Goal: Use online tool/utility: Utilize a website feature to perform a specific function

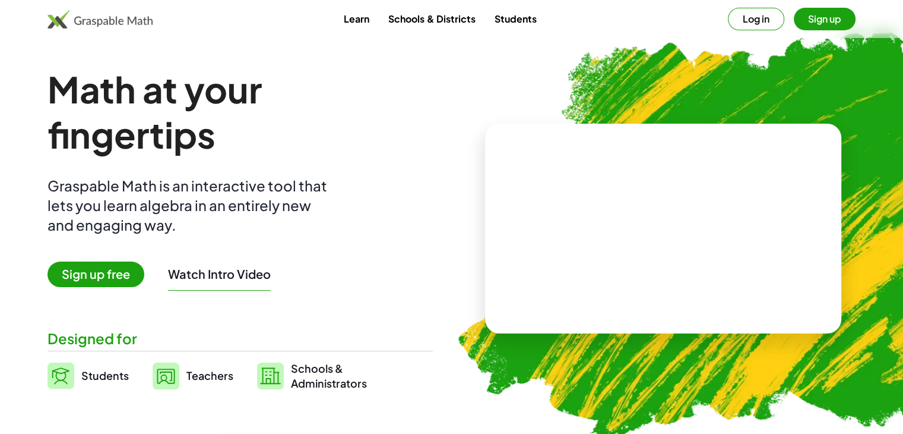
click at [847, 159] on img at bounding box center [732, 230] width 601 height 507
click at [765, 26] on button "Log in" at bounding box center [756, 19] width 56 height 23
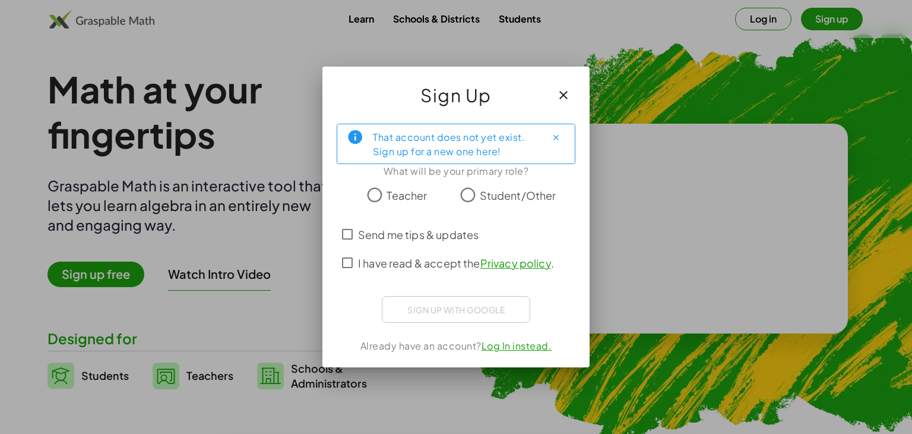
drag, startPoint x: 605, startPoint y: 100, endPoint x: 601, endPoint y: 105, distance: 6.3
click at [605, 100] on div at bounding box center [456, 217] width 912 height 434
click at [484, 316] on div "Sign up with Google Sign in with Google Sign in with Google. Opens in new tab" at bounding box center [456, 309] width 148 height 27
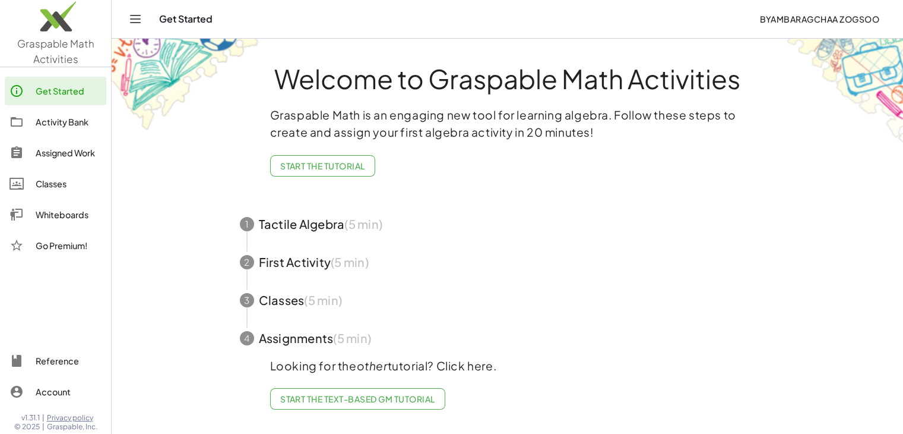
scroll to position [2, 0]
click at [397, 400] on span "Start the Text-based GM Tutorial" at bounding box center [357, 398] width 155 height 11
click at [84, 153] on div "Assigned Work" at bounding box center [69, 153] width 66 height 14
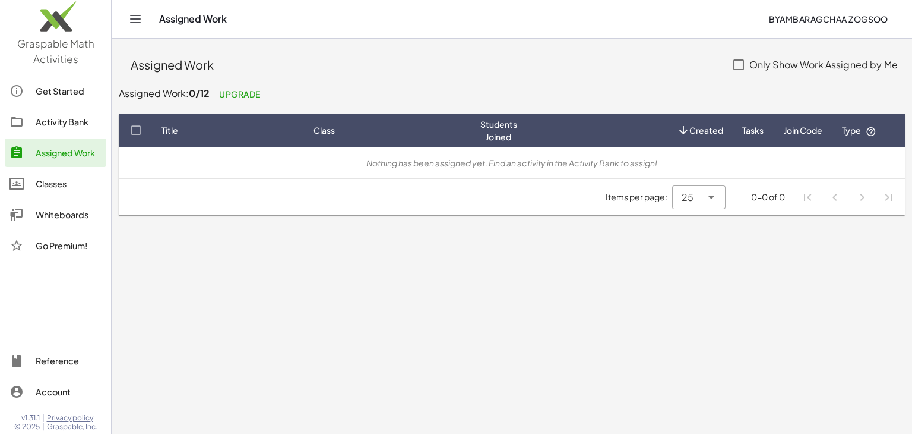
click at [52, 186] on div "Classes" at bounding box center [69, 183] width 66 height 14
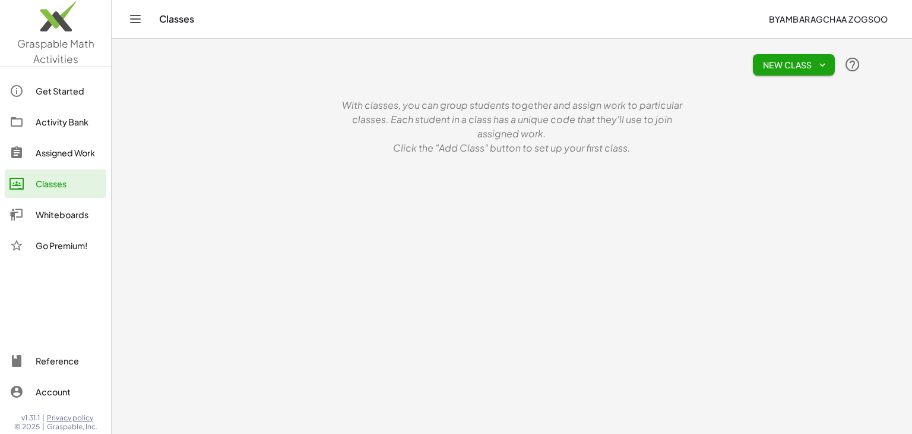
click at [68, 210] on div "Whiteboards" at bounding box center [69, 214] width 66 height 14
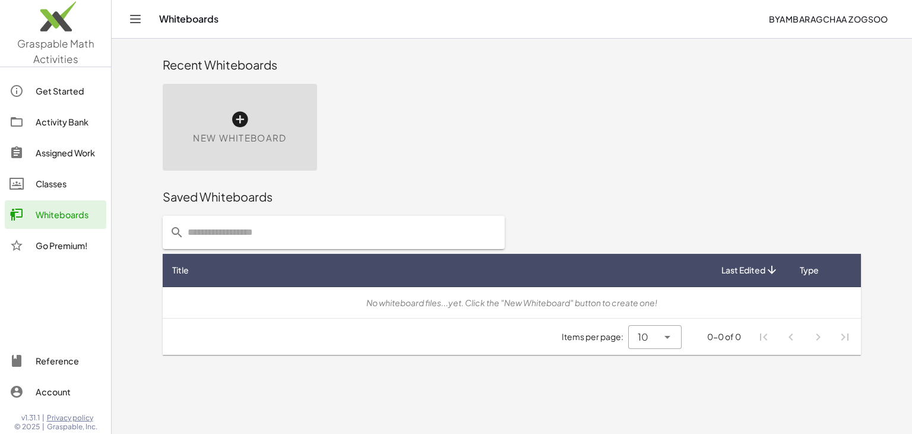
click at [245, 122] on icon at bounding box center [239, 119] width 19 height 19
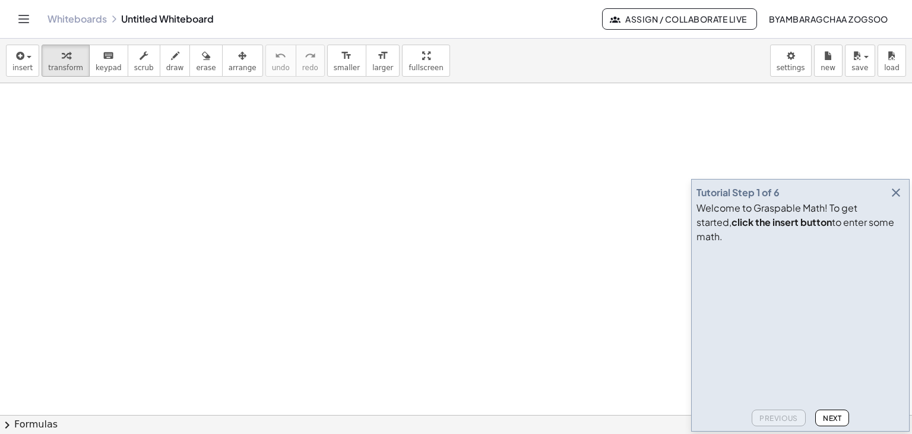
click at [234, 184] on div at bounding box center [456, 414] width 912 height 663
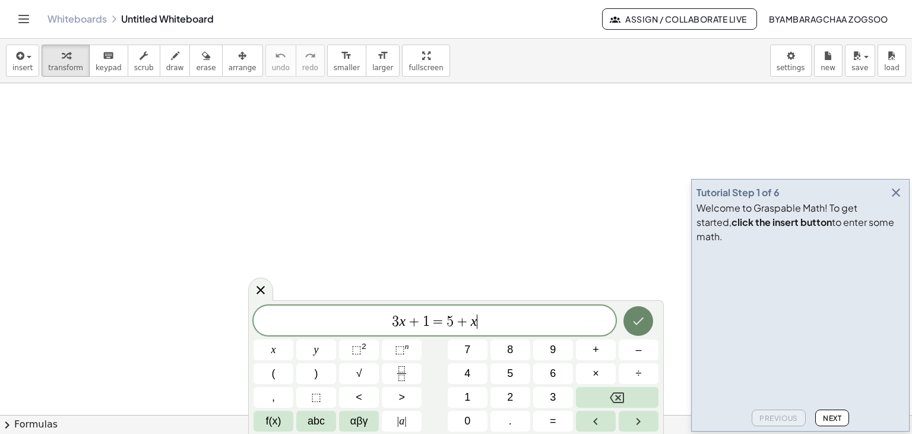
click at [634, 321] on icon "Done" at bounding box center [638, 321] width 14 height 14
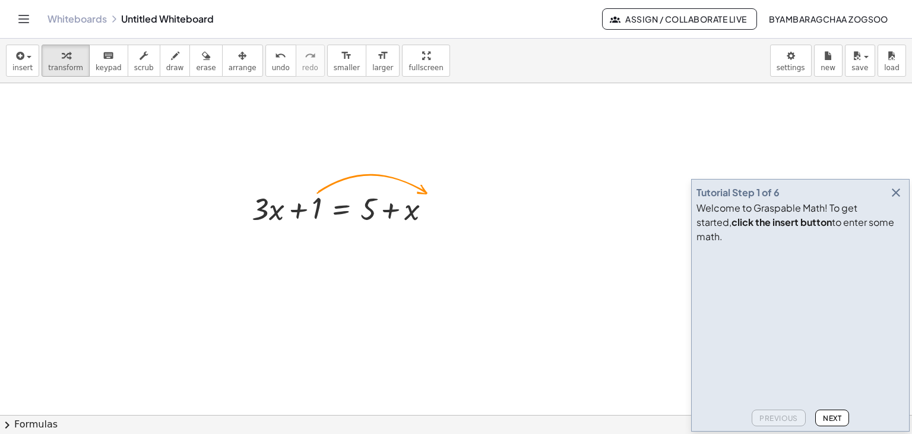
click at [480, 277] on div at bounding box center [456, 414] width 912 height 663
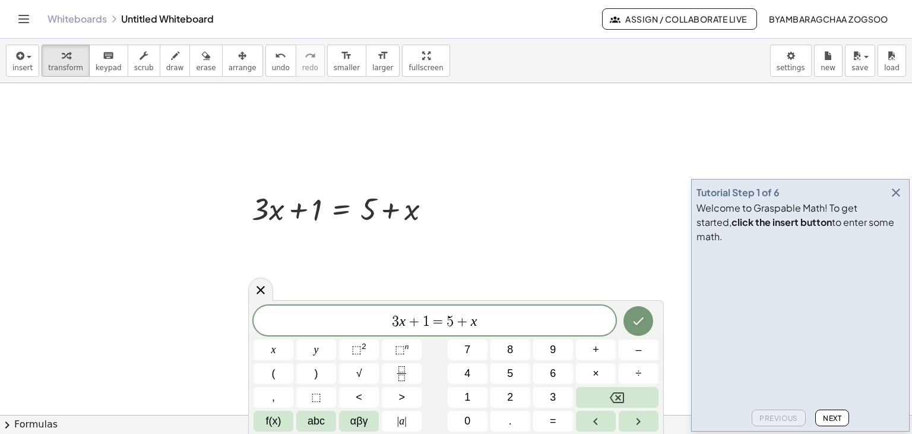
click at [465, 242] on div at bounding box center [456, 414] width 912 height 663
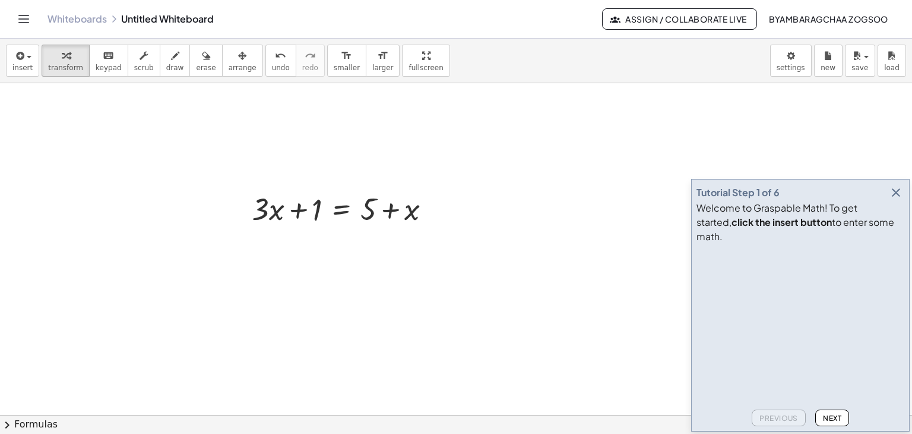
click at [561, 248] on div at bounding box center [456, 414] width 912 height 663
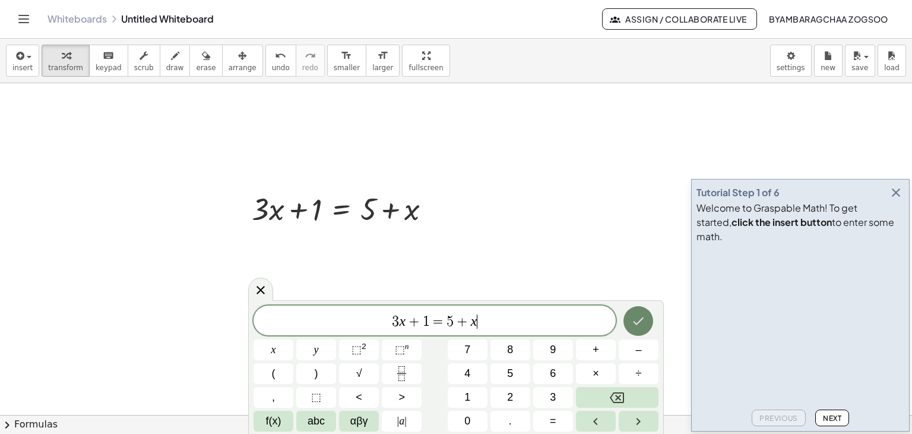
click at [640, 312] on button "Done" at bounding box center [639, 321] width 30 height 30
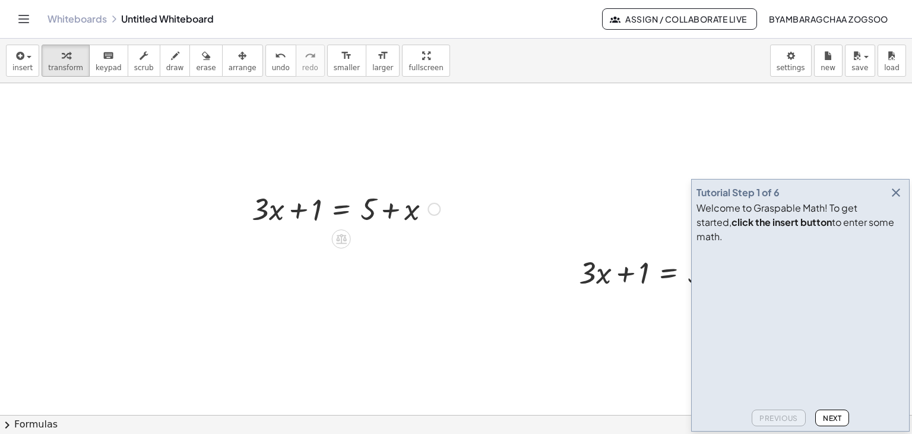
drag, startPoint x: 410, startPoint y: 214, endPoint x: 459, endPoint y: 236, distance: 54.0
click at [459, 236] on div at bounding box center [456, 414] width 912 height 663
drag, startPoint x: 440, startPoint y: 212, endPoint x: 832, endPoint y: 417, distance: 442.9
click at [832, 417] on span "Next" at bounding box center [832, 417] width 18 height 9
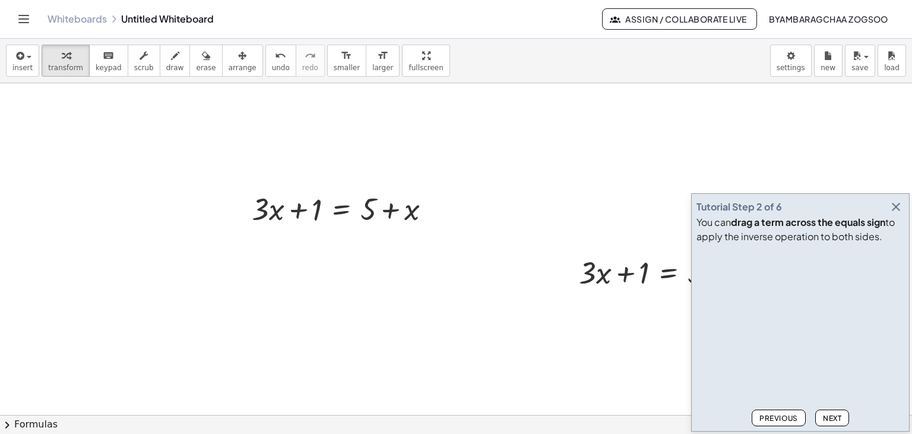
click at [832, 417] on span "Next" at bounding box center [832, 417] width 18 height 9
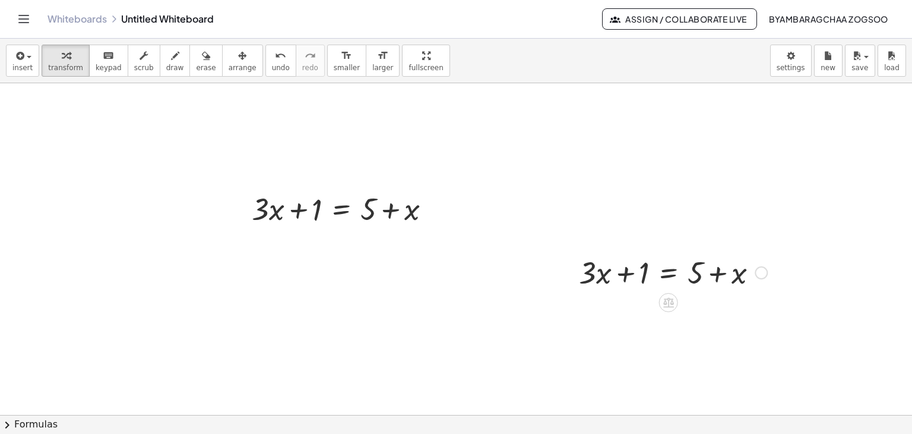
click at [680, 288] on div at bounding box center [673, 271] width 200 height 40
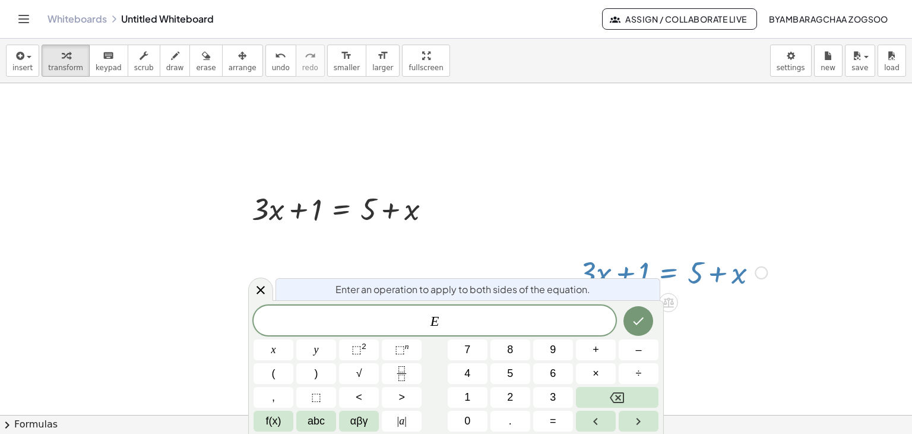
click at [763, 324] on div at bounding box center [456, 414] width 912 height 663
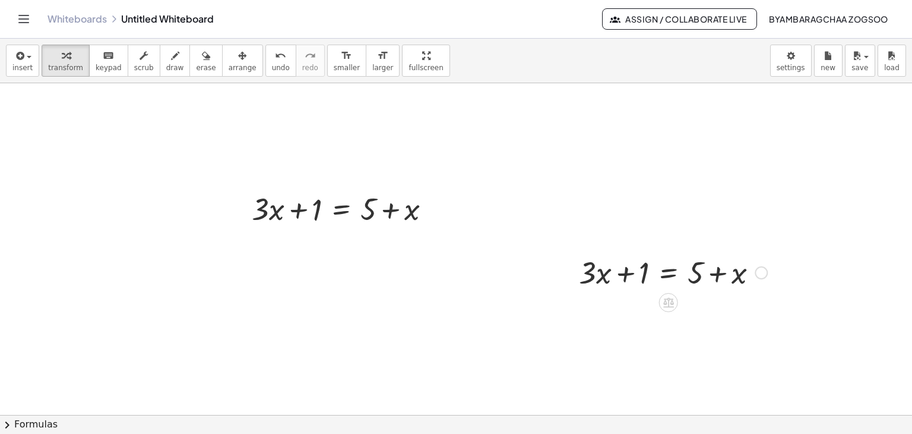
click at [761, 275] on div at bounding box center [761, 272] width 13 height 13
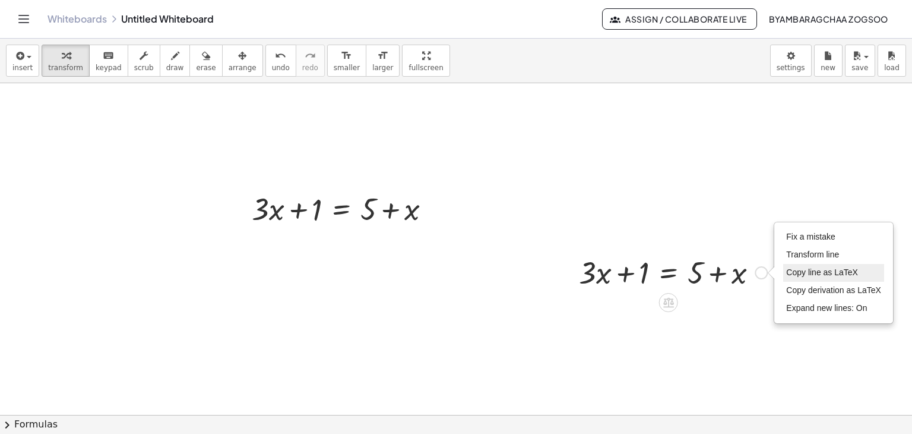
click at [793, 274] on span "Copy line as LaTeX" at bounding box center [822, 272] width 72 height 10
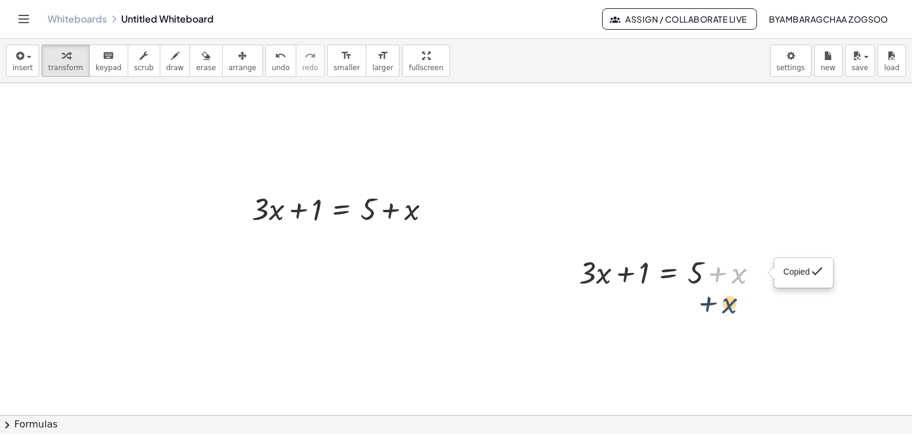
drag, startPoint x: 745, startPoint y: 274, endPoint x: 732, endPoint y: 309, distance: 38.0
click at [713, 407] on div at bounding box center [456, 414] width 912 height 663
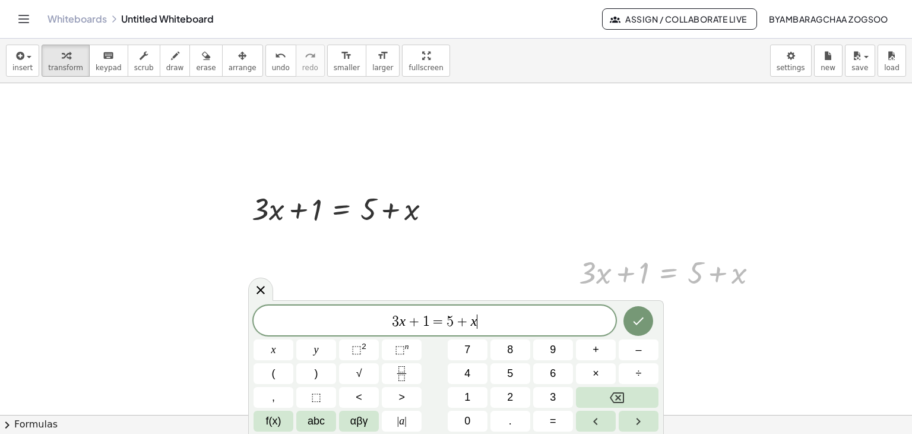
drag, startPoint x: 670, startPoint y: 274, endPoint x: 653, endPoint y: 450, distance: 176.6
click at [653, 433] on html "Graspable Math Activities Get Started Activity Bank Assigned Work Classes White…" at bounding box center [456, 217] width 912 height 434
drag, startPoint x: 621, startPoint y: 270, endPoint x: 681, endPoint y: 320, distance: 78.4
click at [681, 320] on div "+ · 3 · x + 1 = + 5 + x + 1 + · 3 · x + 1 = + 5 + x Copied done" at bounding box center [456, 414] width 912 height 663
click at [700, 277] on div at bounding box center [673, 271] width 200 height 40
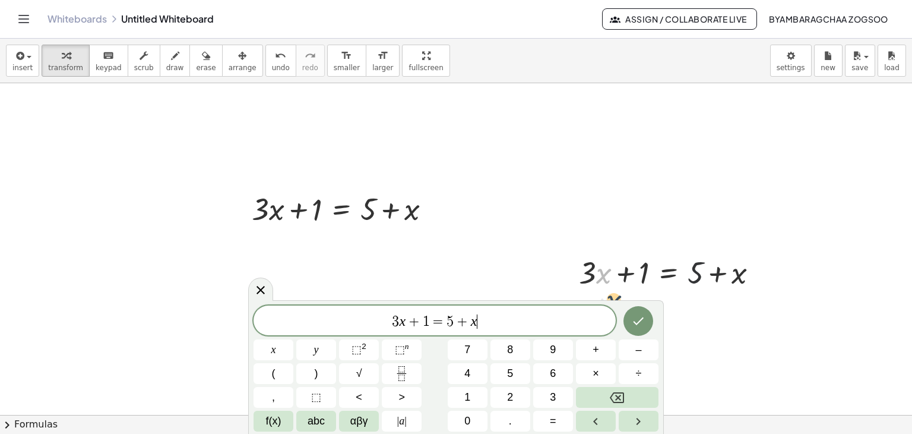
drag, startPoint x: 604, startPoint y: 273, endPoint x: 615, endPoint y: 300, distance: 29.3
click at [615, 300] on body "Graspable Math Activities Get Started Activity Bank Assigned Work Classes White…" at bounding box center [456, 217] width 912 height 434
drag, startPoint x: 691, startPoint y: 266, endPoint x: 696, endPoint y: 284, distance: 19.0
click at [696, 284] on div at bounding box center [673, 271] width 200 height 40
drag, startPoint x: 668, startPoint y: 271, endPoint x: 655, endPoint y: 446, distance: 175.8
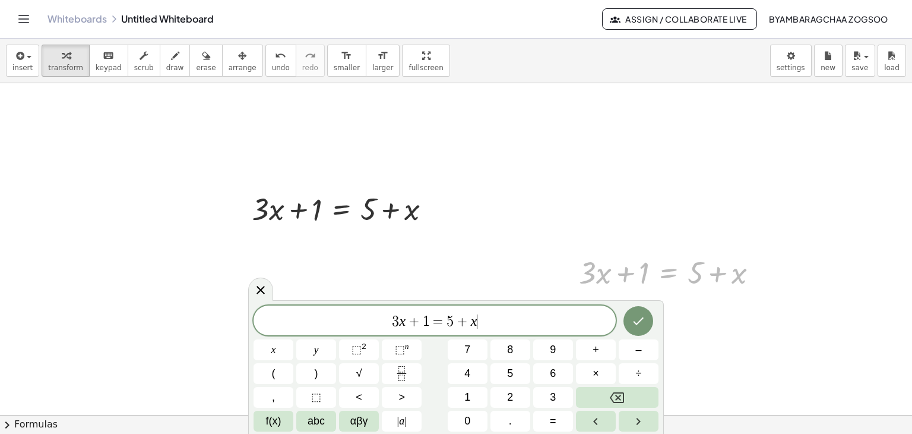
click at [655, 433] on html "Graspable Math Activities Get Started Activity Bank Assigned Work Classes White…" at bounding box center [456, 217] width 912 height 434
click at [350, 207] on div at bounding box center [346, 208] width 200 height 40
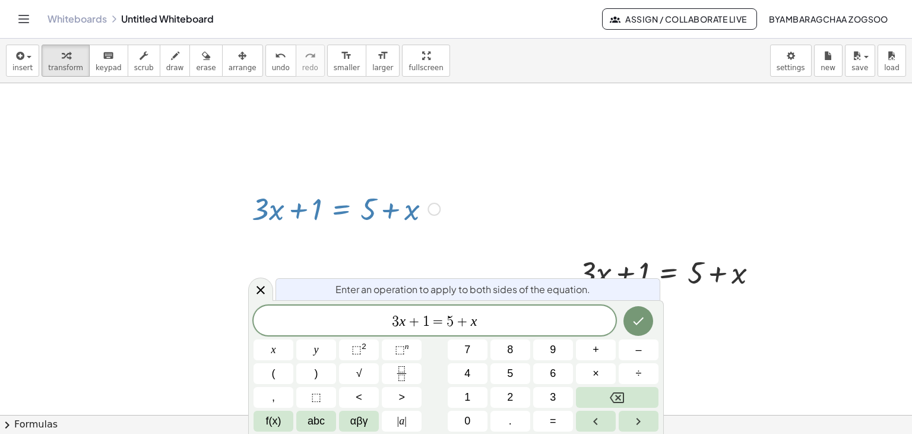
drag, startPoint x: 338, startPoint y: 210, endPoint x: 438, endPoint y: 279, distance: 122.1
click at [450, 305] on body "Graspable Math Activities Get Started Activity Bank Assigned Work Classes White…" at bounding box center [456, 217] width 912 height 434
drag, startPoint x: 421, startPoint y: 210, endPoint x: 427, endPoint y: 210, distance: 6.6
click at [427, 210] on div at bounding box center [346, 208] width 200 height 40
drag, startPoint x: 435, startPoint y: 205, endPoint x: 500, endPoint y: 244, distance: 75.7
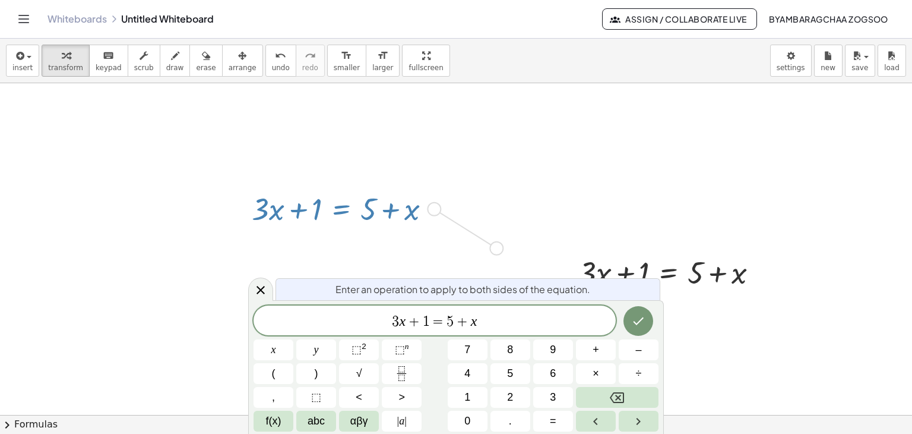
click at [500, 244] on div "+ · 3 · x + 1 = + 5 + x + · 3 · x + 1 = + 5 + x Copied done" at bounding box center [456, 414] width 912 height 663
drag, startPoint x: 492, startPoint y: 239, endPoint x: 659, endPoint y: 167, distance: 182.0
click at [659, 167] on div "+ · 3 · x + 1 = + 5 + x + · 3 · x + 1 = + 5 + x Copied done + · 3 · x + 1 = + 5…" at bounding box center [456, 414] width 912 height 663
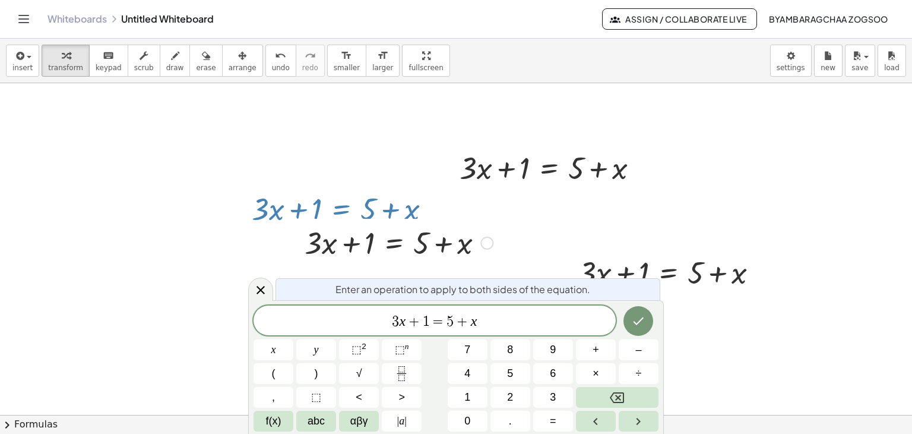
click at [476, 241] on div at bounding box center [399, 242] width 200 height 40
click at [479, 242] on div at bounding box center [399, 242] width 200 height 40
click at [483, 241] on div at bounding box center [487, 242] width 13 height 13
click at [688, 242] on div at bounding box center [456, 414] width 912 height 663
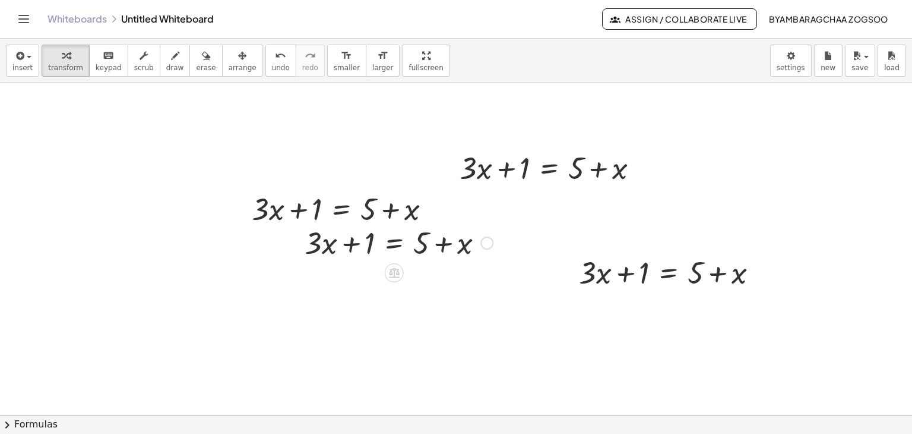
click at [416, 245] on div at bounding box center [399, 242] width 200 height 40
click at [107, 69] on span "keypad" at bounding box center [109, 68] width 26 height 8
click at [134, 67] on span "scrub" at bounding box center [144, 68] width 20 height 8
click at [196, 64] on span "erase" at bounding box center [206, 68] width 20 height 8
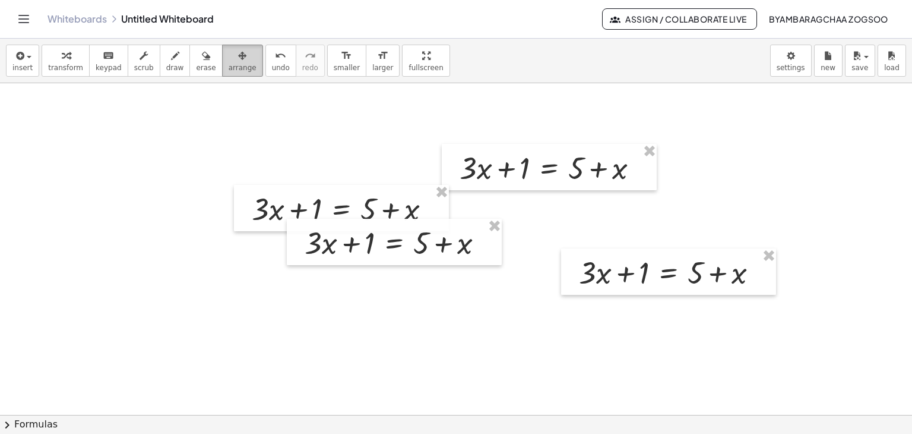
click at [229, 71] on span "arrange" at bounding box center [243, 68] width 28 height 8
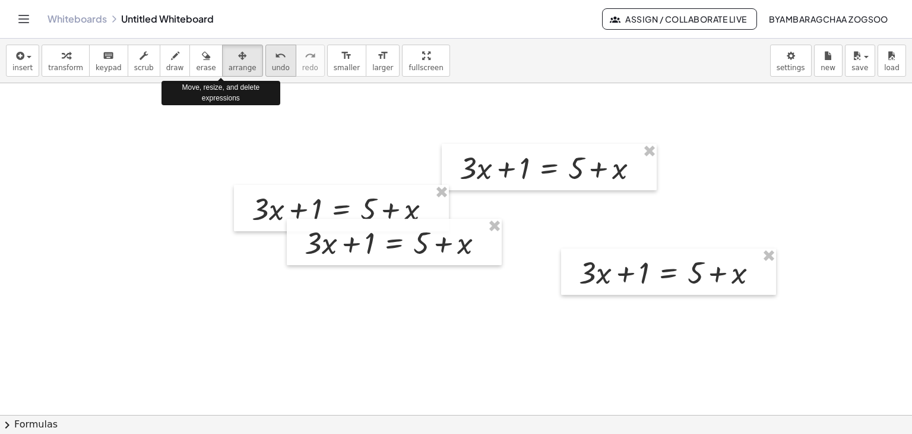
click at [272, 69] on span "undo" at bounding box center [281, 68] width 18 height 8
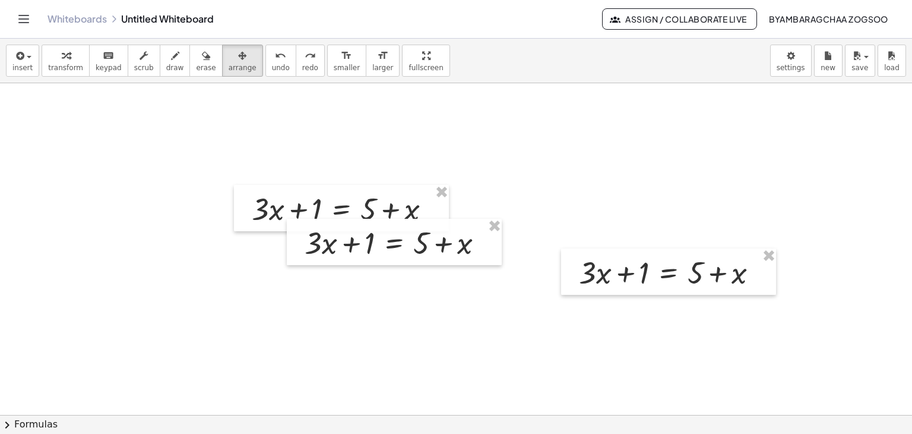
click at [299, 66] on div "insert select one: Math Expression Function Text Youtube Video Graphing Geometr…" at bounding box center [456, 61] width 912 height 45
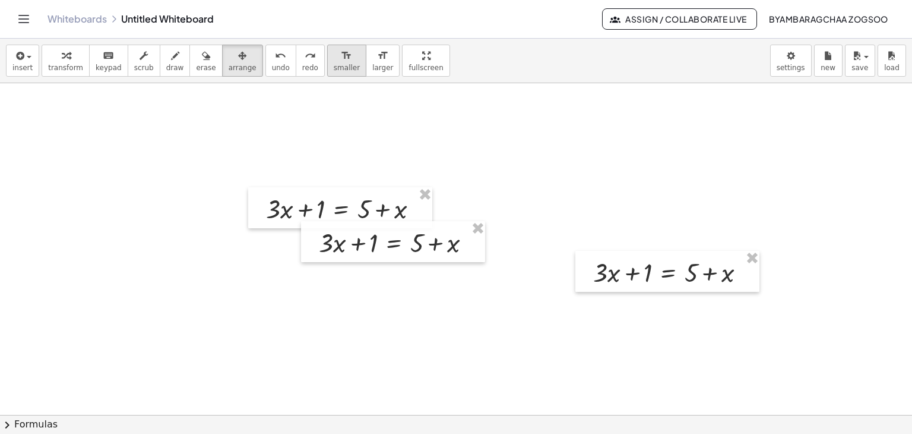
click at [334, 66] on span "smaller" at bounding box center [347, 68] width 26 height 8
drag, startPoint x: 375, startPoint y: 65, endPoint x: 375, endPoint y: 117, distance: 51.7
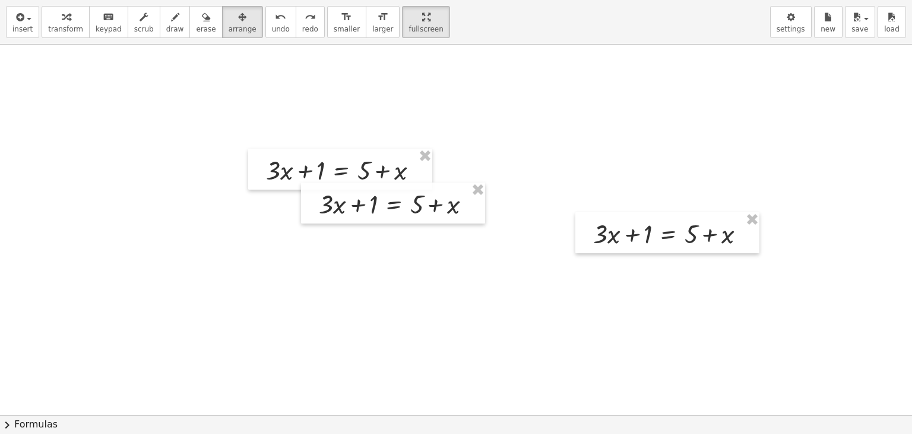
click at [375, 117] on div "insert select one: Math Expression Function Text Youtube Video Graphing Geometr…" at bounding box center [456, 217] width 912 height 434
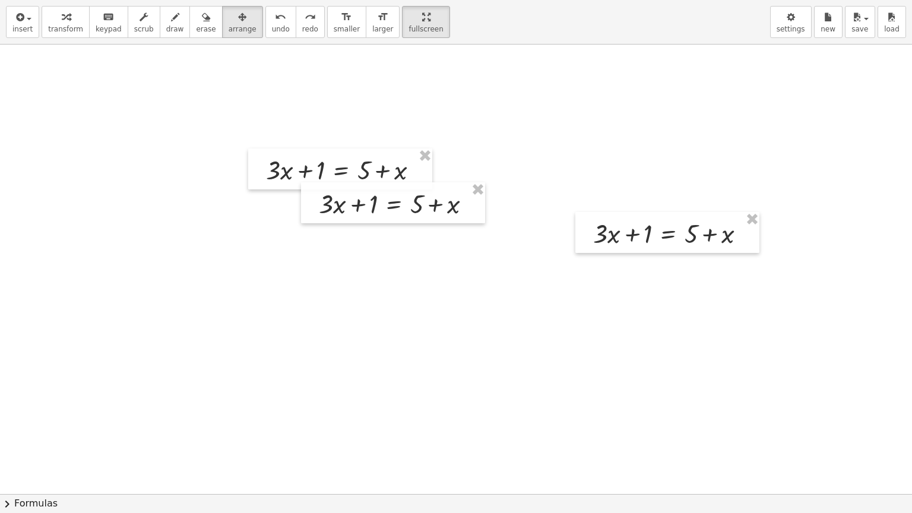
click at [459, 251] on div at bounding box center [456, 494] width 912 height 899
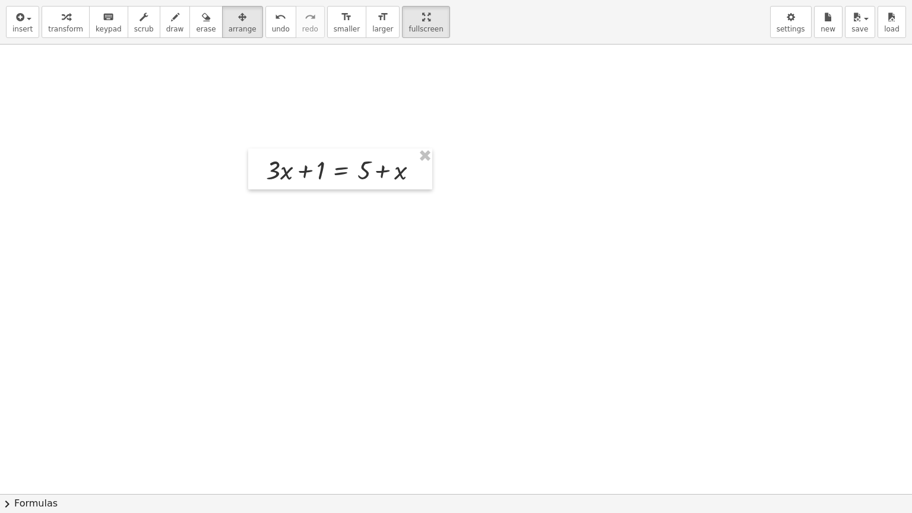
click at [466, 209] on div at bounding box center [456, 494] width 912 height 899
click at [376, 185] on div at bounding box center [340, 168] width 184 height 41
click at [458, 245] on div at bounding box center [456, 494] width 912 height 899
click at [458, 246] on div at bounding box center [456, 494] width 912 height 899
drag, startPoint x: 347, startPoint y: 276, endPoint x: 311, endPoint y: 236, distance: 53.8
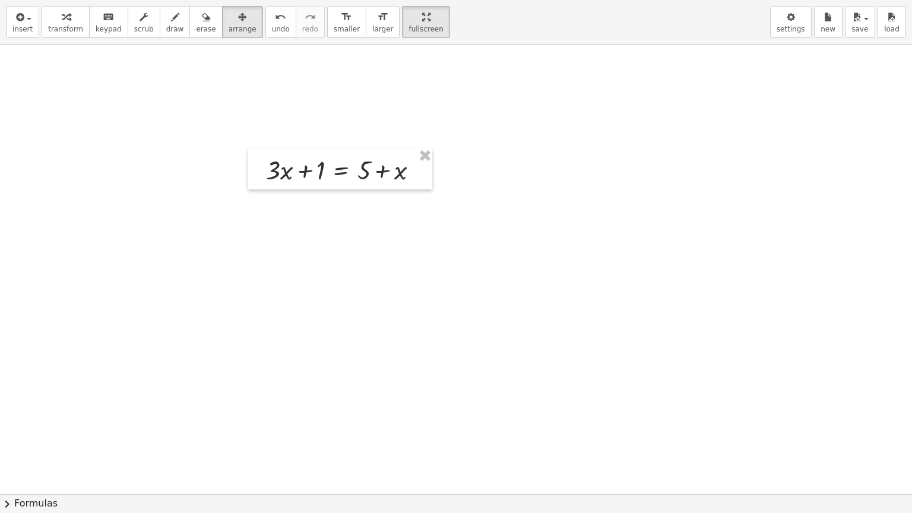
click at [346, 276] on div at bounding box center [456, 494] width 912 height 899
click at [24, 25] on span "insert" at bounding box center [22, 29] width 20 height 8
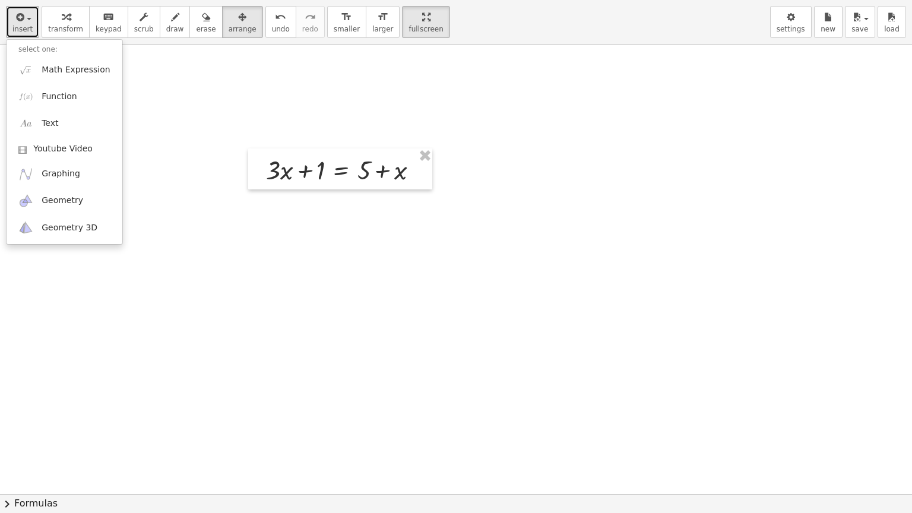
click at [229, 239] on div at bounding box center [456, 494] width 912 height 899
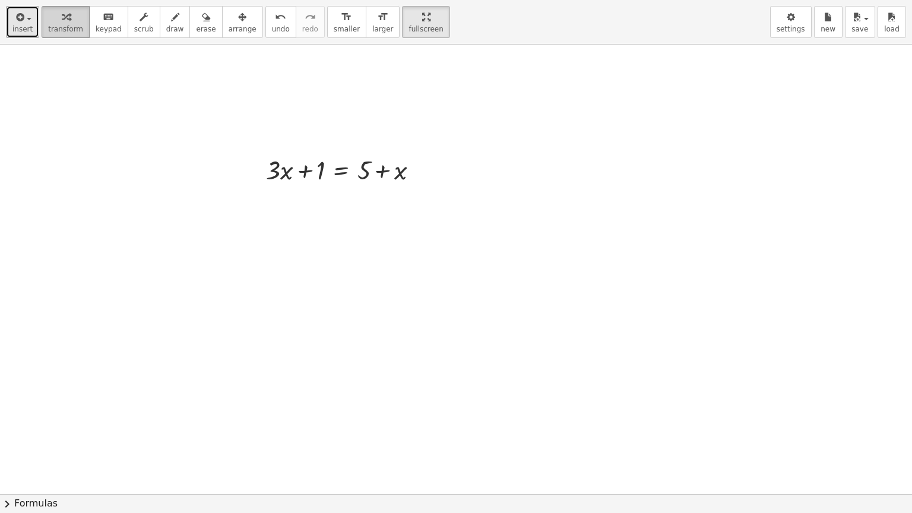
click at [51, 26] on span "transform" at bounding box center [65, 29] width 35 height 8
click at [96, 17] on div "keyboard" at bounding box center [109, 17] width 26 height 14
drag, startPoint x: 293, startPoint y: 218, endPoint x: 303, endPoint y: 228, distance: 14.3
click at [296, 219] on div at bounding box center [456, 494] width 912 height 899
click at [407, 318] on div at bounding box center [456, 494] width 912 height 899
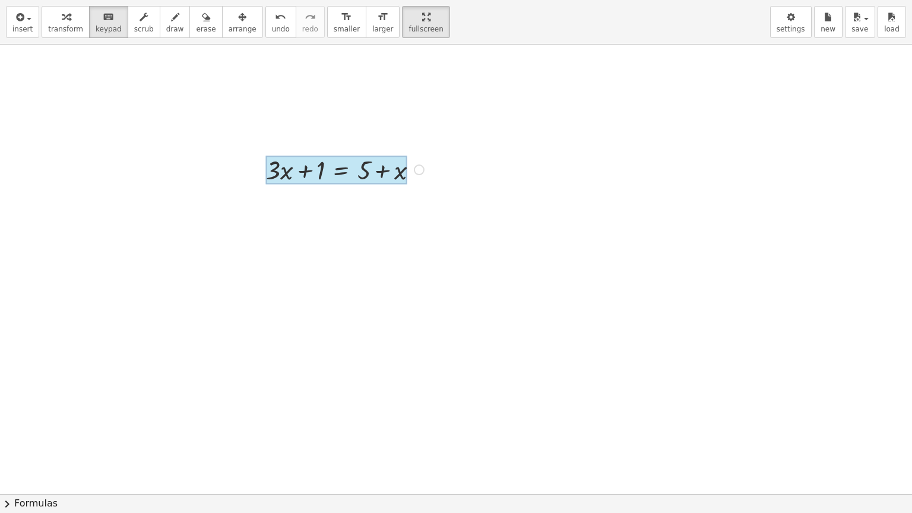
click at [343, 169] on div at bounding box center [336, 170] width 141 height 29
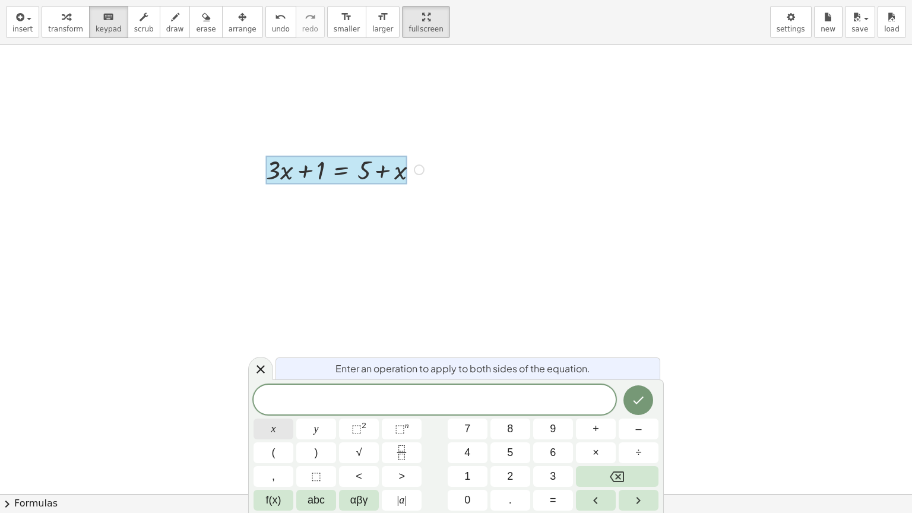
click at [278, 433] on button "x" at bounding box center [274, 429] width 40 height 21
click at [348, 432] on button "⬚ 2" at bounding box center [359, 429] width 40 height 21
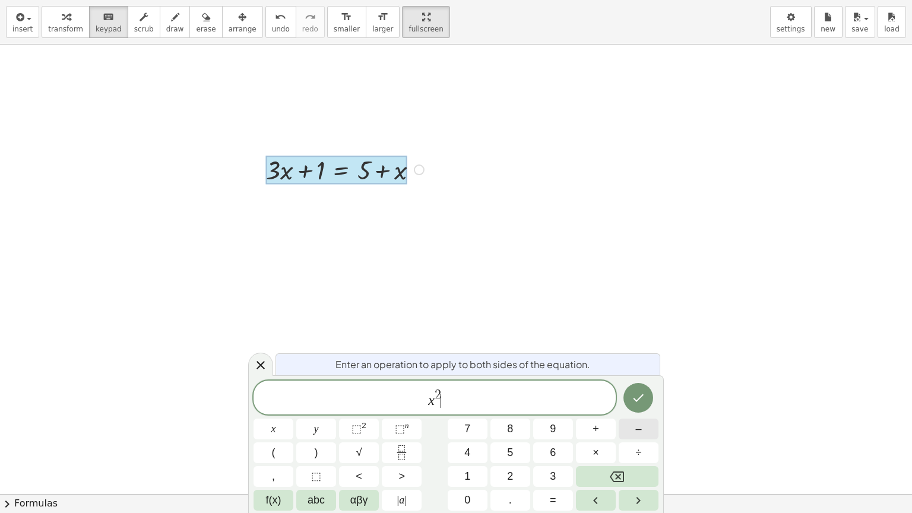
click at [647, 428] on button "–" at bounding box center [639, 429] width 40 height 21
click at [475, 433] on button "4" at bounding box center [468, 453] width 40 height 21
click at [280, 432] on button "x" at bounding box center [274, 429] width 40 height 21
click at [547, 433] on button "=" at bounding box center [553, 500] width 40 height 21
click at [311, 428] on button "y" at bounding box center [316, 429] width 40 height 21
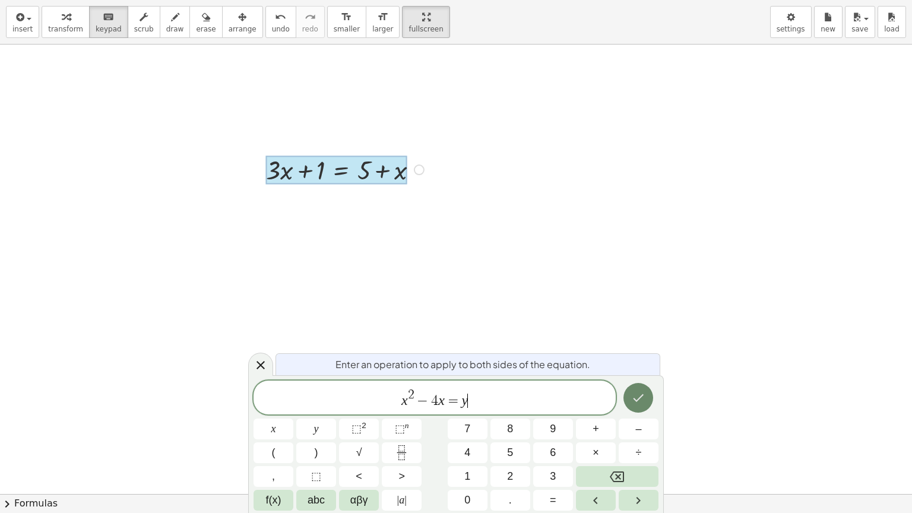
click at [639, 402] on icon "Done" at bounding box center [638, 398] width 14 height 14
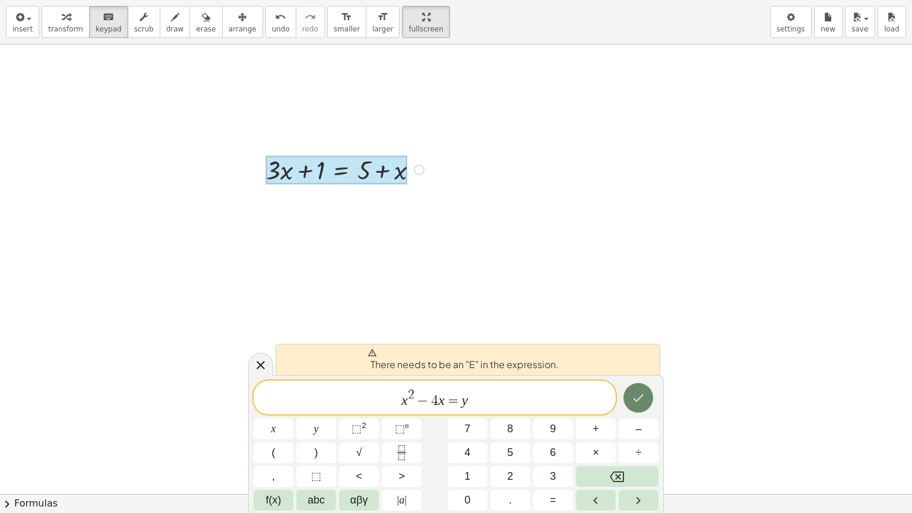
click at [639, 402] on icon "Done" at bounding box center [638, 398] width 14 height 14
click at [27, 21] on div "button" at bounding box center [22, 17] width 20 height 14
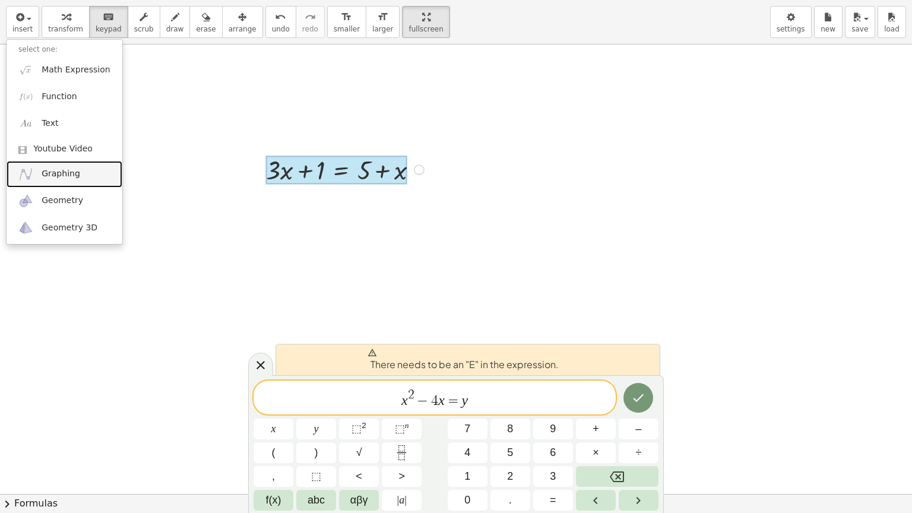
click at [52, 178] on span "Graphing" at bounding box center [61, 174] width 39 height 12
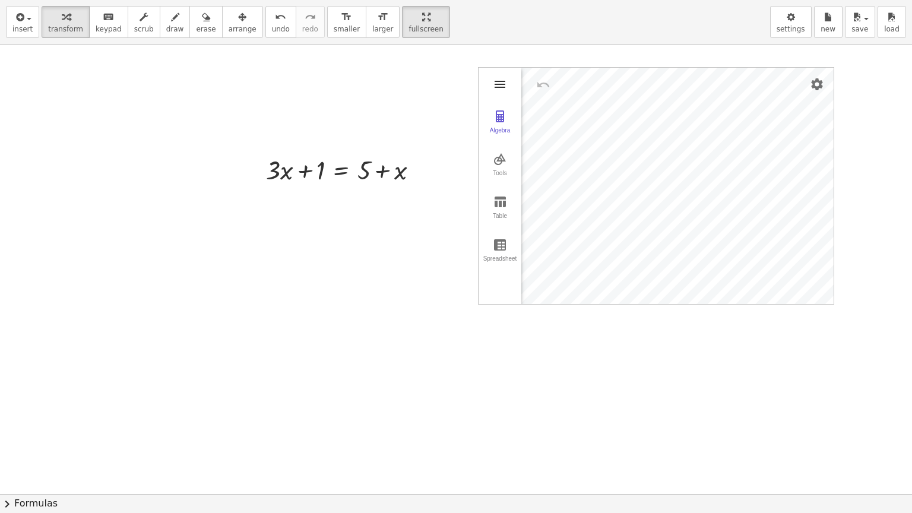
click at [494, 86] on img "Graphing Calculator" at bounding box center [500, 84] width 14 height 14
click at [499, 249] on img "Graphing Calculator" at bounding box center [500, 245] width 14 height 14
click at [491, 201] on button "Table" at bounding box center [500, 208] width 43 height 43
click at [495, 124] on button "Algebra" at bounding box center [500, 122] width 43 height 43
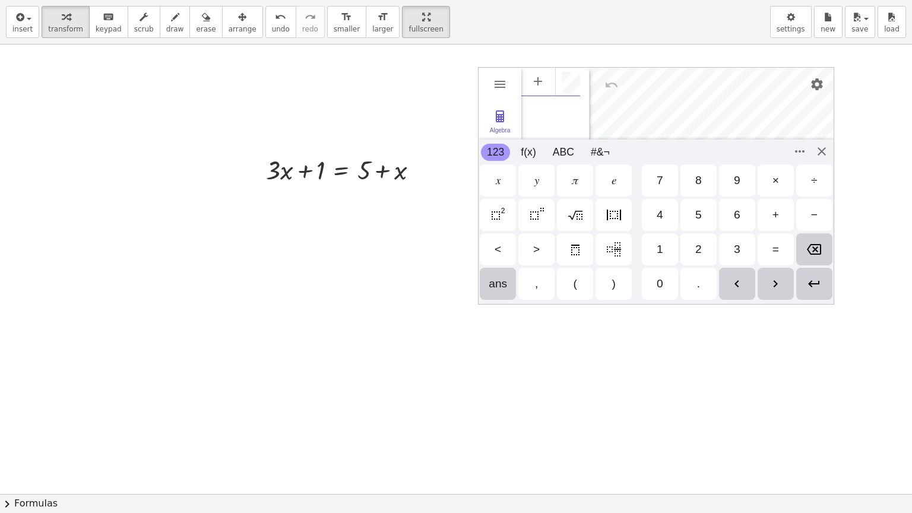
click at [561, 81] on div "Algebra" at bounding box center [551, 80] width 59 height 26
click at [537, 184] on div "𝑦" at bounding box center [537, 180] width 5 height 14
click at [776, 249] on div "=" at bounding box center [776, 249] width 7 height 14
click at [506, 187] on div "𝑥" at bounding box center [498, 181] width 36 height 32
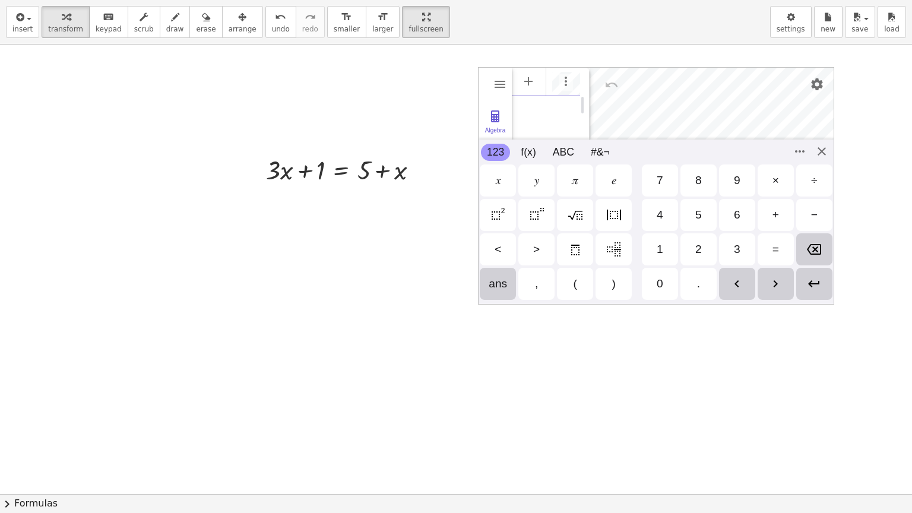
click at [511, 204] on div "Squared" at bounding box center [498, 215] width 36 height 32
click at [782, 217] on div "+" at bounding box center [776, 215] width 36 height 32
click at [646, 216] on div "4" at bounding box center [660, 215] width 36 height 32
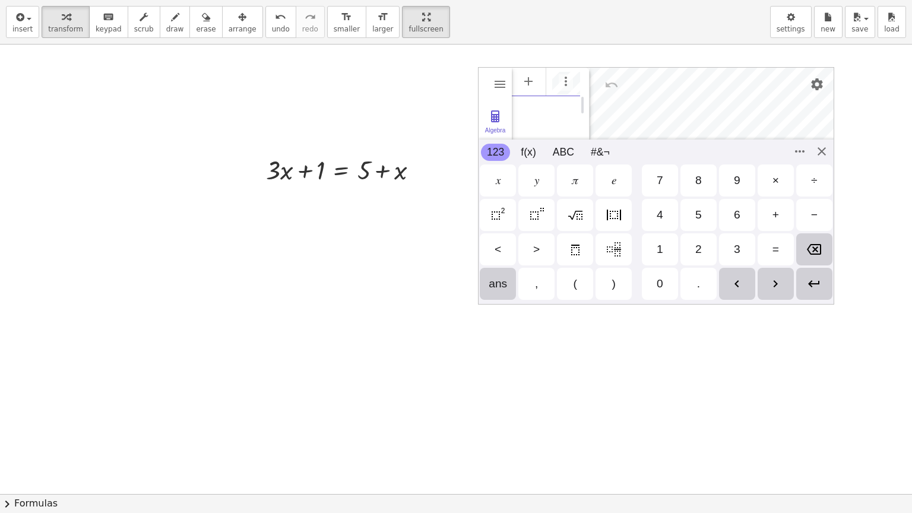
click at [504, 181] on div "𝑥" at bounding box center [498, 181] width 36 height 32
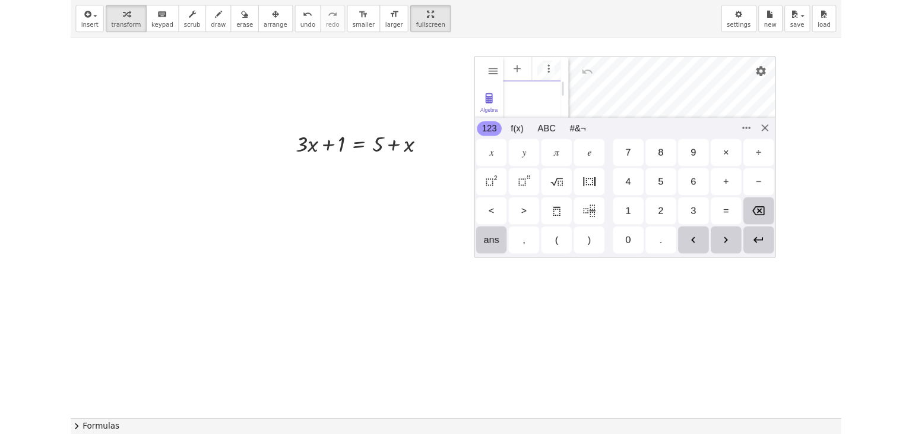
scroll to position [0, 39]
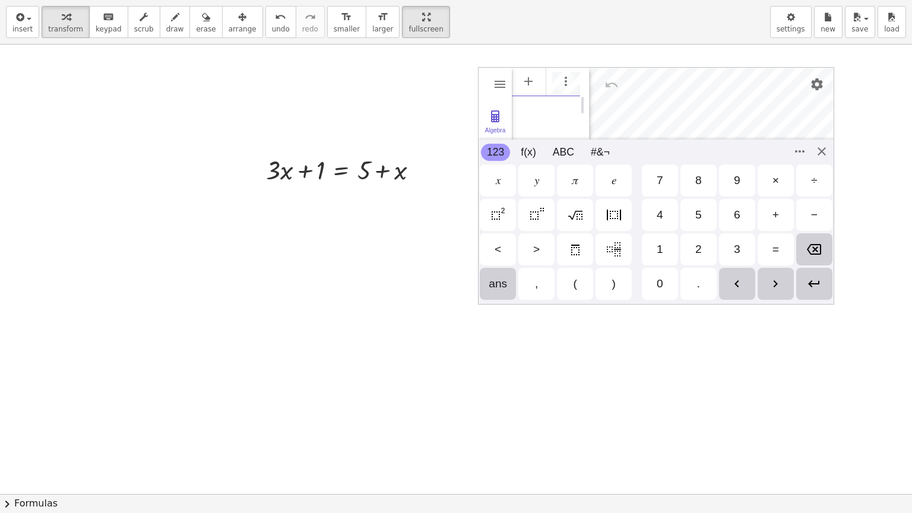
click at [860, 217] on div at bounding box center [456, 494] width 912 height 899
click at [820, 152] on div "GeoGebra Graphing Calculator Clear All Open Save online Save to your computer S…" at bounding box center [656, 186] width 356 height 238
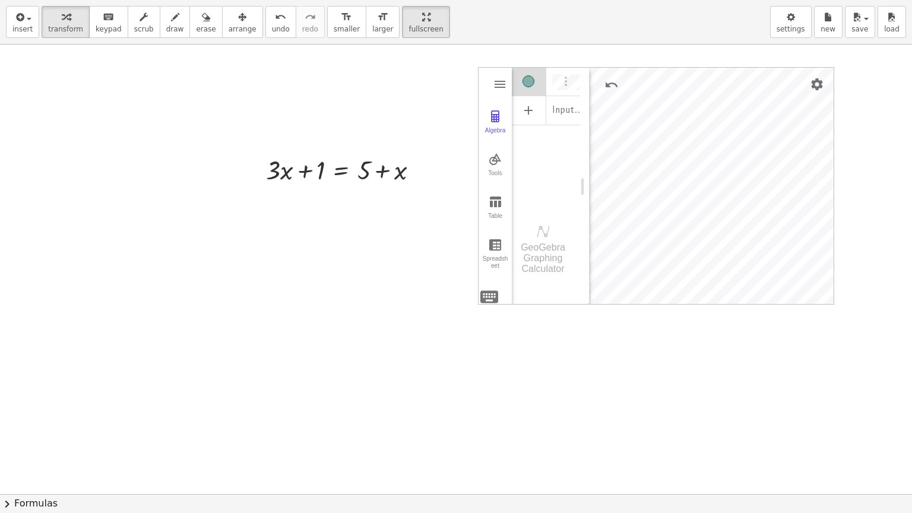
drag, startPoint x: 820, startPoint y: 152, endPoint x: 563, endPoint y: 188, distance: 259.7
click at [565, 187] on div "Algebra Tools Table Spreadsheet Input… GeoGebra Graphing Calculator Basic Tools…" at bounding box center [656, 187] width 355 height 238
click at [498, 172] on div "Tools" at bounding box center [495, 178] width 29 height 17
click at [494, 200] on img "Graphing Calculator" at bounding box center [495, 202] width 14 height 14
click at [503, 78] on img "Graphing Calculator" at bounding box center [500, 84] width 14 height 14
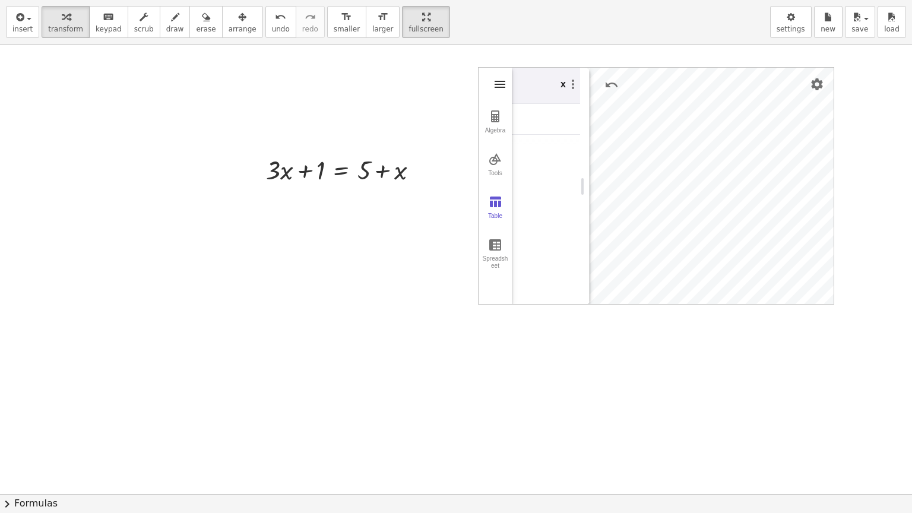
click at [503, 86] on img "Graphing Calculator" at bounding box center [500, 84] width 14 height 14
drag, startPoint x: 551, startPoint y: 285, endPoint x: 581, endPoint y: 315, distance: 42.4
click at [551, 286] on div "x" at bounding box center [546, 187] width 68 height 238
click at [595, 339] on div at bounding box center [456, 494] width 912 height 899
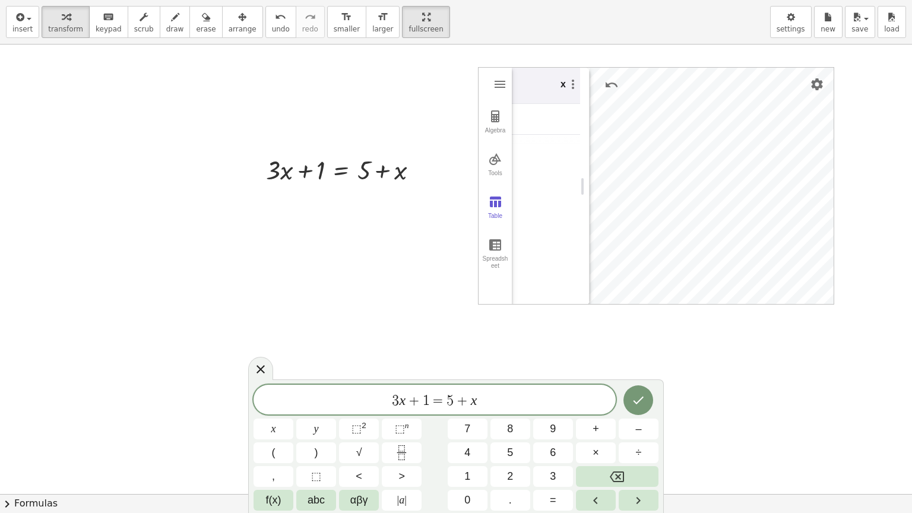
click at [710, 370] on div at bounding box center [456, 494] width 912 height 899
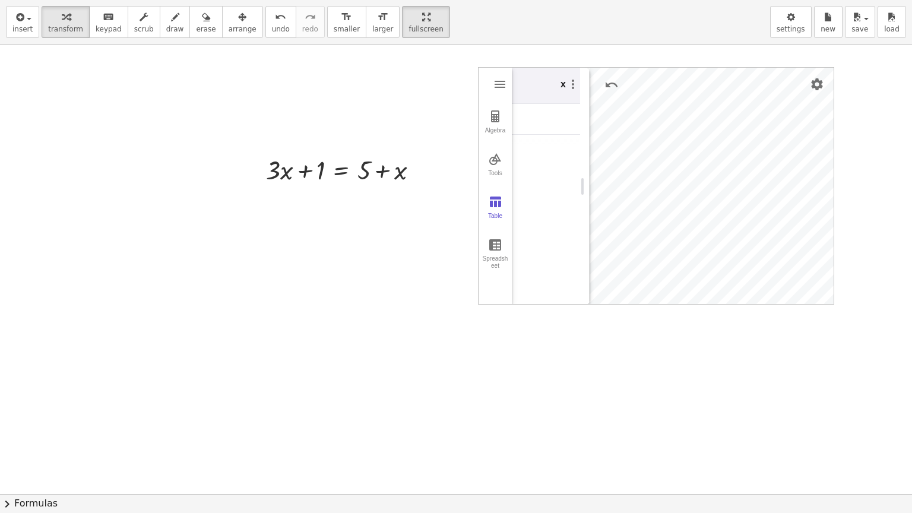
click at [599, 315] on div "+ · 3 · x + 1 = + 5 + x GeoGebra Graphing Calculator Clear All Open Save online…" at bounding box center [456, 494] width 912 height 899
click at [789, 355] on div "+ · 3 · x + 1 = + 5 + x GeoGebra Graphing Calculator Clear All Open Save online…" at bounding box center [456, 494] width 912 height 899
click at [575, 84] on img "Graphing Calculator" at bounding box center [573, 84] width 14 height 14
click at [820, 83] on img "Settings" at bounding box center [817, 84] width 14 height 14
click at [583, 399] on div "+ · 3 · x + 1 = + 5 + x GeoGebra Graphing Calculator Clear All Open Save online…" at bounding box center [456, 494] width 912 height 899
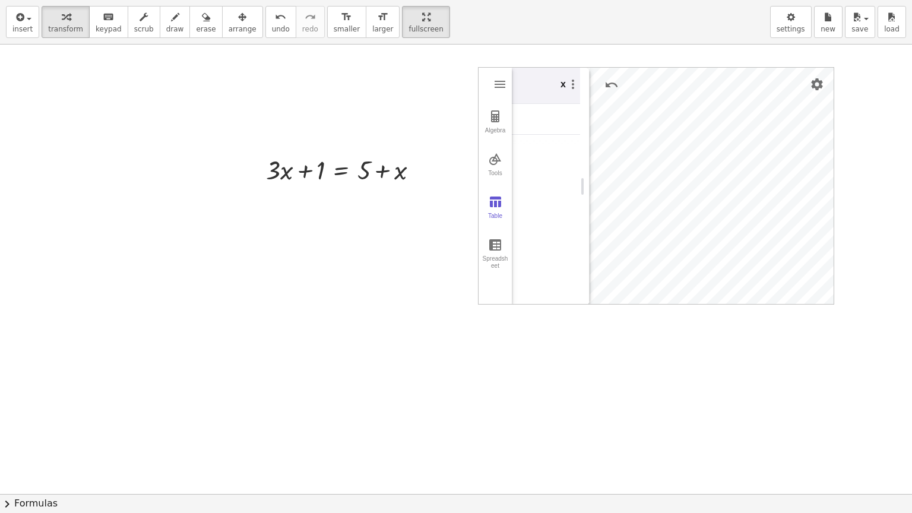
drag, startPoint x: 602, startPoint y: 381, endPoint x: 603, endPoint y: 375, distance: 6.2
click at [602, 381] on div at bounding box center [456, 494] width 912 height 899
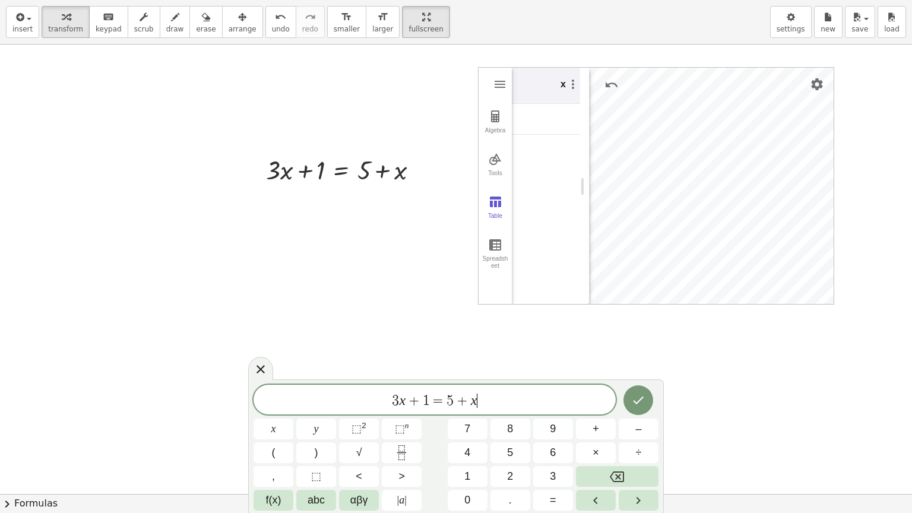
click at [603, 375] on div at bounding box center [456, 494] width 912 height 899
click at [760, 366] on div at bounding box center [456, 494] width 912 height 899
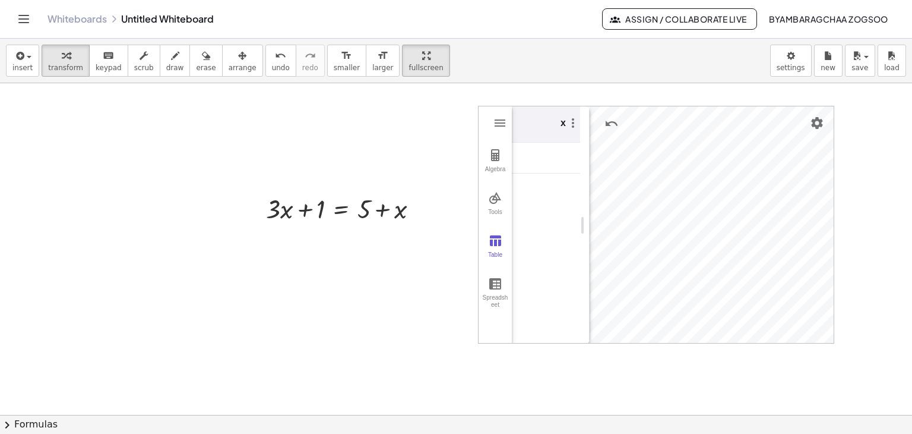
drag, startPoint x: 538, startPoint y: 115, endPoint x: 537, endPoint y: 132, distance: 17.2
click at [537, 132] on th "x" at bounding box center [547, 124] width 71 height 36
drag, startPoint x: 497, startPoint y: 113, endPoint x: 497, endPoint y: 122, distance: 9.5
click at [497, 122] on button "Graphing Calculator" at bounding box center [499, 122] width 21 height 21
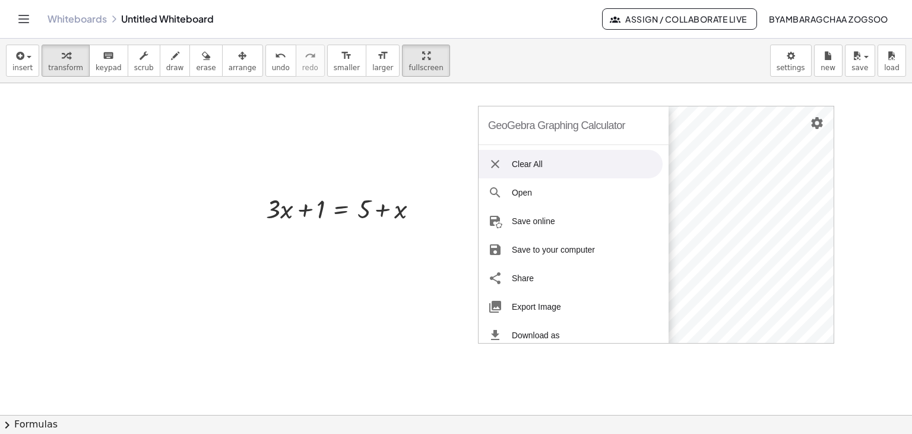
click at [486, 115] on div "GeoGebra Graphing Calculator" at bounding box center [574, 125] width 190 height 39
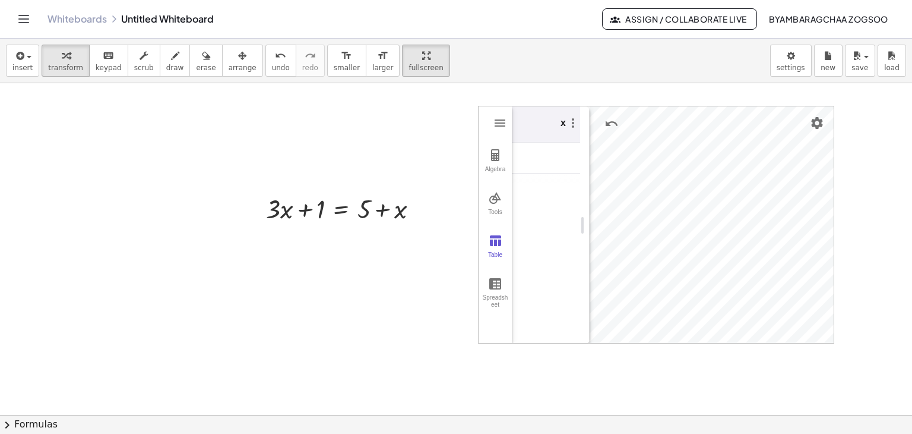
drag, startPoint x: 500, startPoint y: 333, endPoint x: 649, endPoint y: 375, distance: 155.7
click at [654, 433] on html "Graspable Math Activities Get Started Activity Bank Assigned Work Classes White…" at bounding box center [456, 217] width 912 height 434
click at [351, 201] on div at bounding box center [346, 207] width 173 height 35
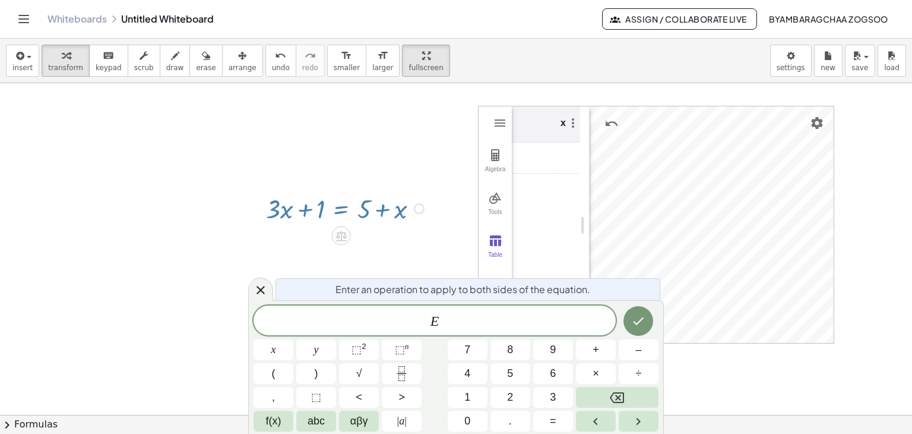
drag, startPoint x: 376, startPoint y: 211, endPoint x: 415, endPoint y: 225, distance: 41.5
click at [415, 225] on div "+ · 3 · x + 1 = + 5 + x" at bounding box center [340, 207] width 184 height 41
click at [415, 204] on div at bounding box center [419, 208] width 11 height 11
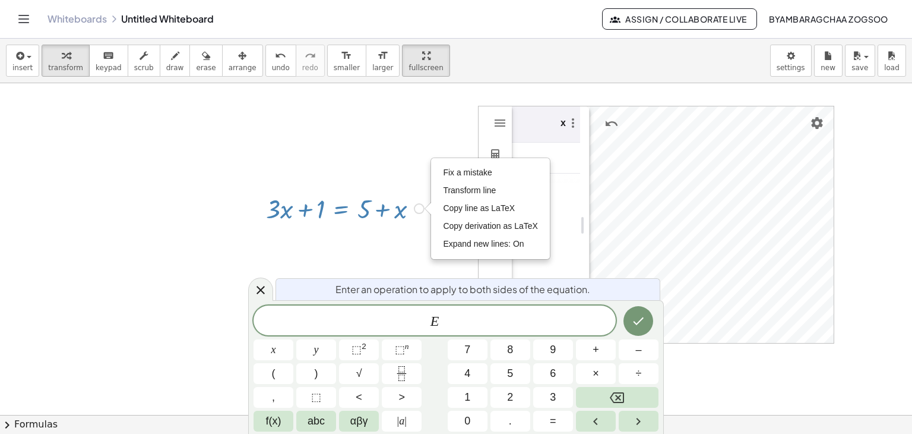
click at [403, 211] on div at bounding box center [346, 207] width 173 height 35
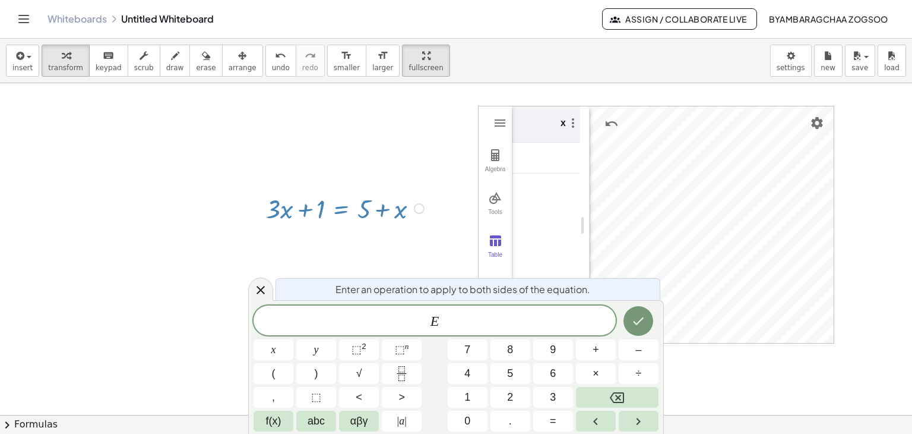
click at [394, 211] on div at bounding box center [346, 207] width 173 height 35
drag, startPoint x: 394, startPoint y: 211, endPoint x: 371, endPoint y: 170, distance: 47.1
click at [371, 170] on div at bounding box center [456, 414] width 912 height 663
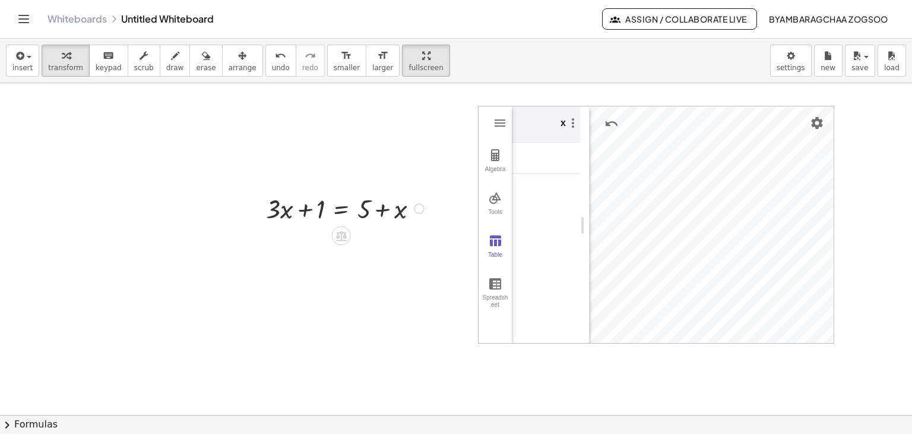
click at [334, 241] on div at bounding box center [341, 235] width 19 height 19
click at [419, 173] on div at bounding box center [456, 414] width 912 height 663
click at [499, 254] on div "Table" at bounding box center [495, 259] width 29 height 17
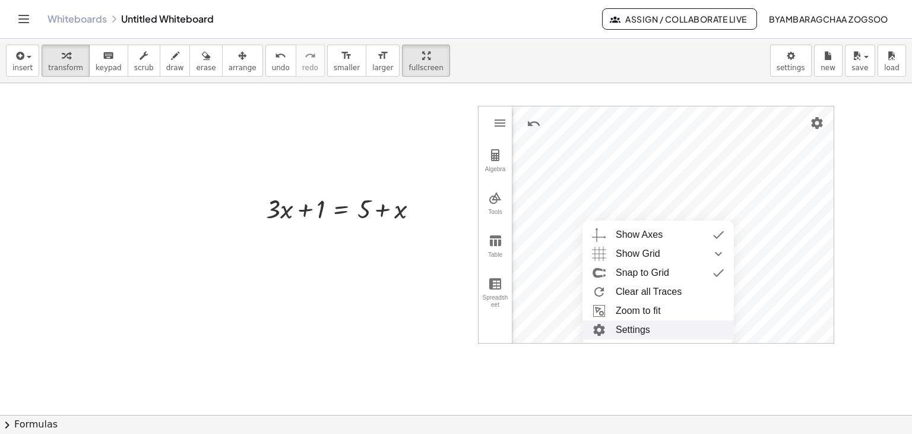
click at [636, 336] on li "Settings" at bounding box center [658, 329] width 151 height 19
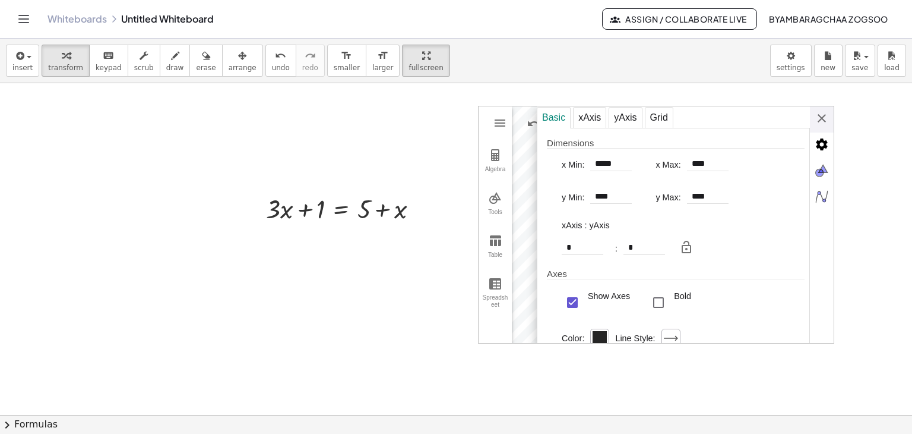
drag, startPoint x: 828, startPoint y: 117, endPoint x: 813, endPoint y: 130, distance: 20.2
click at [827, 117] on div "Basic xAxis yAxis Grid Dimensions x Min: ***** x Max: **** y Min: **** y Max: *…" at bounding box center [685, 225] width 297 height 238
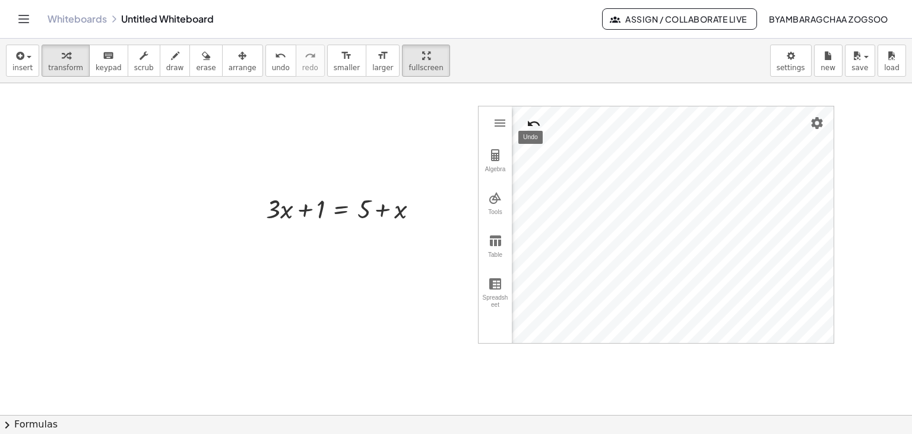
click at [689, 239] on div "GeoGebra Graphing Calculator Clear All Open Save online Save to your computer S…" at bounding box center [656, 225] width 356 height 238
click at [700, 323] on img "More" at bounding box center [695, 327] width 14 height 14
click at [710, 290] on img "Graphing Calculator" at bounding box center [701, 291] width 21 height 19
click at [21, 67] on span "insert" at bounding box center [22, 68] width 20 height 8
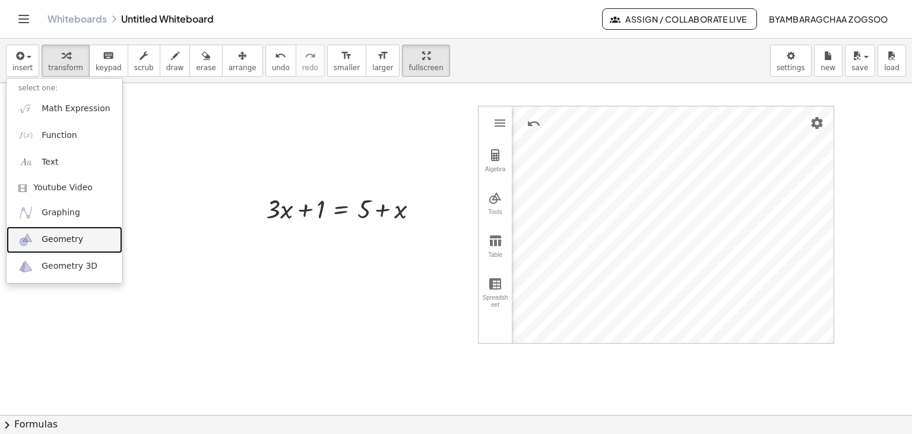
click at [54, 244] on span "Geometry" at bounding box center [63, 239] width 42 height 12
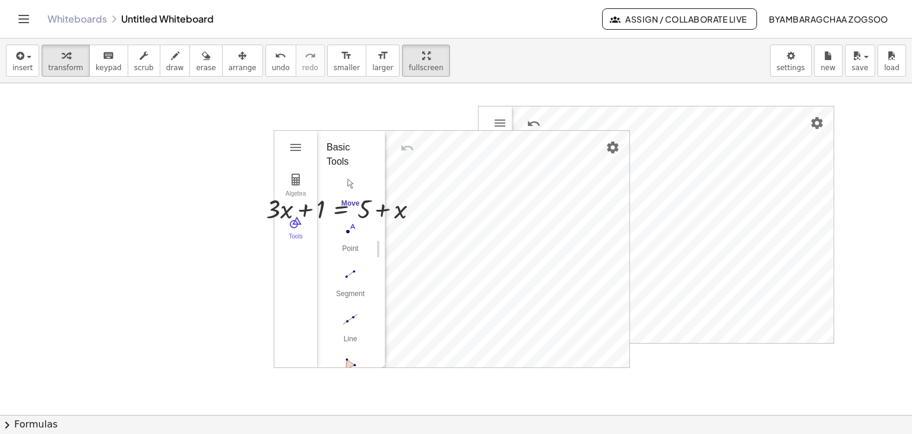
click at [299, 132] on div "Algebra Tools GeoGebra Geometry Basic Tools Move Point Segment Line Polygon Cir…" at bounding box center [451, 249] width 355 height 236
drag, startPoint x: 276, startPoint y: 143, endPoint x: 193, endPoint y: 135, distance: 82.9
click at [194, 135] on div "+ · 3 · x + 1 = + 5 + x Fix a mistake Transform line Copy line as LaTeX Copy de…" at bounding box center [456, 414] width 912 height 663
drag, startPoint x: 305, startPoint y: 157, endPoint x: 272, endPoint y: 163, distance: 33.8
click at [272, 163] on div "+ · 3 · x + 1 = + 5 + x Fix a mistake Transform line Copy line as LaTeX Copy de…" at bounding box center [456, 414] width 912 height 663
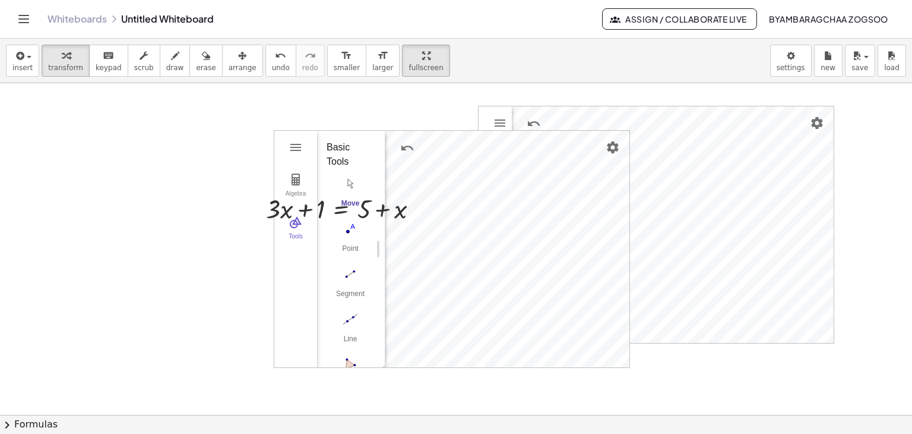
click at [396, 374] on div "+ · 3 · x + 1 = + 5 + x Fix a mistake Transform line Copy line as LaTeX Copy de…" at bounding box center [456, 414] width 912 height 663
click at [366, 350] on button "Line" at bounding box center [351, 330] width 48 height 43
click at [357, 318] on img "Line. Select two points or positions" at bounding box center [351, 318] width 48 height 19
click at [4, 57] on div "insert select one: Math Expression Function Text Youtube Video Graphing Geometr…" at bounding box center [456, 61] width 912 height 45
click at [12, 67] on span "insert" at bounding box center [22, 68] width 20 height 8
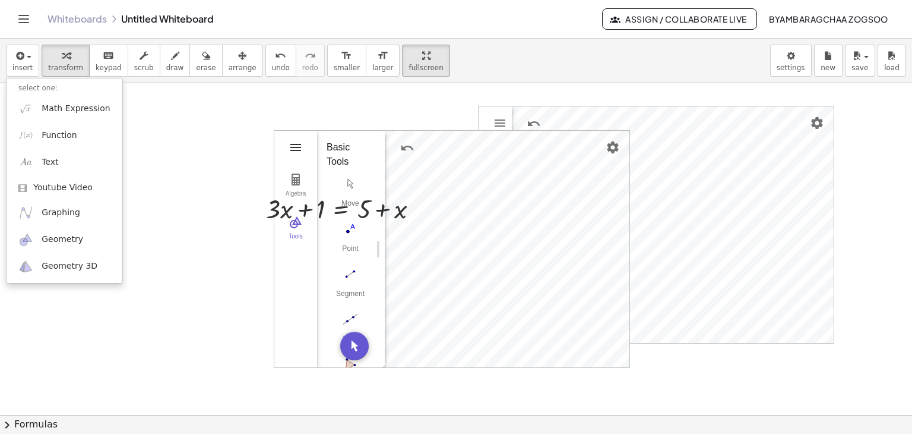
click at [293, 146] on img "Geometry" at bounding box center [296, 147] width 14 height 14
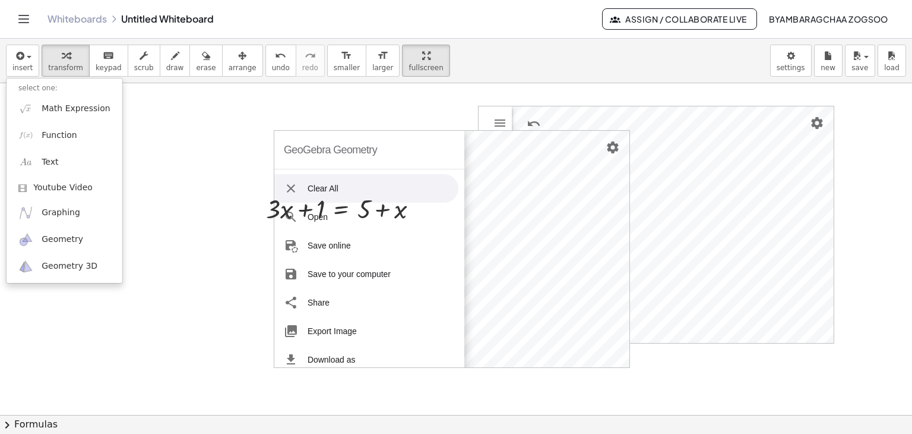
click at [249, 117] on div at bounding box center [456, 414] width 912 height 663
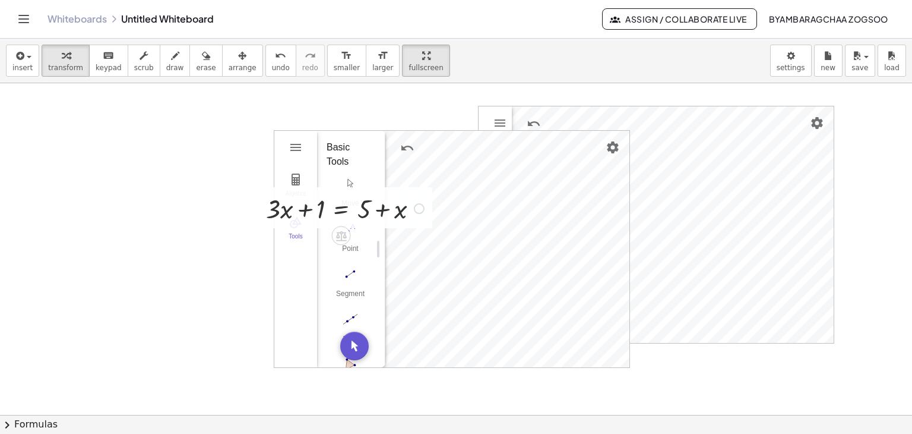
click at [296, 190] on div at bounding box center [346, 207] width 173 height 35
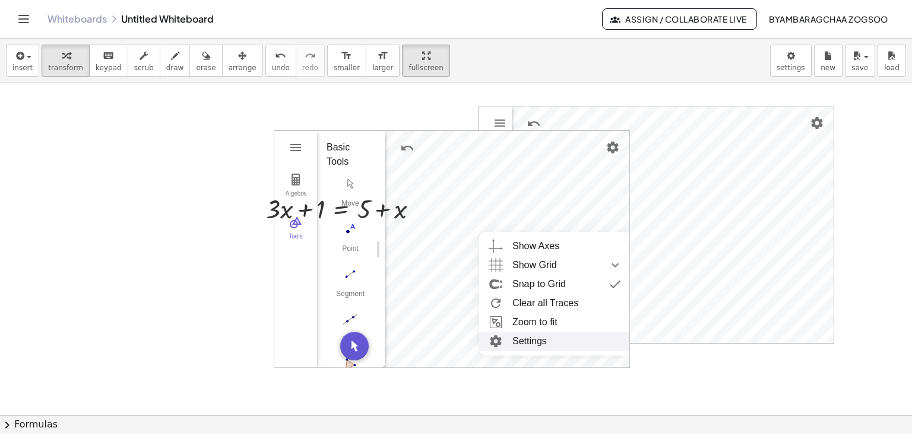
click at [568, 336] on li "Settings" at bounding box center [554, 340] width 151 height 19
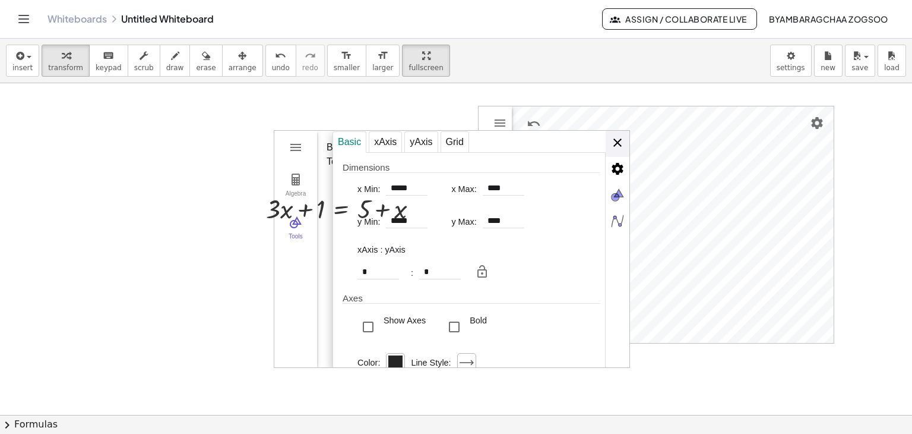
click at [621, 141] on div "Basic xAxis yAxis Grid Dimensions x Min: ***** x Max: **** y Min: ***** y Max: …" at bounding box center [481, 250] width 297 height 238
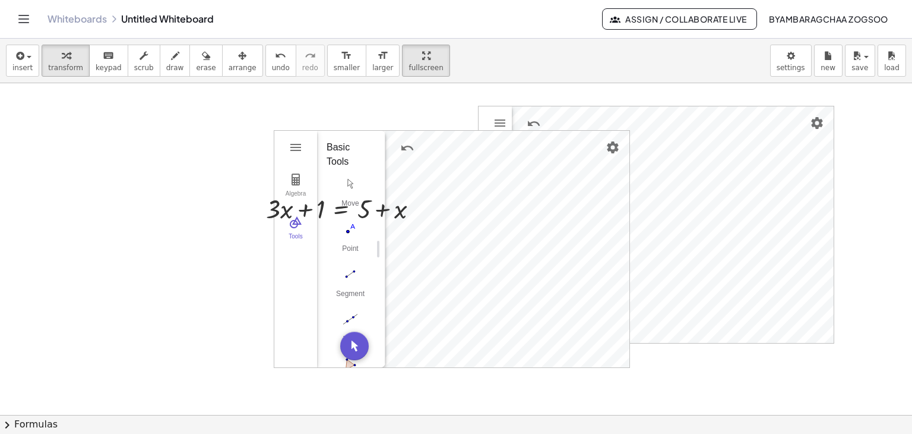
click at [326, 248] on div "Basic Tools Move Point Segment Line Polygon Circle with Center through Point Mo…" at bounding box center [346, 307] width 59 height 353
click at [298, 233] on div "Tools" at bounding box center [296, 241] width 38 height 17
click at [289, 181] on img "Geometry" at bounding box center [296, 179] width 14 height 14
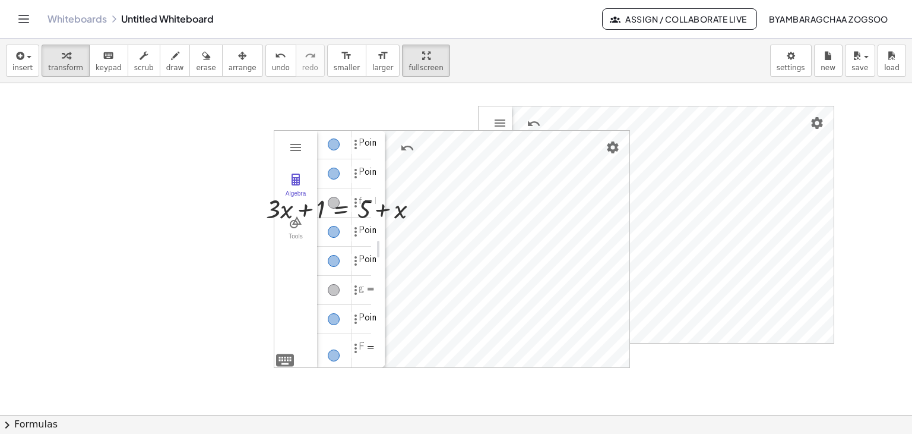
click at [656, 219] on div "+ · 3 · x + 1 = + 5 + x Fix a mistake Transform line Copy line as LaTeX Copy de…" at bounding box center [456, 414] width 912 height 663
click at [302, 148] on img "Geometry" at bounding box center [296, 147] width 14 height 14
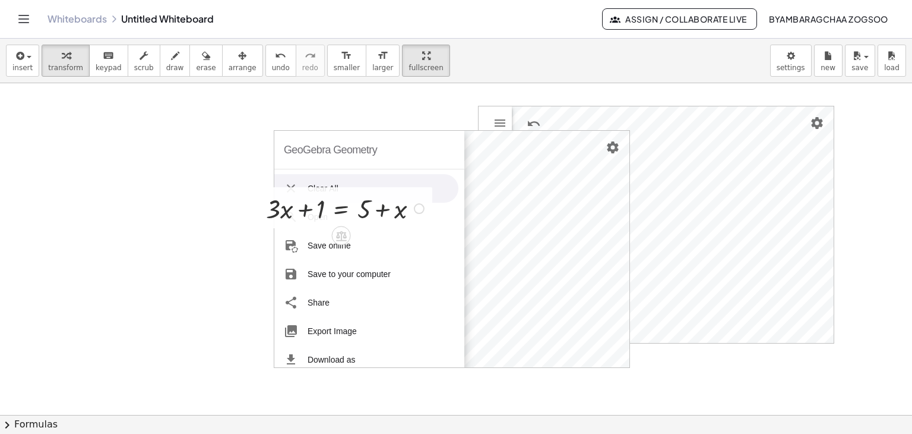
click at [328, 197] on div at bounding box center [346, 207] width 173 height 35
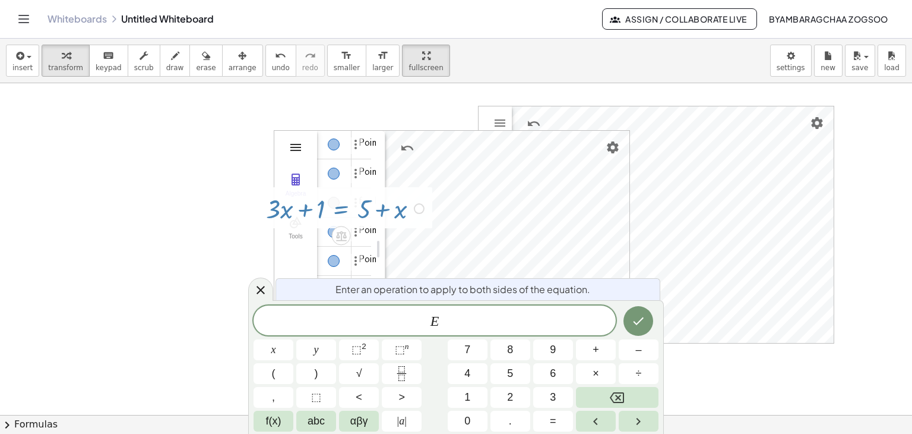
click at [299, 147] on img "Geometry" at bounding box center [296, 147] width 14 height 14
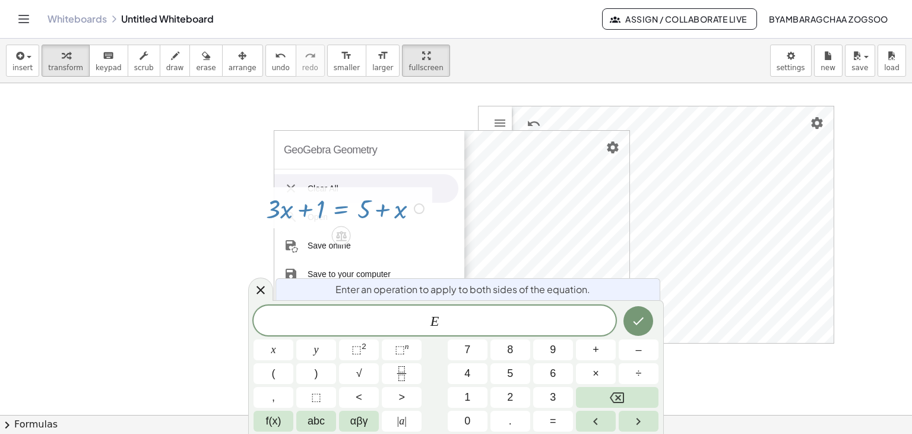
click at [360, 185] on li "Clear All" at bounding box center [366, 188] width 184 height 29
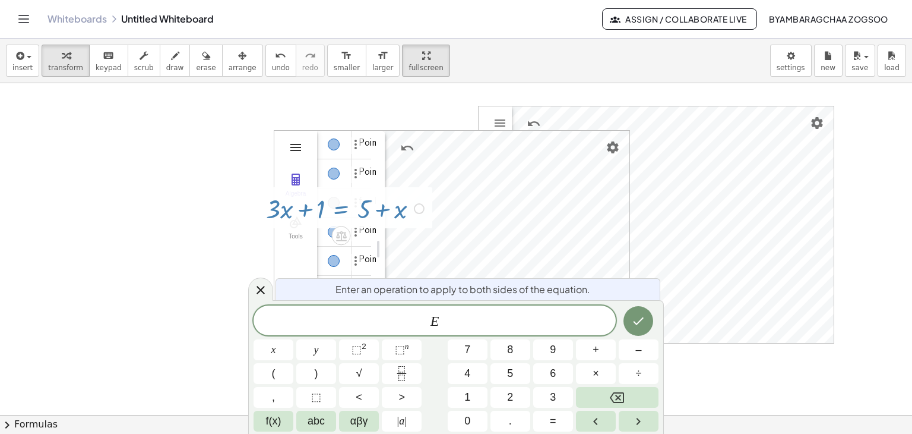
click at [301, 148] on img "Geometry" at bounding box center [296, 147] width 14 height 14
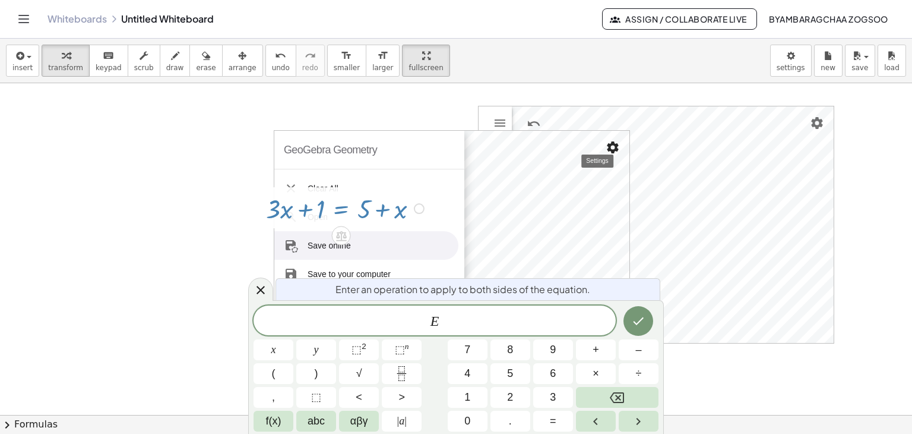
click at [608, 148] on img "Settings" at bounding box center [613, 147] width 14 height 14
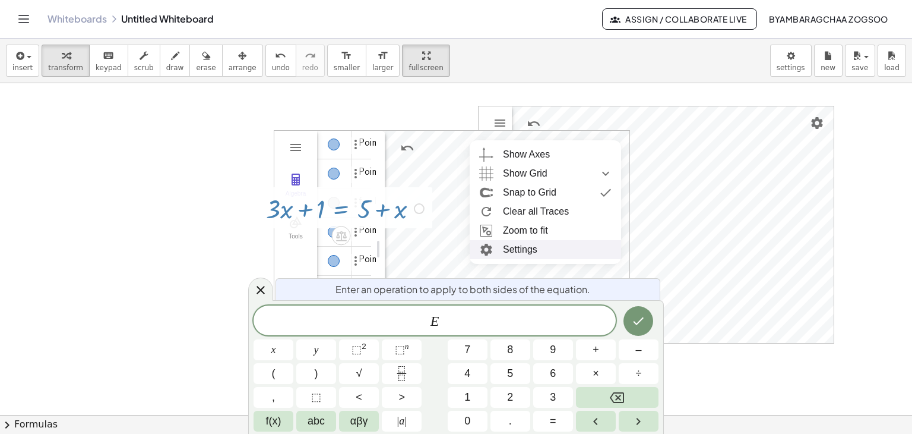
click at [73, 167] on div at bounding box center [456, 414] width 912 height 663
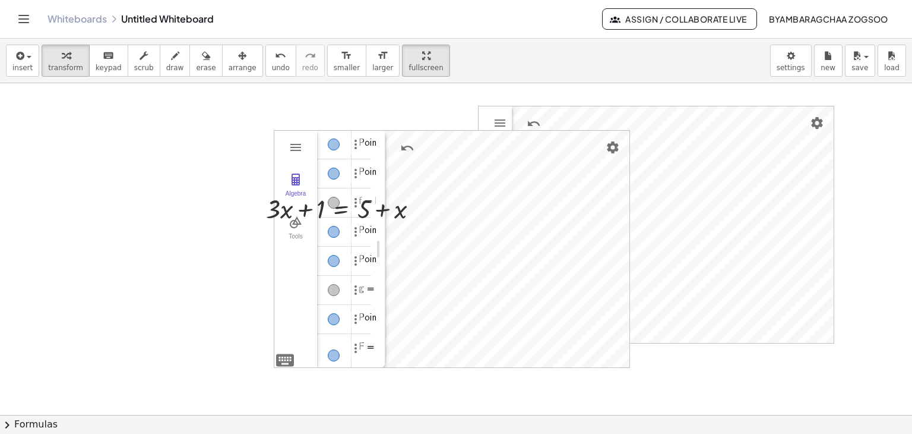
click at [280, 141] on div "Algebra Tools" at bounding box center [295, 249] width 43 height 236
drag, startPoint x: 280, startPoint y: 141, endPoint x: 138, endPoint y: 208, distance: 157.0
click at [138, 208] on div "+ · 3 · x + 1 = + 5 + x Fix a mistake Transform line Copy line as LaTeX Copy de…" at bounding box center [456, 414] width 912 height 663
drag, startPoint x: 337, startPoint y: 168, endPoint x: 276, endPoint y: 362, distance: 204.2
click at [277, 369] on div "+ · 3 · x + 1 = + 5 + x Fix a mistake Transform line Copy line as LaTeX Copy de…" at bounding box center [456, 414] width 912 height 663
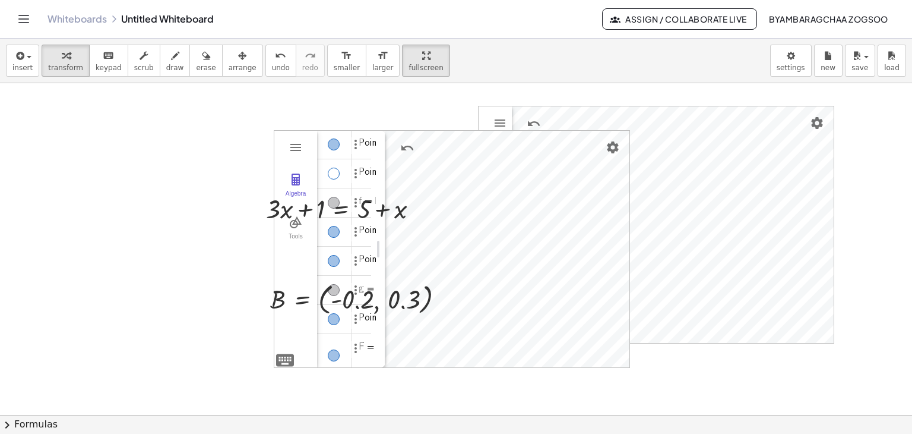
drag, startPoint x: 445, startPoint y: 318, endPoint x: 573, endPoint y: 368, distance: 136.3
click at [573, 368] on div "+ · 3 · x + 1 = + 5 + x Fix a mistake Transform line Copy line as LaTeX Copy de…" at bounding box center [456, 414] width 912 height 663
drag, startPoint x: 366, startPoint y: 208, endPoint x: 180, endPoint y: 208, distance: 186.5
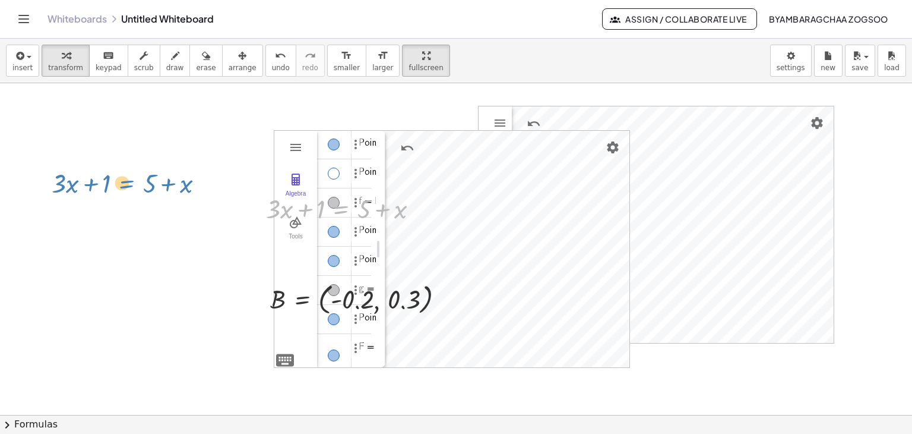
drag, startPoint x: 327, startPoint y: 212, endPoint x: 108, endPoint y: 174, distance: 223.0
click at [108, 174] on div "+ · 3 · x + 1 = + 5 + x + · 3 · x + 1 = + 5 + x Fix a mistake Transform line Co…" at bounding box center [456, 414] width 912 height 663
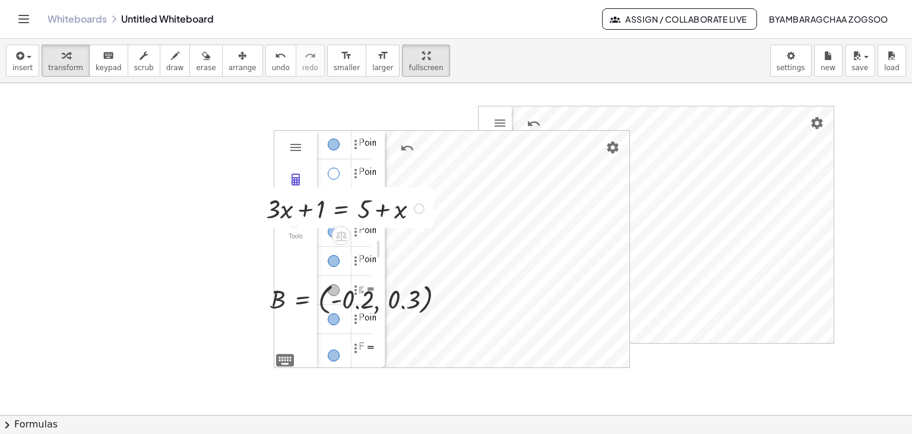
click at [421, 208] on div "Fix a mistake Transform line Copy line as LaTeX Copy derivation as LaTeX Expand…" at bounding box center [419, 208] width 11 height 11
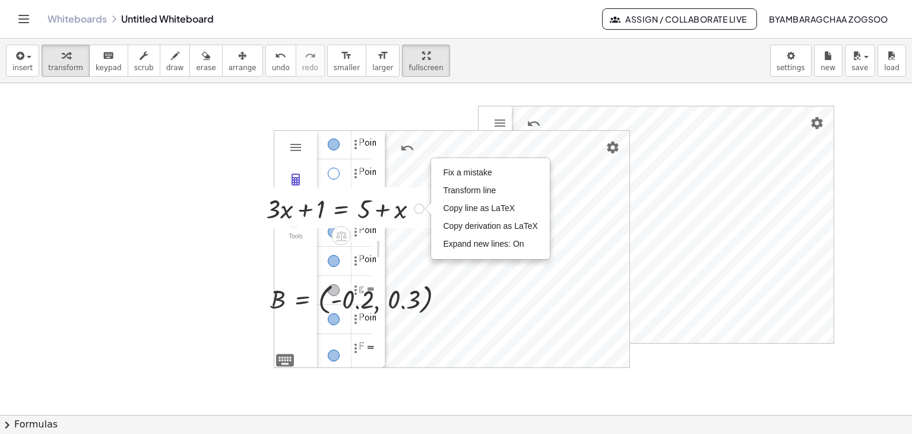
click at [421, 208] on div "Fix a mistake Transform line Copy line as LaTeX Copy derivation as LaTeX Expand…" at bounding box center [419, 208] width 11 height 11
click at [477, 224] on span "Copy derivation as LaTeX" at bounding box center [490, 226] width 95 height 10
click at [422, 210] on div "Copied done" at bounding box center [419, 208] width 11 height 11
drag, startPoint x: 739, startPoint y: 369, endPoint x: 725, endPoint y: 346, distance: 26.7
click at [738, 369] on div at bounding box center [456, 414] width 912 height 663
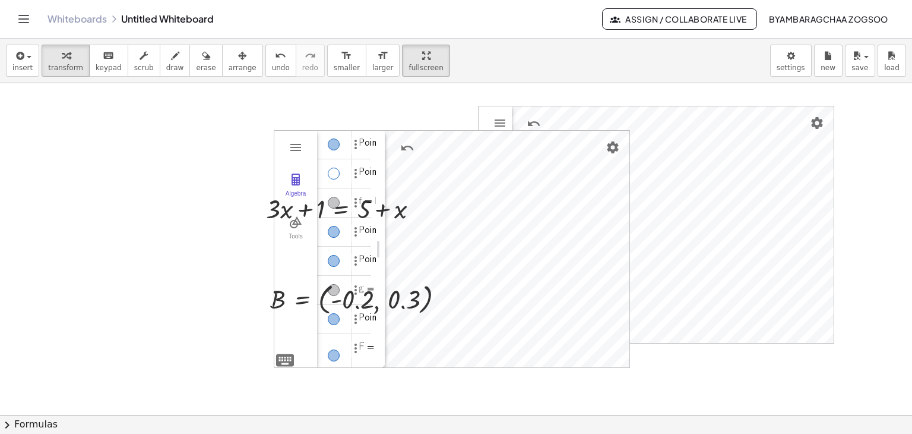
drag, startPoint x: 632, startPoint y: 378, endPoint x: 628, endPoint y: 373, distance: 6.4
click at [631, 378] on div at bounding box center [456, 414] width 912 height 663
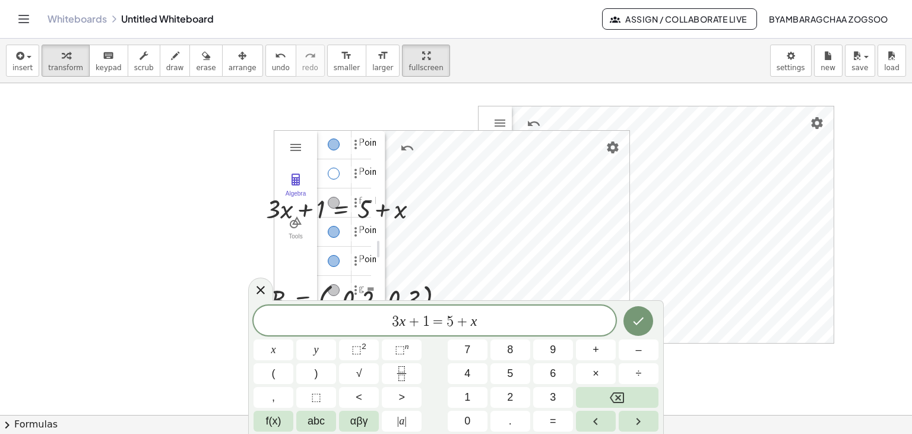
click at [693, 395] on div at bounding box center [456, 414] width 912 height 663
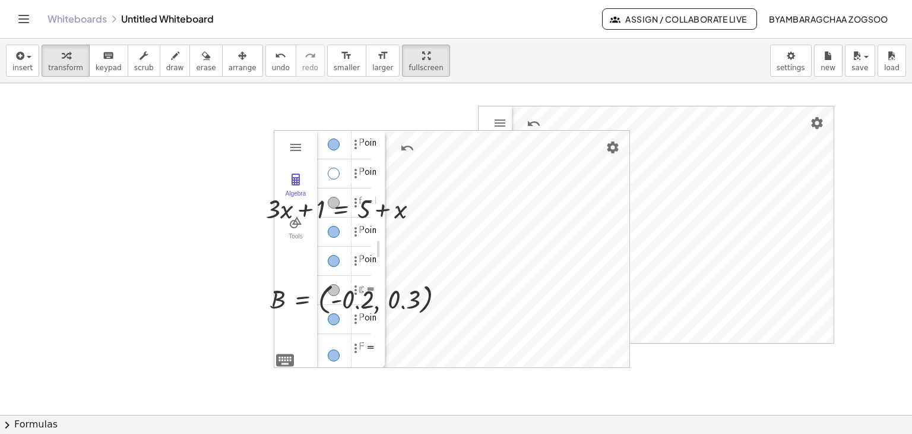
click at [634, 365] on div at bounding box center [456, 414] width 912 height 663
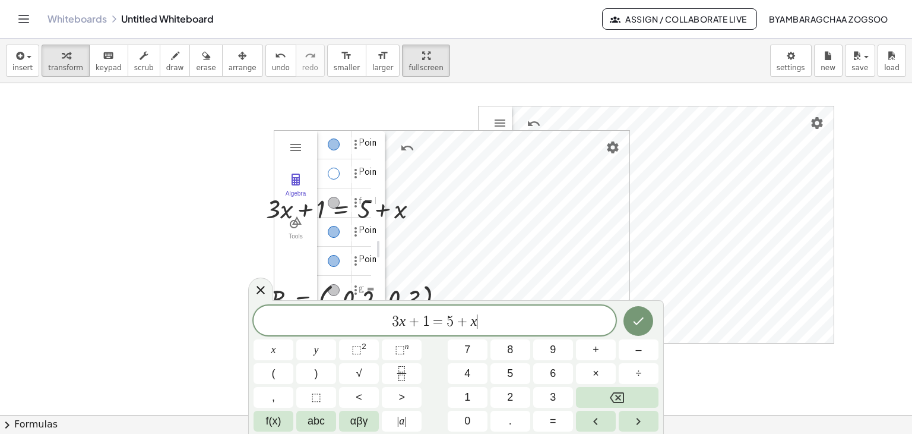
click at [634, 365] on button "÷" at bounding box center [639, 373] width 40 height 21
click at [631, 394] on button "Backspace" at bounding box center [617, 397] width 83 height 21
click at [634, 314] on icon "Done" at bounding box center [638, 321] width 14 height 14
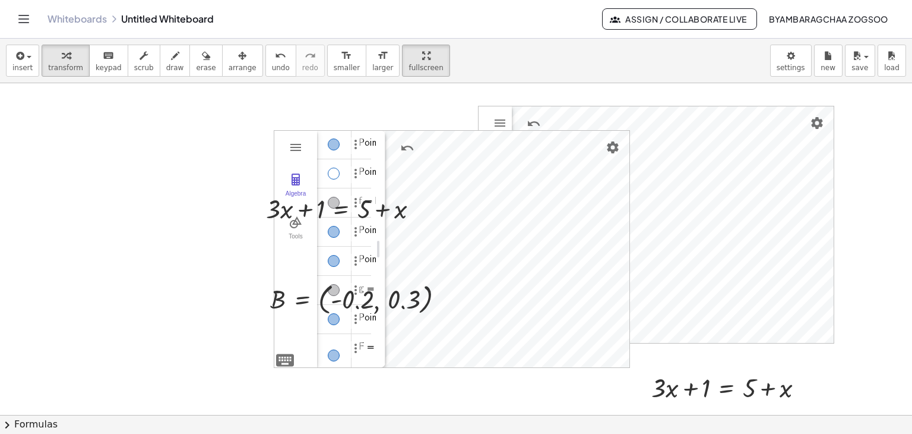
click at [605, 388] on div at bounding box center [456, 414] width 912 height 663
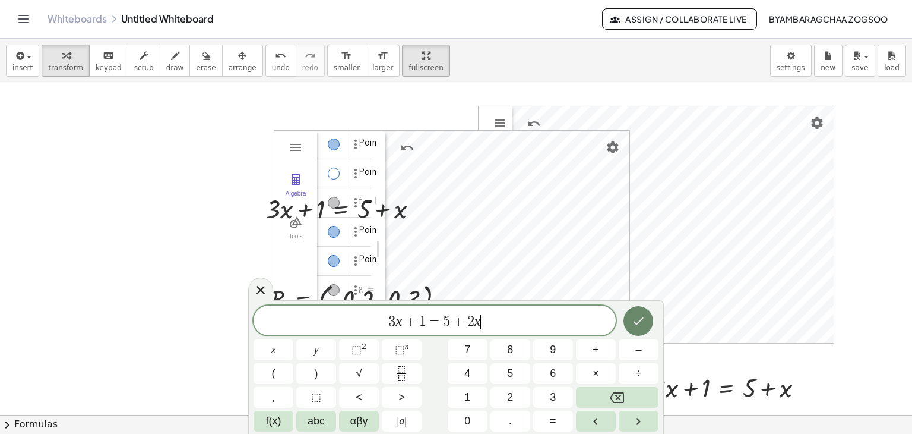
click at [639, 319] on icon "Done" at bounding box center [638, 321] width 14 height 14
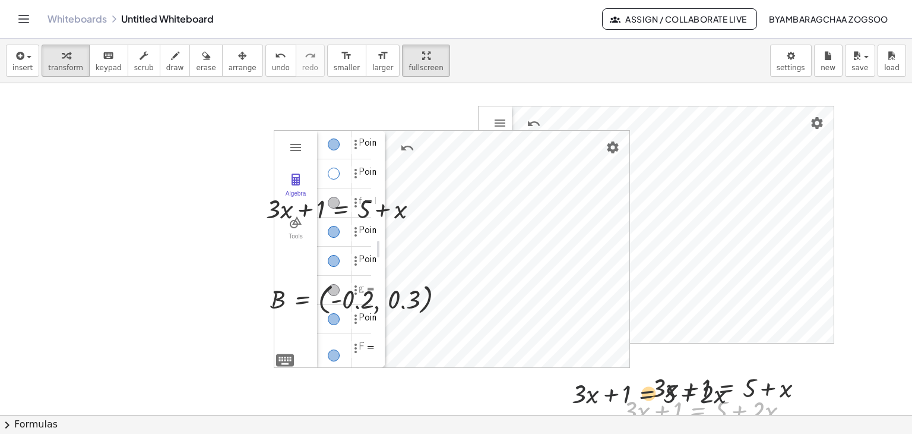
drag, startPoint x: 708, startPoint y: 400, endPoint x: 598, endPoint y: 369, distance: 114.1
click at [598, 369] on div "+ · 3 · x + 1 = + 5 + x Fix a mistake Transform line Copy line as LaTeX Copy de…" at bounding box center [456, 414] width 912 height 663
click at [808, 384] on div at bounding box center [805, 387] width 11 height 11
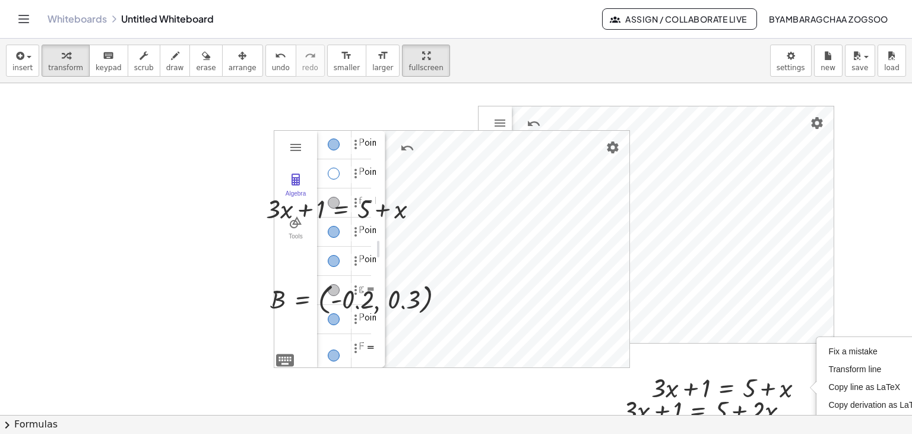
click at [792, 361] on div at bounding box center [456, 414] width 912 height 663
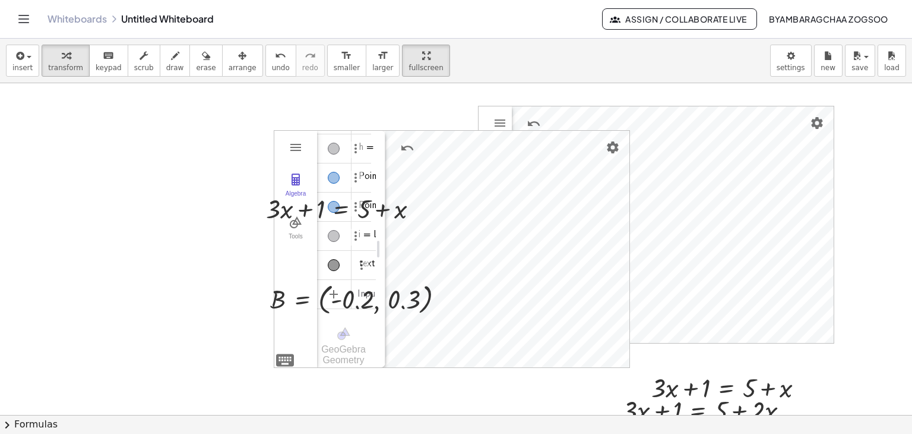
drag, startPoint x: 364, startPoint y: 148, endPoint x: 618, endPoint y: 376, distance: 341.6
click at [618, 376] on div "+ · 3 · x + 1 = + 5 + x Fix a mistake Transform line Copy line as LaTeX Copy de…" at bounding box center [456, 414] width 912 height 663
click at [304, 143] on button "Geometry" at bounding box center [295, 147] width 21 height 21
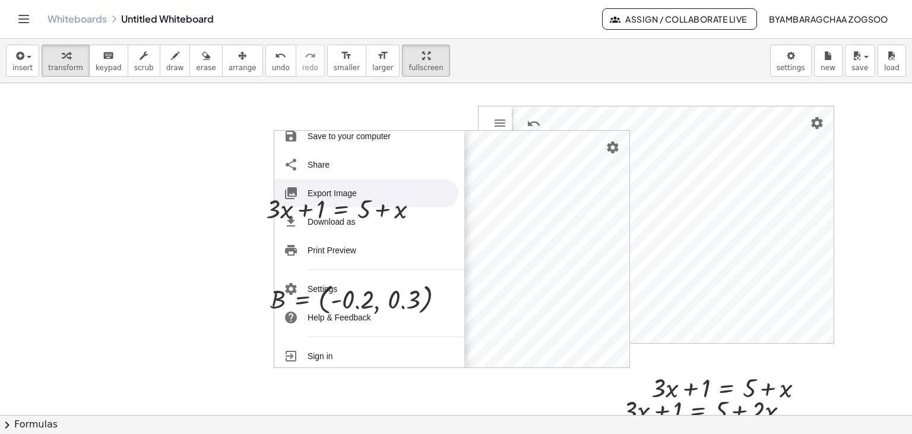
scroll to position [145, 0]
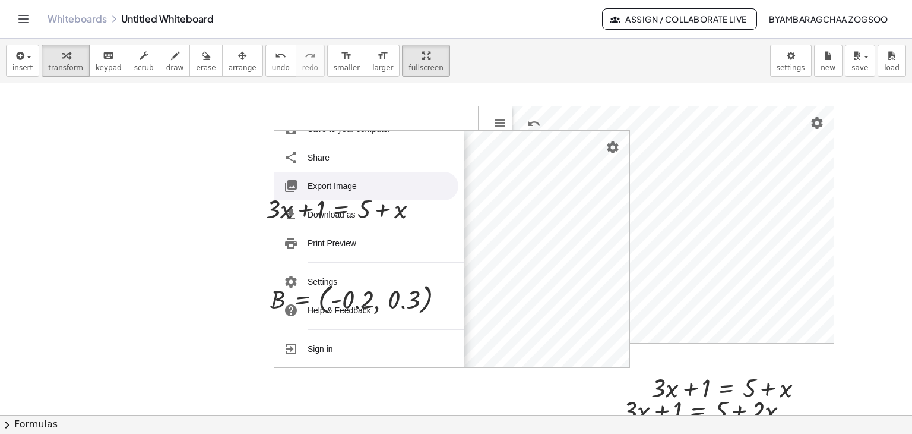
click at [343, 183] on li "Export Image" at bounding box center [366, 186] width 184 height 29
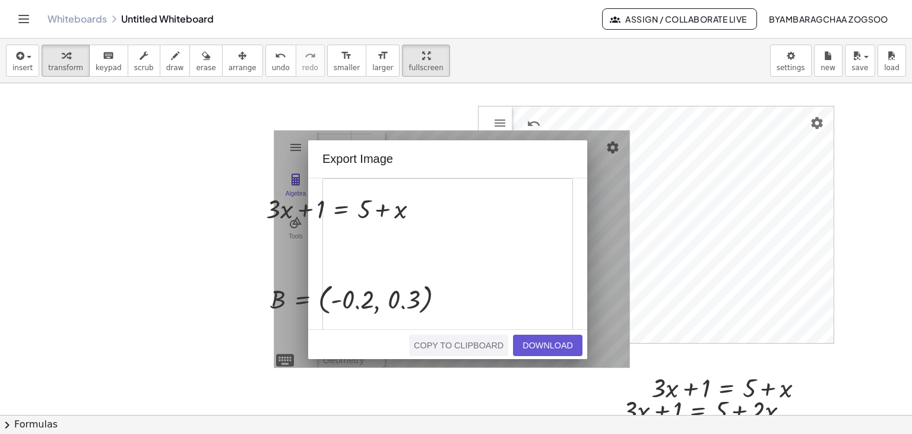
click at [480, 343] on div "Copy to Clipboard" at bounding box center [459, 345] width 90 height 10
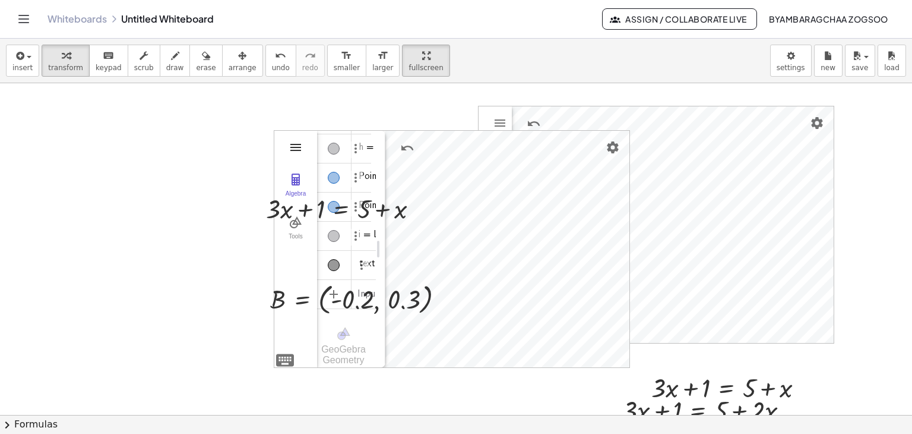
click at [298, 150] on img "Geometry" at bounding box center [296, 147] width 14 height 14
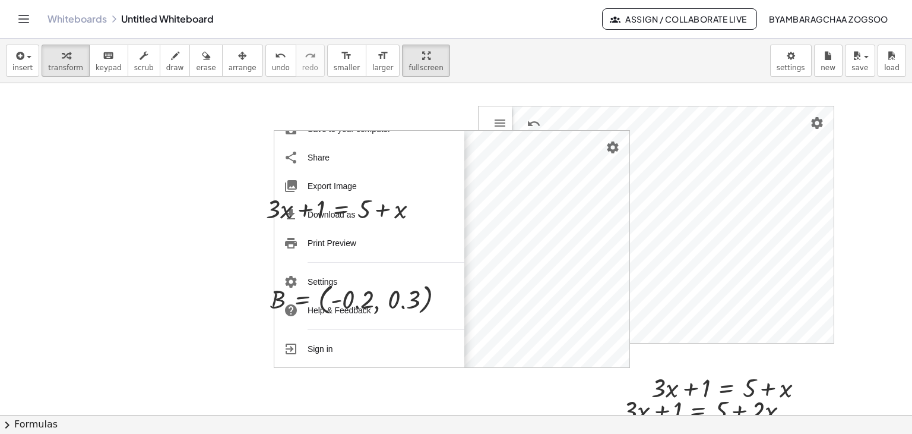
scroll to position [0, 0]
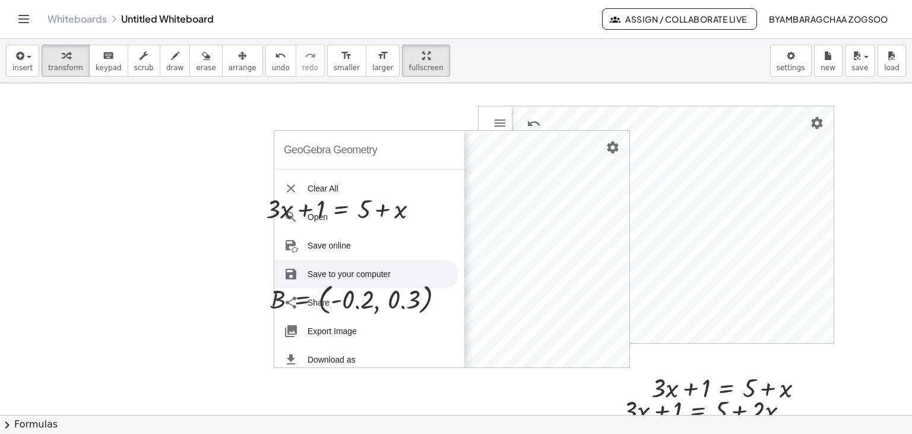
click at [364, 271] on li "Save to your computer" at bounding box center [366, 274] width 184 height 29
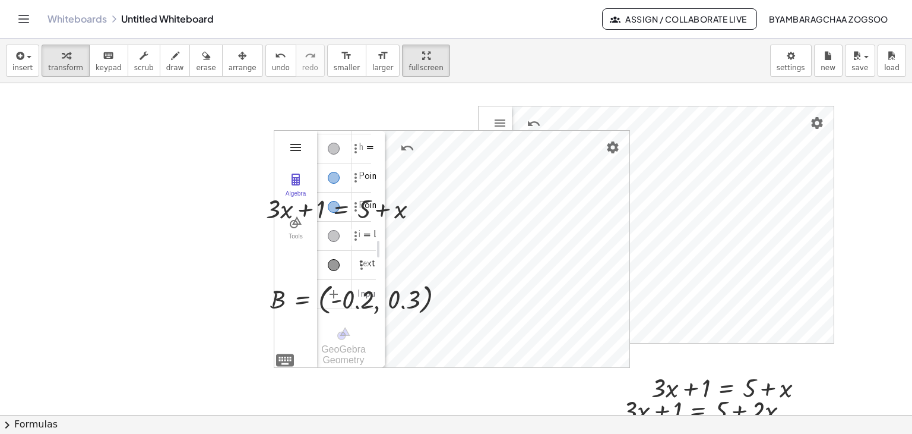
click at [296, 148] on img "Geometry" at bounding box center [296, 147] width 14 height 14
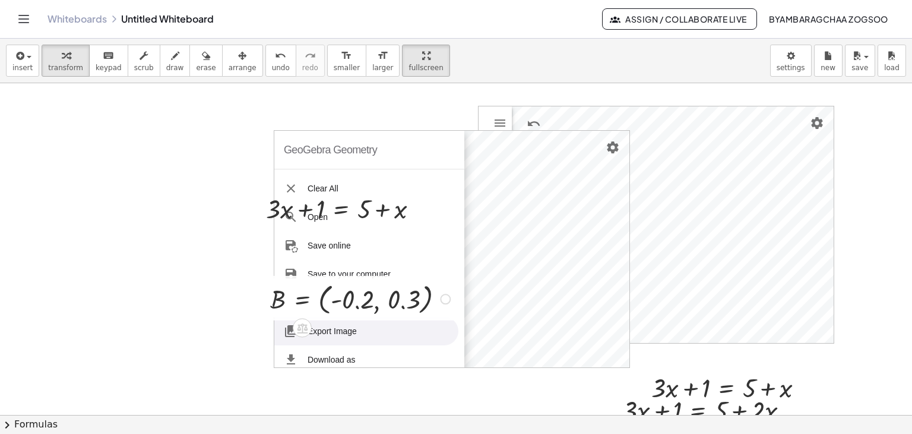
click at [447, 300] on div at bounding box center [445, 298] width 11 height 11
drag, startPoint x: 447, startPoint y: 300, endPoint x: 663, endPoint y: 70, distance: 315.6
click at [663, 70] on div "insert select one: Math Expression Function Text Youtube Video Graphing Geometr…" at bounding box center [456, 61] width 912 height 45
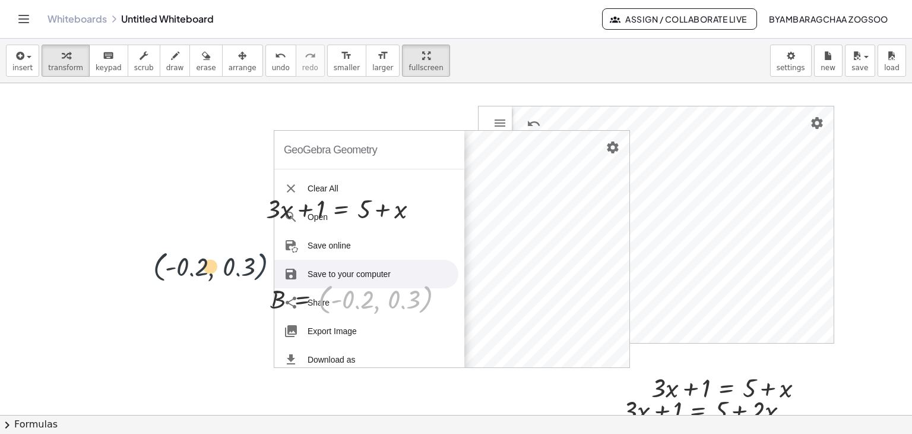
drag, startPoint x: 442, startPoint y: 292, endPoint x: 257, endPoint y: 257, distance: 187.9
click at [257, 257] on div "+ · 3 · x + 1 = + 5 + x Fix a mistake Transform line Copy line as LaTeX Copy de…" at bounding box center [456, 414] width 912 height 663
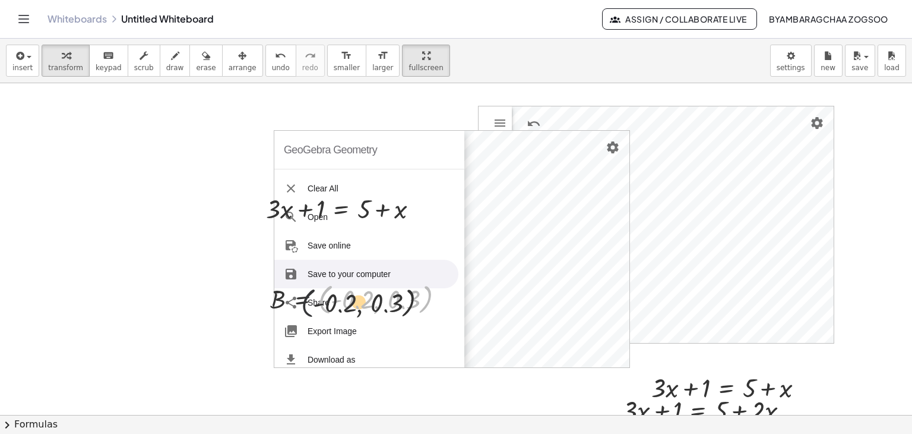
drag, startPoint x: 330, startPoint y: 285, endPoint x: 244, endPoint y: 302, distance: 87.8
click at [247, 303] on div "+ · 3 · x + 1 = + 5 + x Fix a mistake Transform line Copy line as LaTeX Copy de…" at bounding box center [456, 414] width 912 height 663
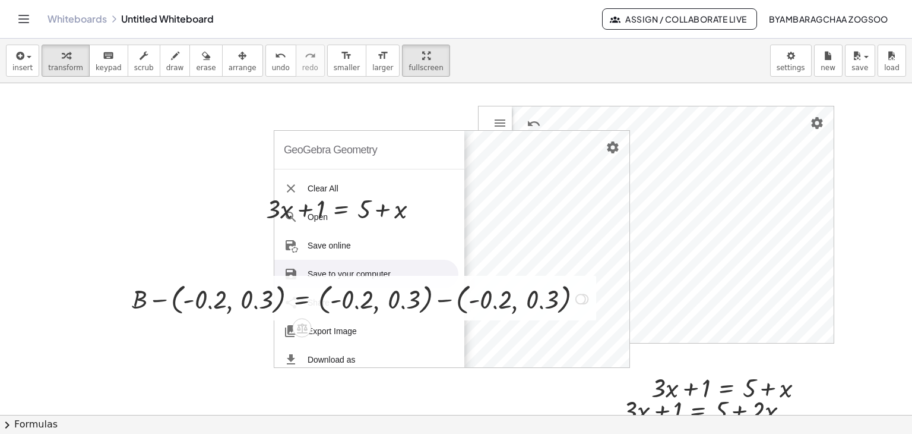
click at [404, 307] on div at bounding box center [362, 298] width 472 height 39
click at [580, 295] on div at bounding box center [581, 298] width 11 height 11
click at [576, 276] on div "B = ( , - 0.2 , 0.3 ) B = + − ( , - 0.2 , 0.3 ) + ( , - 0.2 , 0.3 ) − ( , - 0.2…" at bounding box center [355, 298] width 482 height 45
click at [485, 282] on div at bounding box center [362, 298] width 472 height 39
click at [561, 286] on div at bounding box center [362, 298] width 472 height 39
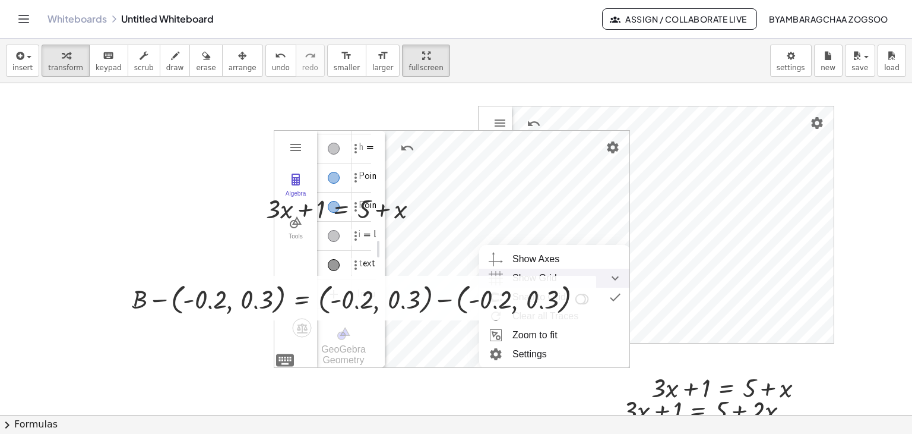
click at [385, 298] on div at bounding box center [362, 298] width 472 height 39
drag, startPoint x: 364, startPoint y: 295, endPoint x: 321, endPoint y: 335, distance: 58.8
click at [321, 335] on div "+ · 3 · x + 1 = + 5 + x Fix a mistake Transform line Copy line as LaTeX Copy de…" at bounding box center [456, 414] width 912 height 663
click at [465, 340] on div "+ · 3 · x + 1 = + 5 + x Fix a mistake Transform line Copy line as LaTeX Copy de…" at bounding box center [456, 414] width 912 height 663
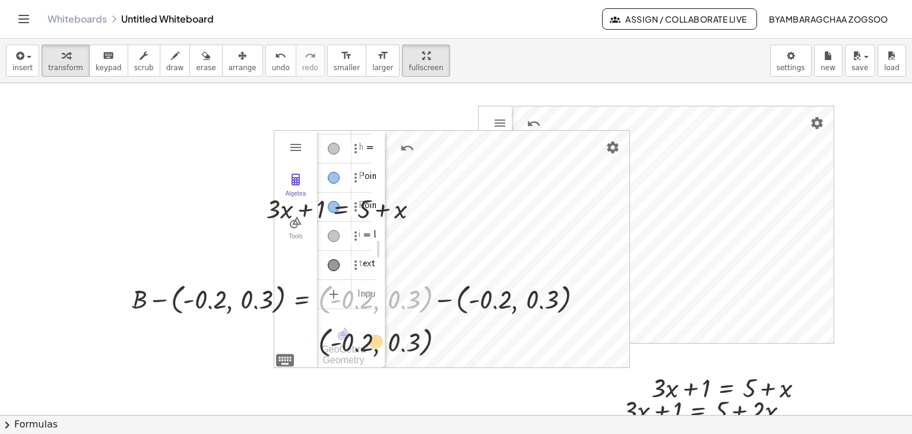
click at [388, 351] on div "+ · 3 · x + 1 = + 5 + x Fix a mistake Transform line Copy line as LaTeX Copy de…" at bounding box center [456, 414] width 912 height 663
click at [580, 297] on div "Transform line Copy line as LaTeX Copy derivation as LaTeX Expand new lines: On" at bounding box center [581, 298] width 11 height 11
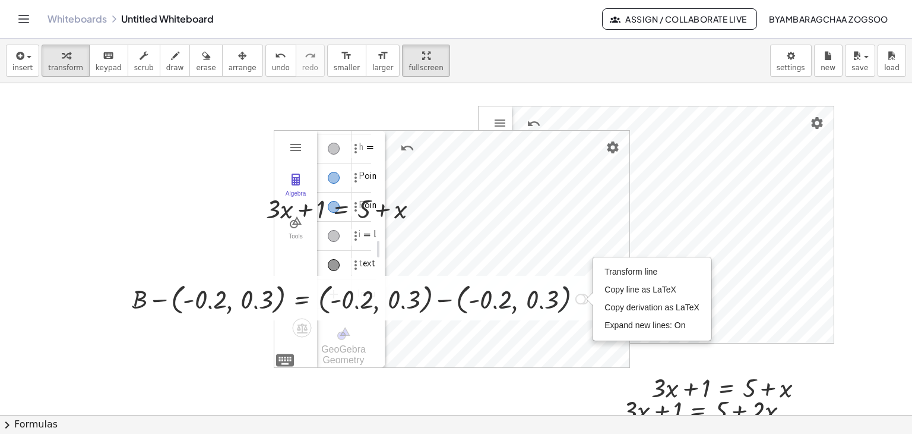
click at [580, 292] on div at bounding box center [362, 298] width 472 height 39
click at [577, 282] on div at bounding box center [362, 298] width 472 height 39
click at [556, 289] on div at bounding box center [362, 298] width 472 height 39
click at [169, 295] on div at bounding box center [362, 298] width 472 height 39
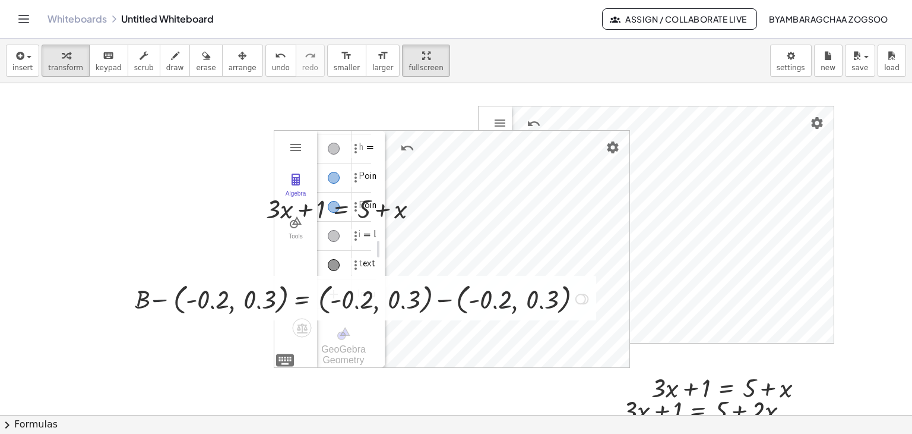
click at [166, 286] on div at bounding box center [362, 298] width 472 height 39
click at [169, 279] on div at bounding box center [362, 298] width 472 height 39
click at [173, 263] on div at bounding box center [456, 414] width 912 height 663
click at [147, 312] on div at bounding box center [362, 298] width 472 height 39
drag, startPoint x: 148, startPoint y: 303, endPoint x: 145, endPoint y: 312, distance: 10.0
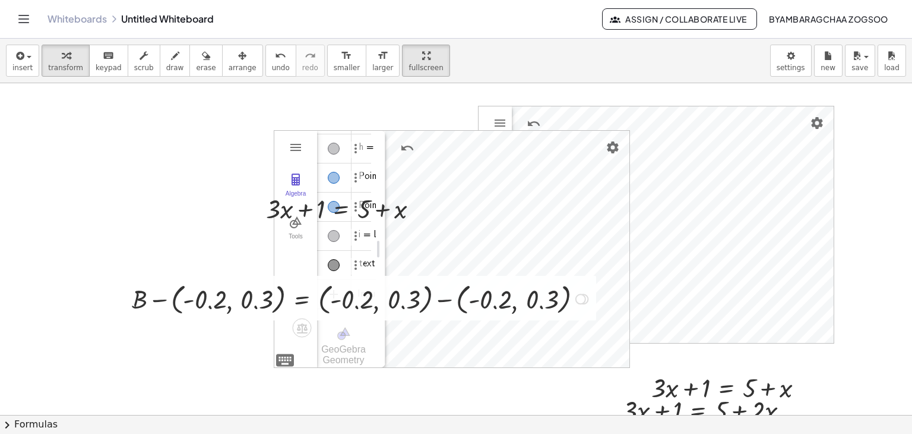
click at [145, 312] on div at bounding box center [362, 298] width 472 height 39
drag, startPoint x: 147, startPoint y: 302, endPoint x: 93, endPoint y: 345, distance: 69.4
click at [452, 299] on div at bounding box center [362, 298] width 472 height 39
click at [313, 298] on div at bounding box center [242, 298] width 232 height 39
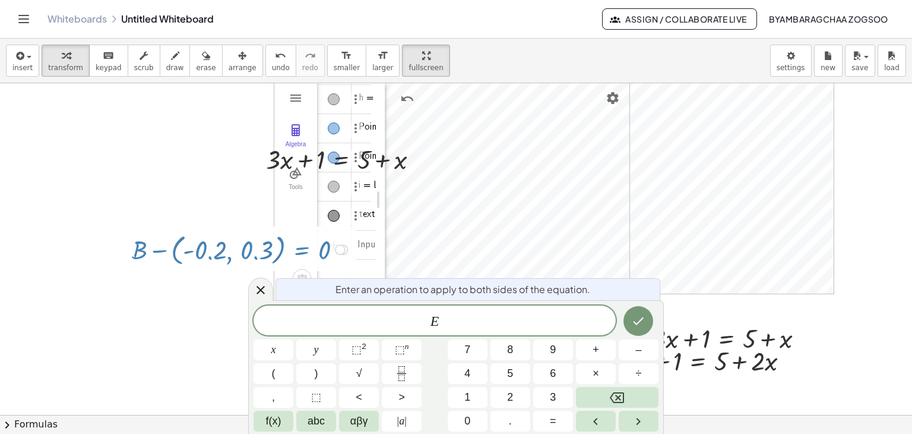
scroll to position [49, 0]
click at [340, 250] on div "Transform line Copy line as LaTeX Copy derivation as LaTeX Expand new lines: On" at bounding box center [340, 249] width 11 height 11
click at [341, 242] on div at bounding box center [242, 248] width 232 height 39
click at [341, 238] on div at bounding box center [242, 248] width 232 height 39
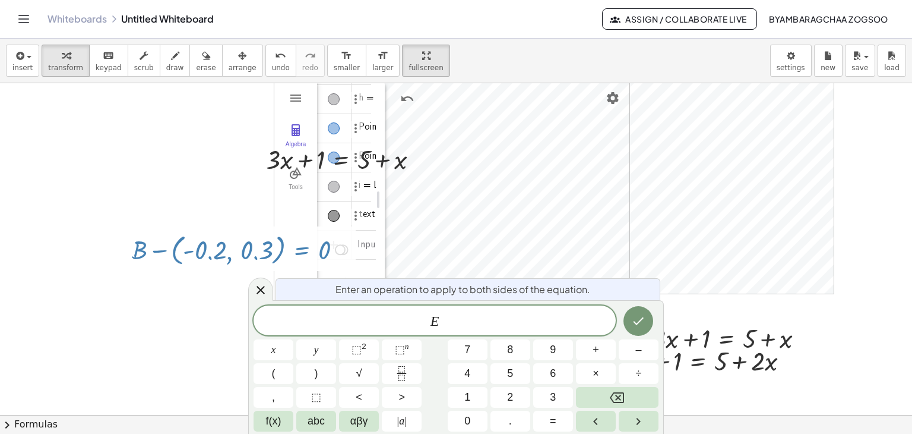
click at [337, 227] on div "B = ( , - 0.2 , 0.3 ) + B − ( , - 0.2 , 0.3 ) = + ( , - 0.2 , 0.3 ) − ( , - 0.2…" at bounding box center [235, 248] width 242 height 45
click at [324, 243] on div at bounding box center [242, 248] width 232 height 39
click at [260, 283] on icon at bounding box center [261, 290] width 14 height 14
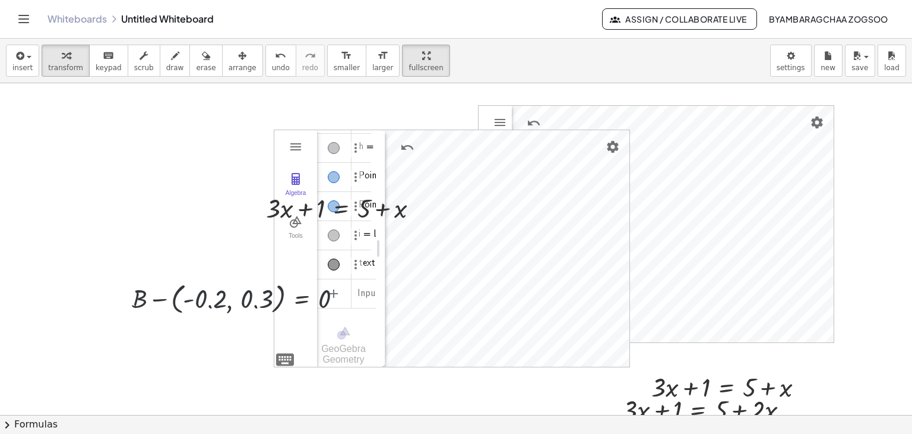
scroll to position [0, 0]
click at [307, 146] on div "Algebra Tools" at bounding box center [295, 249] width 43 height 236
click at [299, 147] on img "Geometry" at bounding box center [296, 147] width 14 height 14
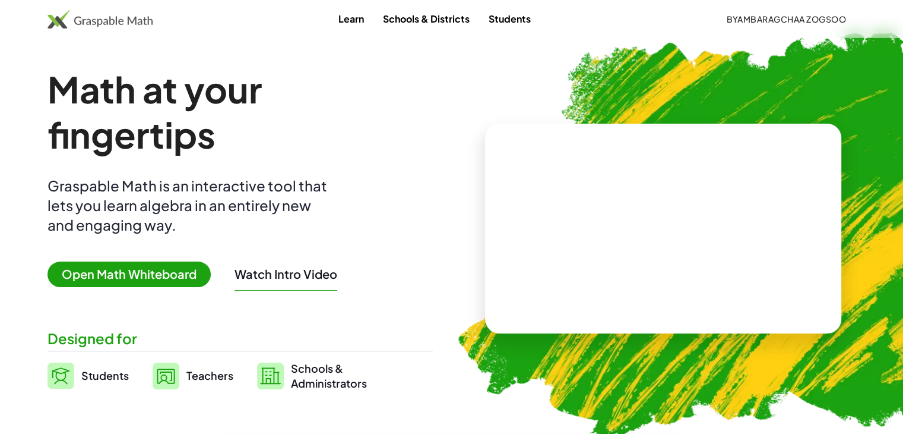
click at [146, 271] on span "Open Math Whiteboard" at bounding box center [129, 274] width 163 height 26
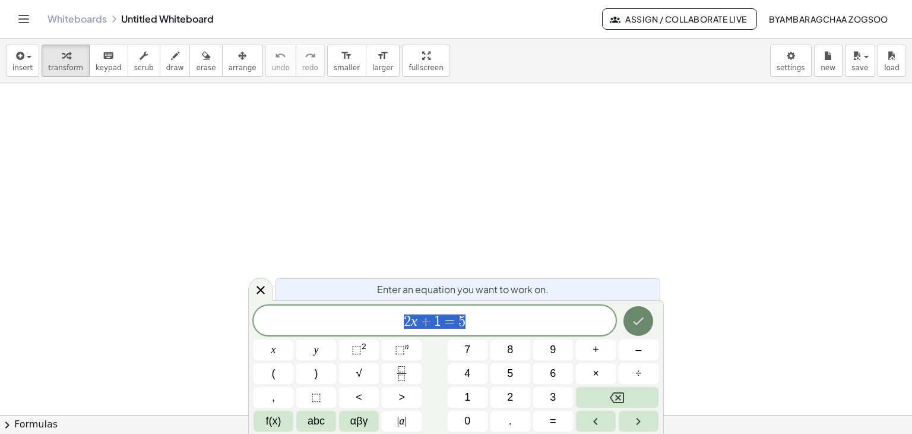
click at [640, 321] on icon "Done" at bounding box center [639, 321] width 11 height 8
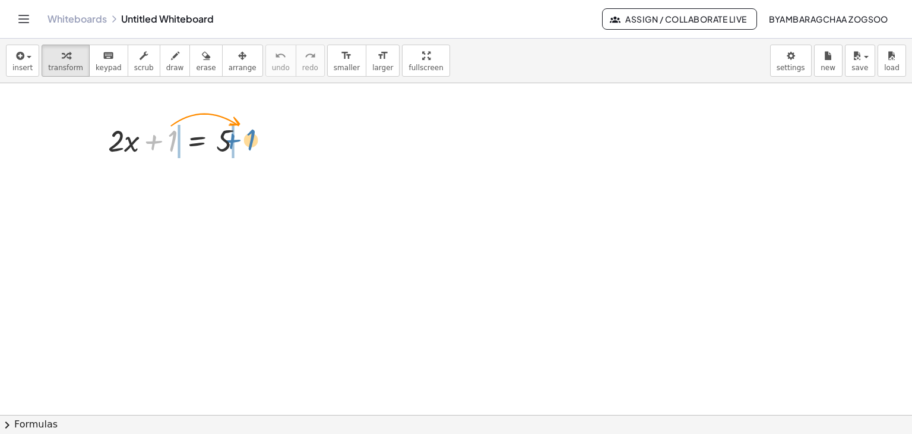
drag, startPoint x: 169, startPoint y: 136, endPoint x: 249, endPoint y: 137, distance: 80.2
click at [249, 137] on div at bounding box center [180, 139] width 157 height 40
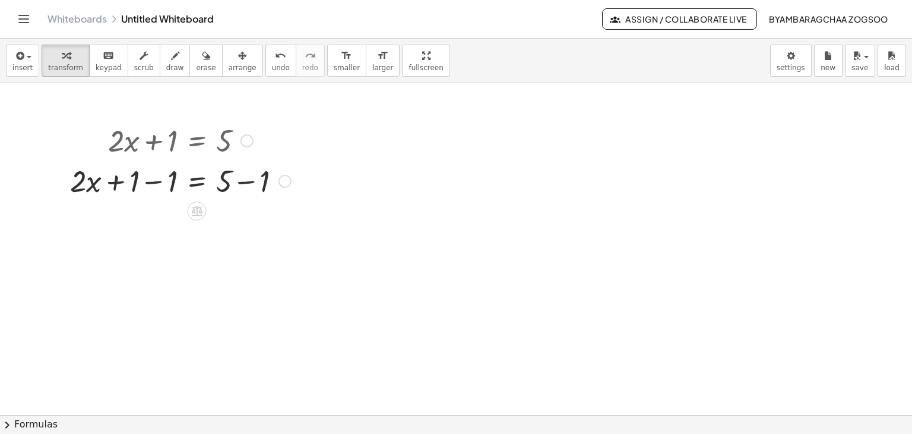
click at [289, 184] on div at bounding box center [285, 181] width 13 height 13
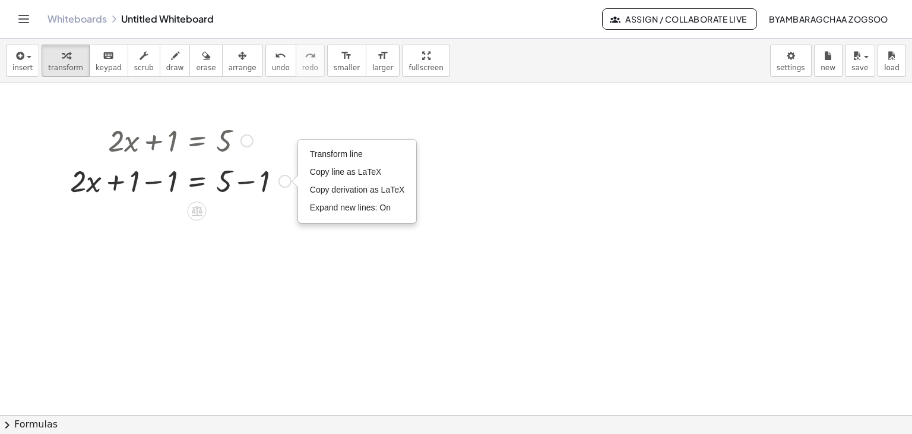
click at [211, 186] on div at bounding box center [180, 180] width 233 height 40
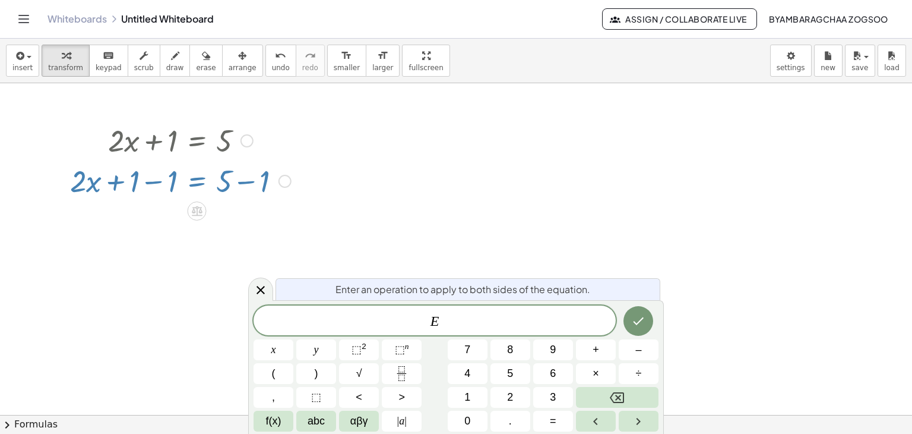
click at [187, 137] on div at bounding box center [180, 139] width 233 height 40
click at [244, 138] on div at bounding box center [247, 140] width 13 height 13
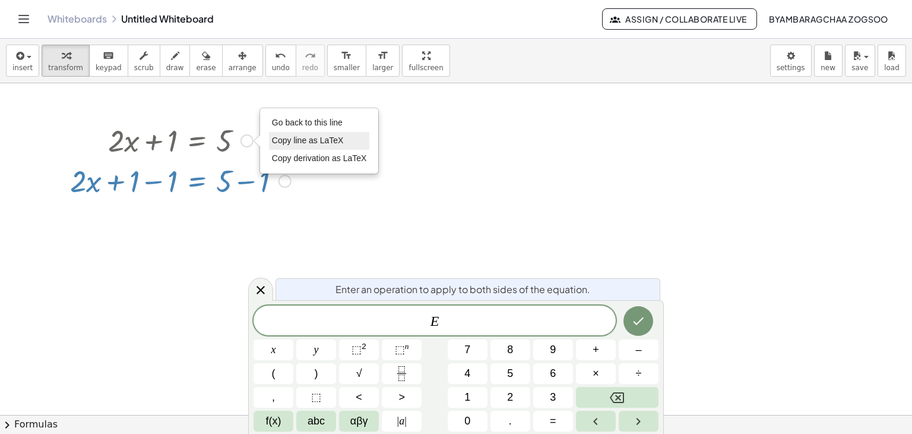
click at [292, 141] on span "Copy line as LaTeX" at bounding box center [308, 140] width 72 height 10
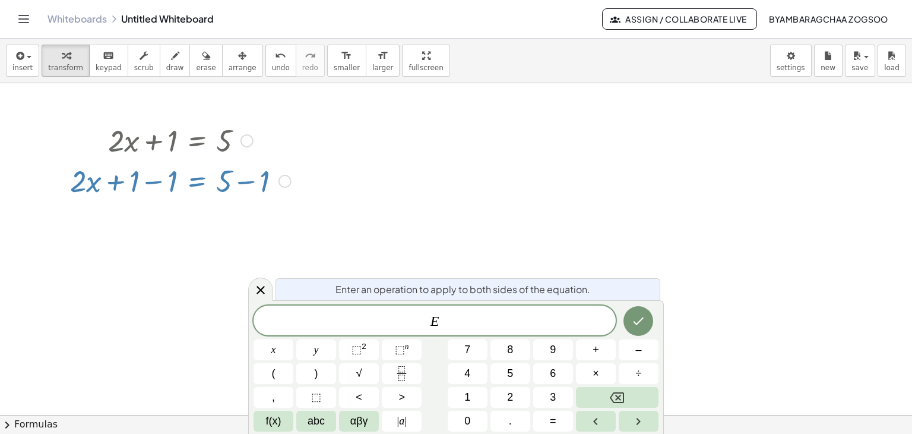
click at [283, 179] on div "Transform line Copy line as LaTeX Copy derivation as LaTeX Expand new lines: On" at bounding box center [285, 181] width 13 height 13
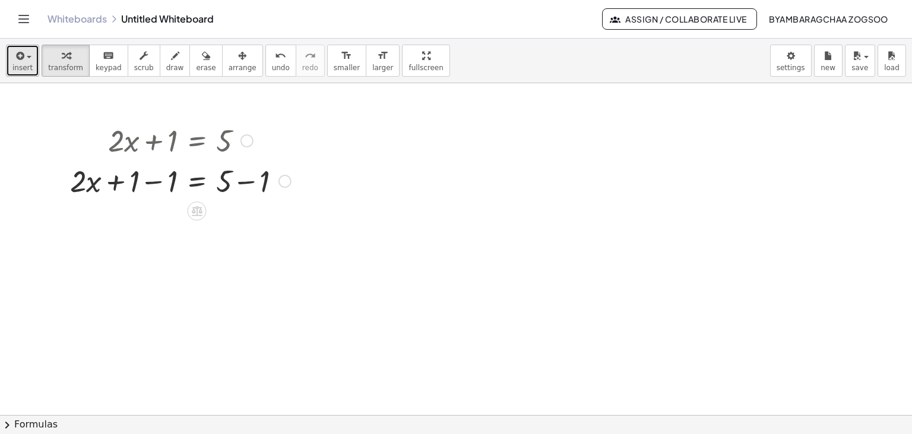
click at [17, 65] on span "insert" at bounding box center [22, 68] width 20 height 8
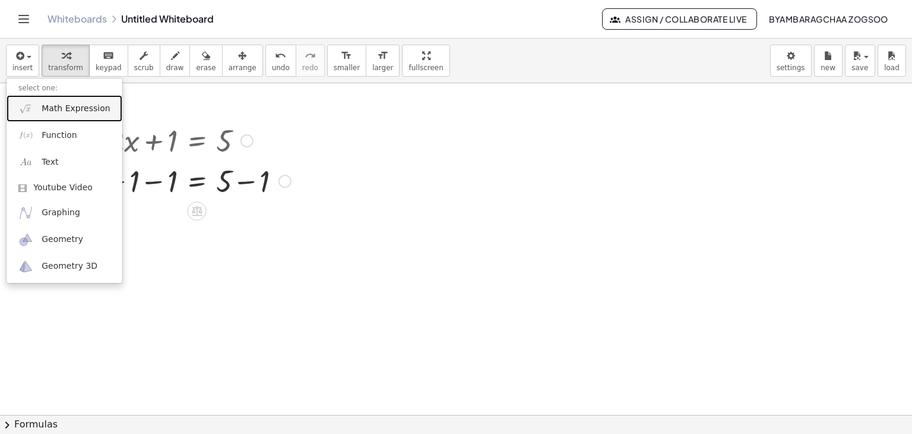
click at [55, 108] on span "Math Expression" at bounding box center [76, 109] width 68 height 12
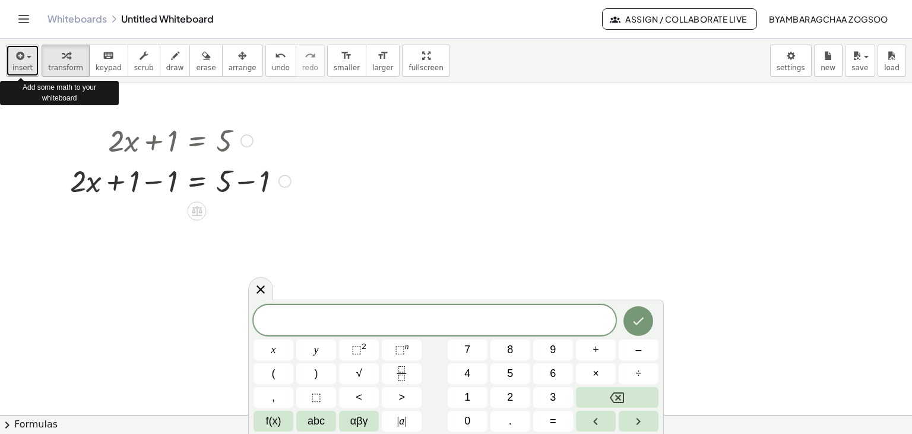
click at [24, 62] on button "insert" at bounding box center [22, 61] width 33 height 32
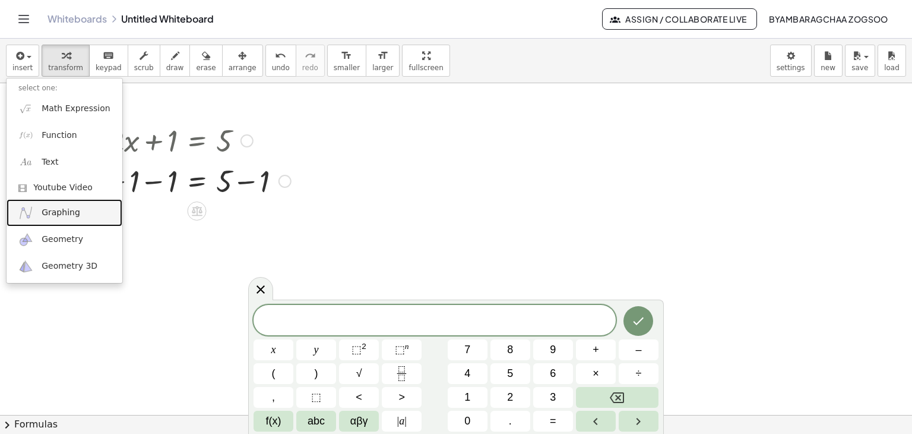
click at [39, 211] on link "Graphing" at bounding box center [65, 212] width 116 height 27
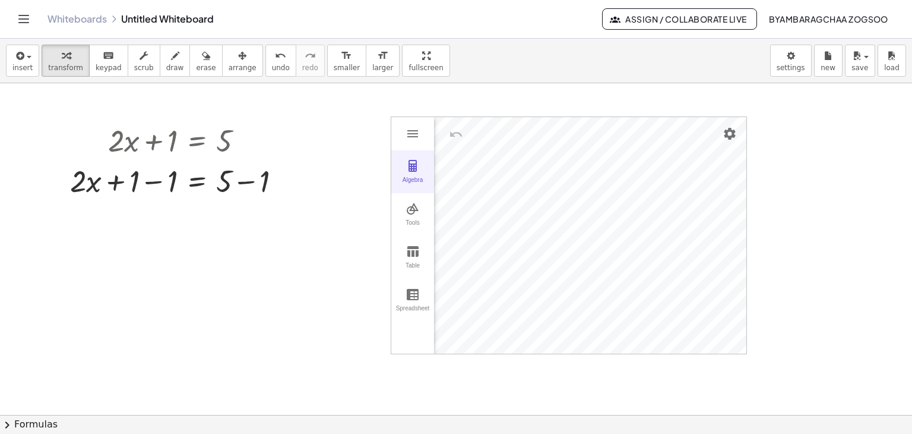
click at [414, 163] on img "Graphing Calculator" at bounding box center [413, 166] width 14 height 14
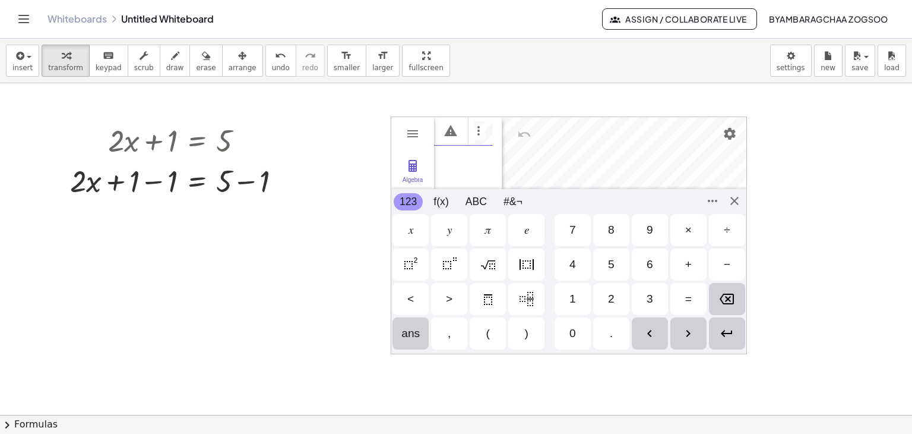
click at [400, 347] on div "Algebra Tools Table Spreadsheet GeoGebra Graphing Calculator Basic Tools Move P…" at bounding box center [569, 235] width 356 height 238
drag, startPoint x: 415, startPoint y: 236, endPoint x: 413, endPoint y: 260, distance: 23.8
click at [413, 236] on div "𝑥" at bounding box center [411, 230] width 5 height 14
click at [413, 267] on img "Squared" at bounding box center [411, 264] width 14 height 14
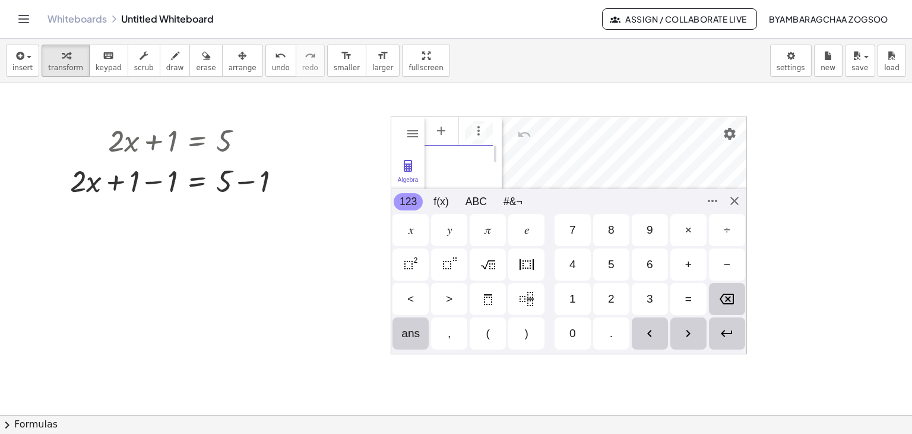
scroll to position [0, 18]
click at [725, 268] on div "−" at bounding box center [727, 264] width 7 height 14
click at [657, 297] on div "3" at bounding box center [650, 299] width 36 height 32
click at [408, 233] on div "𝑥" at bounding box center [411, 230] width 36 height 32
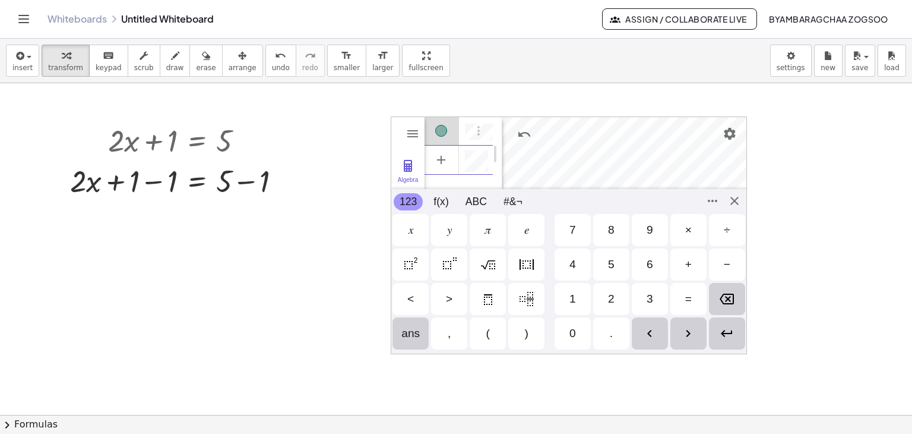
scroll to position [0, 0]
click at [737, 334] on div "Enter" at bounding box center [727, 333] width 36 height 32
click at [734, 197] on div "Algebra Tools Table Spreadsheet GeoGebra Graphing Calculator Basic Tools Move P…" at bounding box center [569, 235] width 356 height 238
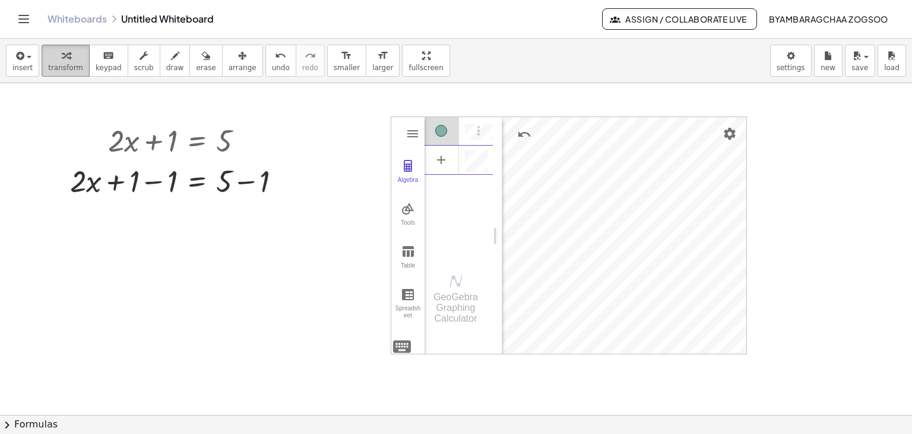
click at [61, 68] on span "transform" at bounding box center [65, 68] width 35 height 8
click at [103, 60] on icon "keyboard" at bounding box center [108, 56] width 11 height 14
click at [140, 58] on icon "button" at bounding box center [144, 56] width 8 height 14
click at [171, 62] on icon "button" at bounding box center [175, 56] width 8 height 14
click at [196, 68] on span "erase" at bounding box center [206, 68] width 20 height 8
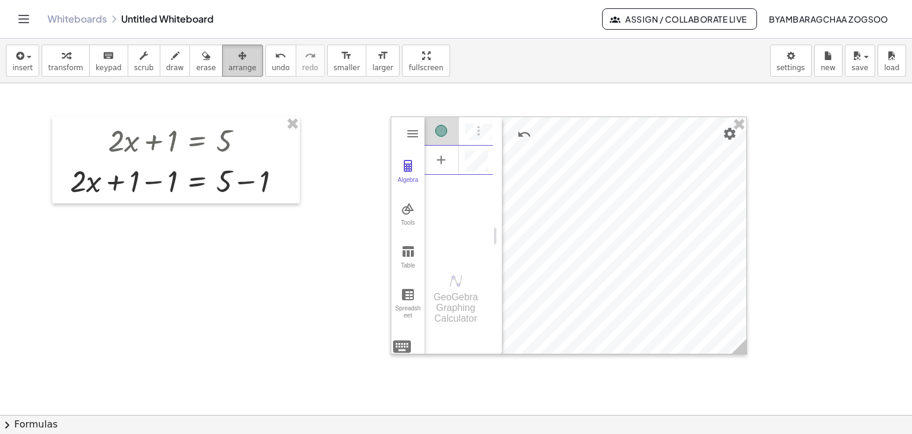
click at [229, 66] on span "arrange" at bounding box center [243, 68] width 28 height 8
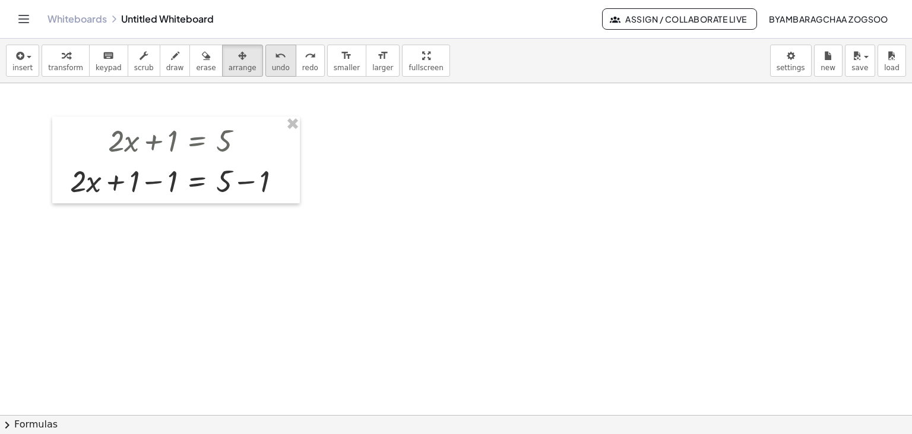
click at [268, 60] on button "undo undo" at bounding box center [281, 61] width 31 height 32
click at [275, 60] on icon "undo" at bounding box center [280, 56] width 11 height 14
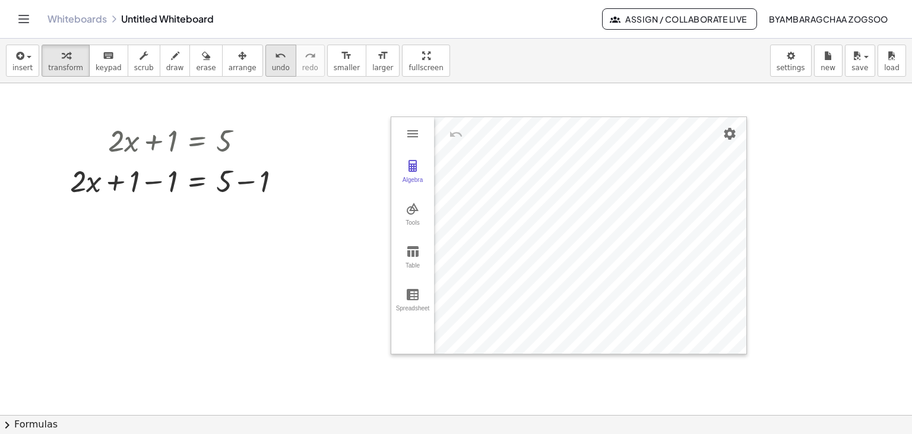
click at [266, 62] on button "undo undo" at bounding box center [281, 61] width 31 height 32
click at [421, 172] on button "Algebra" at bounding box center [412, 171] width 43 height 43
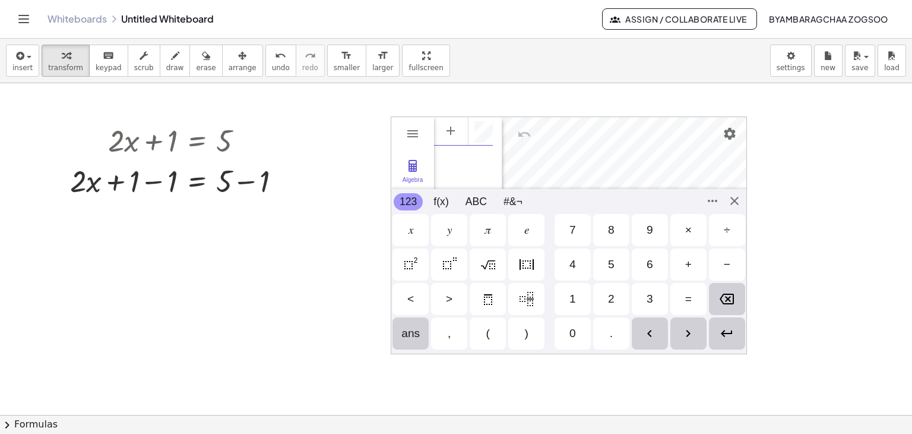
click at [406, 344] on div "Algebra Tools Table Spreadsheet GeoGebra Graphing Calculator Basic Tools Move P…" at bounding box center [569, 235] width 356 height 238
click at [451, 230] on div "𝑦" at bounding box center [449, 230] width 5 height 14
drag, startPoint x: 694, startPoint y: 301, endPoint x: 642, endPoint y: 290, distance: 52.8
click at [695, 301] on div "=" at bounding box center [689, 299] width 36 height 32
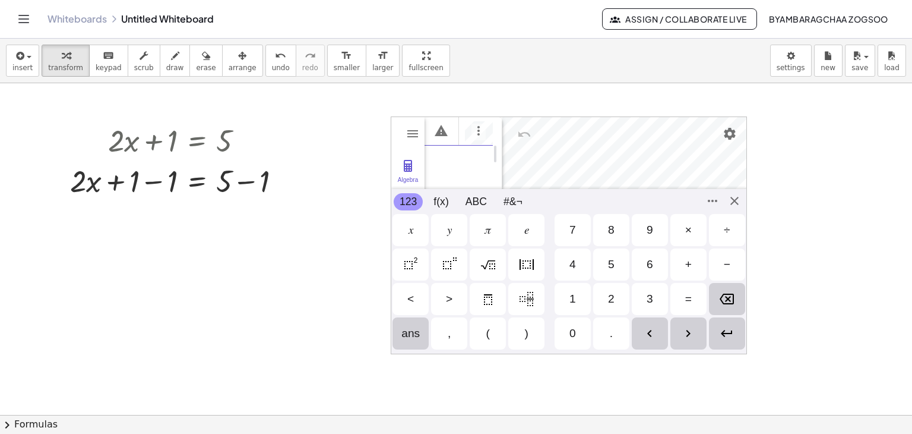
drag, startPoint x: 398, startPoint y: 237, endPoint x: 419, endPoint y: 262, distance: 32.9
click at [416, 257] on div "𝑥 𝑦 𝜋 𝑒 7 8 9 × ÷ 4 5 6 + − < > 1 2 3 = ans , ( ) 0 ." at bounding box center [568, 282] width 355 height 138
click at [419, 267] on div "Squared" at bounding box center [411, 264] width 36 height 32
click at [726, 256] on div "−" at bounding box center [727, 264] width 36 height 32
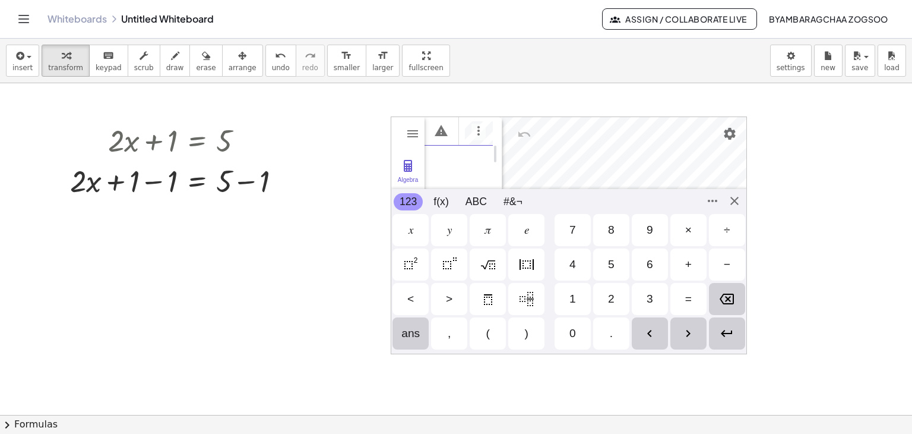
click at [642, 295] on div "3" at bounding box center [650, 299] width 36 height 32
click at [416, 226] on div "𝑥" at bounding box center [411, 230] width 36 height 32
click at [713, 200] on img "Commands" at bounding box center [713, 201] width 14 height 14
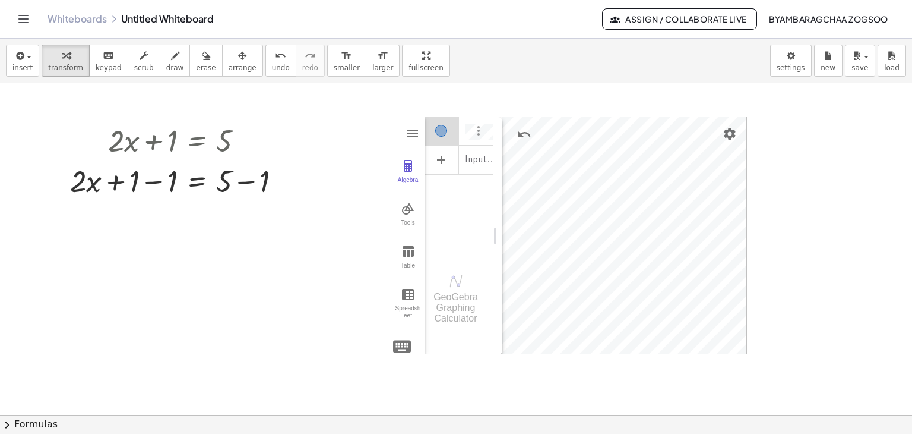
click at [476, 131] on img "Options" at bounding box center [479, 131] width 14 height 14
click at [409, 134] on img "Graphing Calculator" at bounding box center [413, 134] width 14 height 14
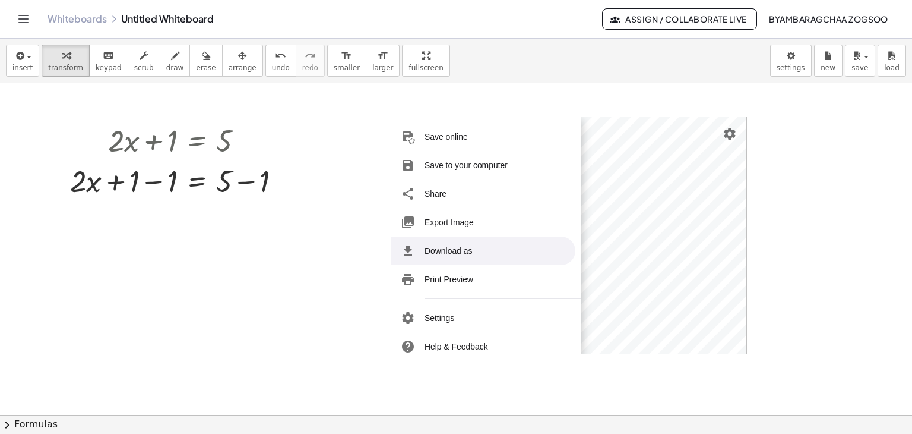
scroll to position [145, 0]
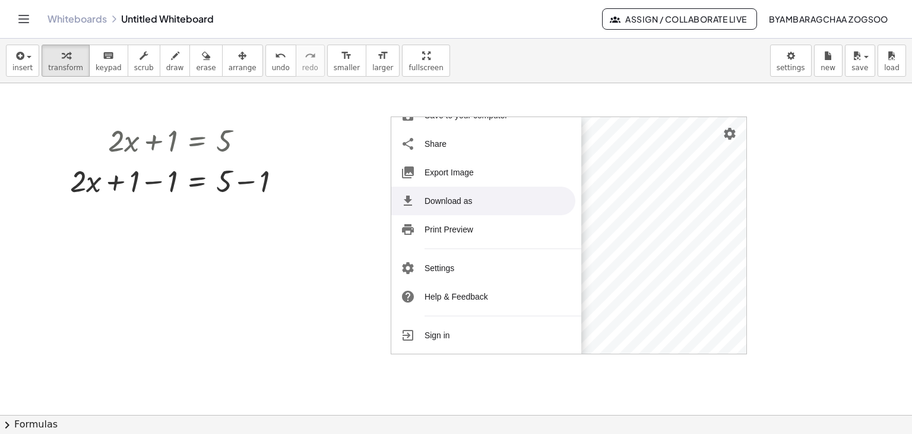
click at [470, 201] on li "Download as" at bounding box center [483, 201] width 184 height 29
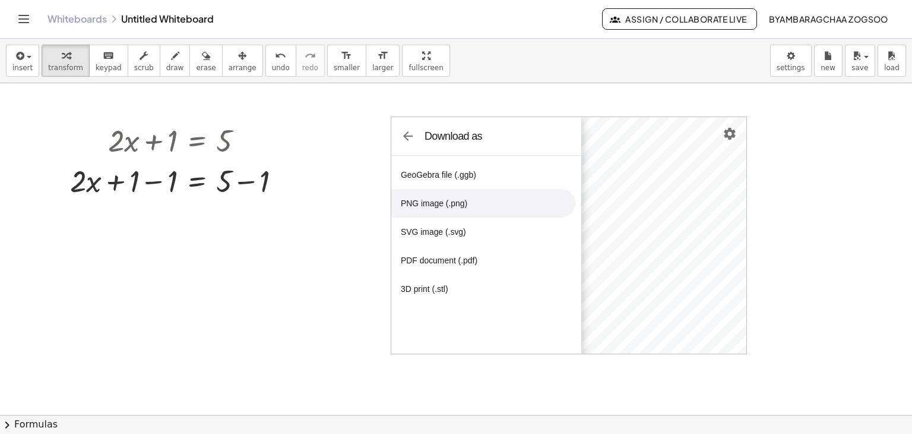
scroll to position [0, 0]
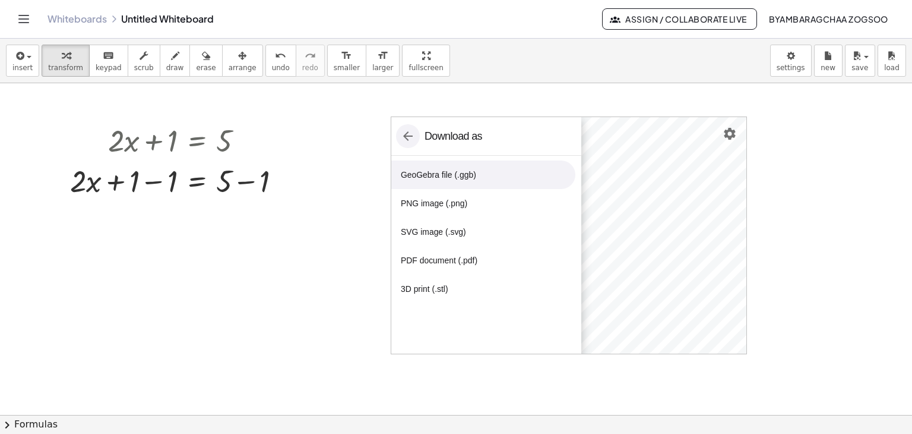
click at [404, 131] on img "Graphing Calculator" at bounding box center [408, 136] width 14 height 14
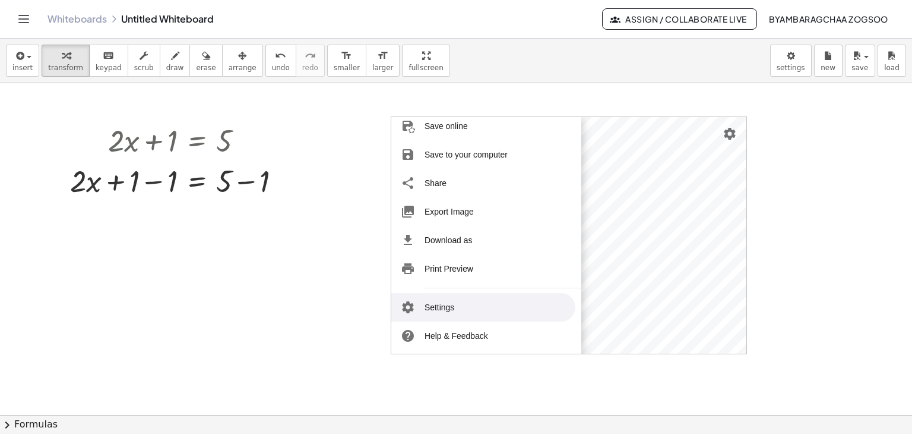
scroll to position [86, 0]
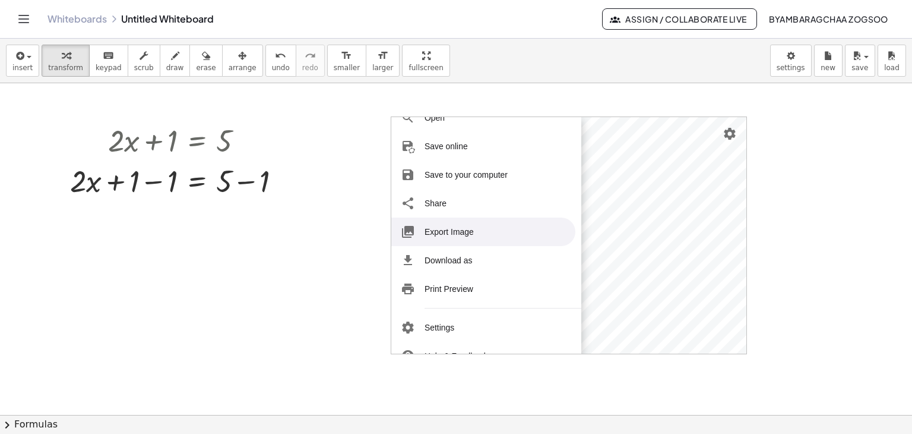
click at [435, 233] on li "Export Image" at bounding box center [483, 231] width 184 height 29
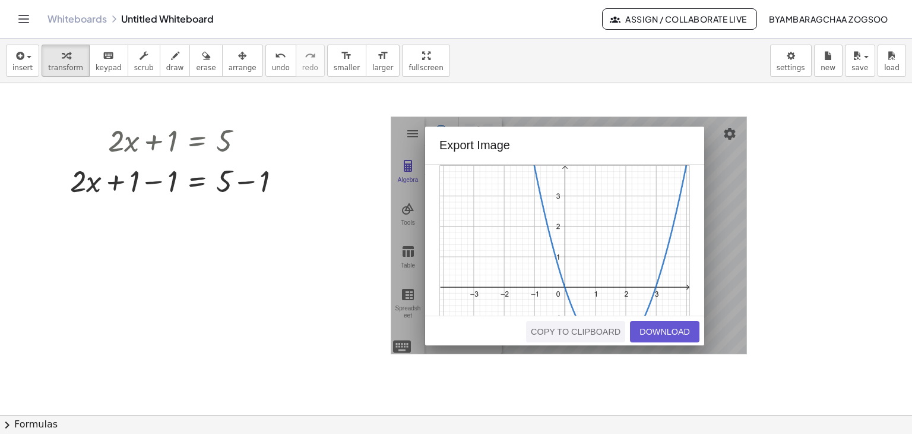
click at [608, 328] on div "Copy to Clipboard" at bounding box center [576, 332] width 90 height 10
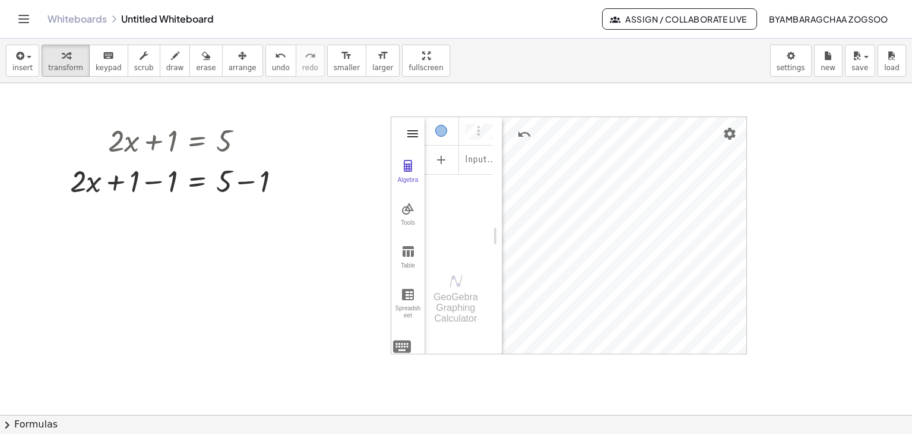
click at [415, 138] on img "Graphing Calculator" at bounding box center [413, 134] width 14 height 14
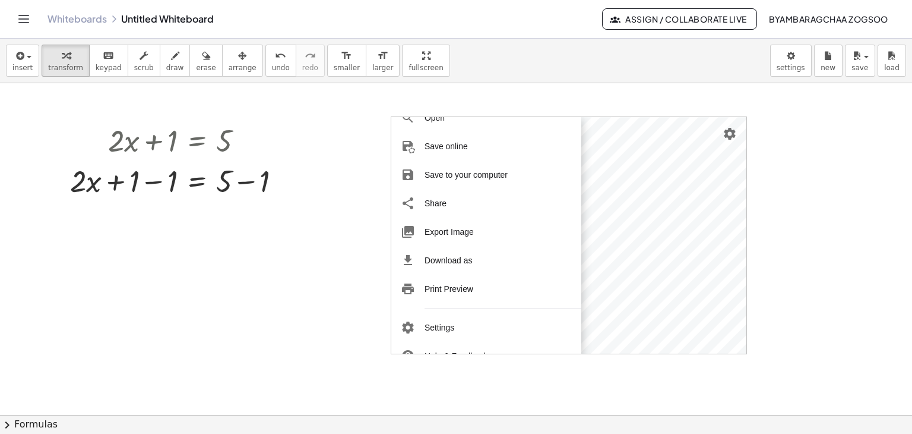
scroll to position [0, 0]
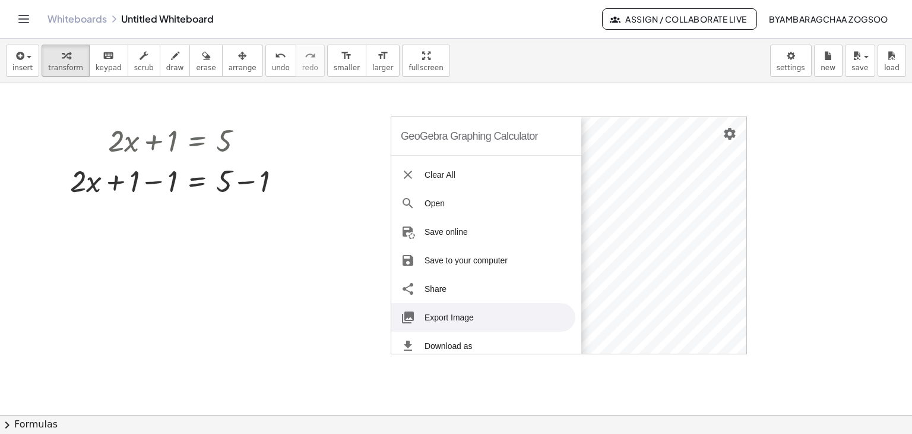
click at [480, 313] on li "Export Image" at bounding box center [483, 317] width 184 height 29
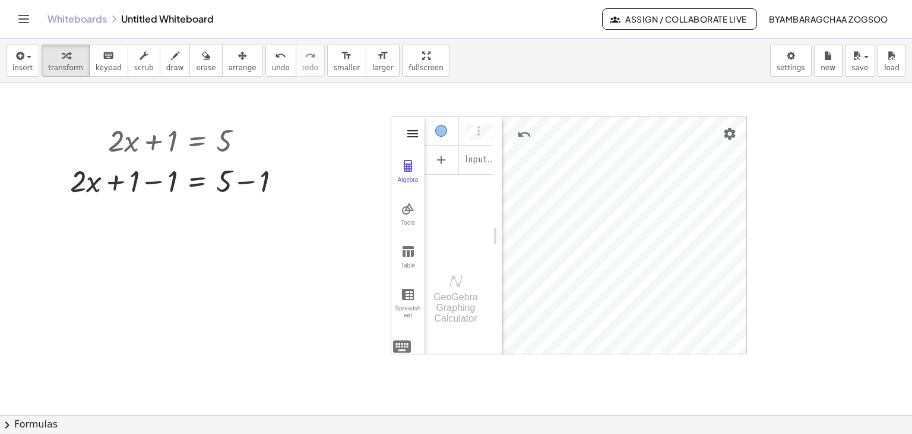
click at [410, 131] on img "Graphing Calculator" at bounding box center [413, 134] width 14 height 14
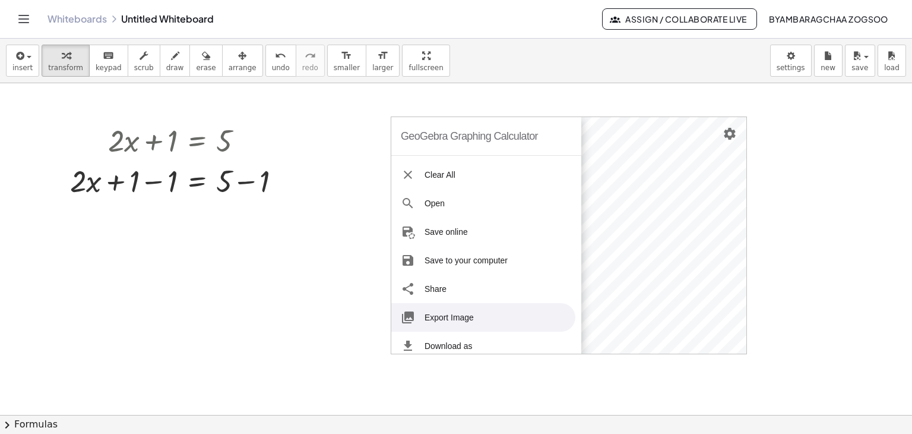
click at [460, 315] on li "Export Image" at bounding box center [483, 317] width 184 height 29
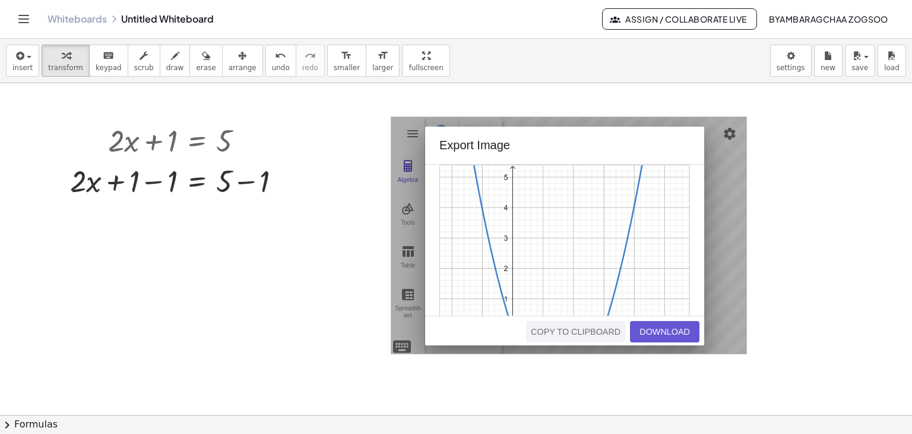
click at [606, 328] on div "Copy to Clipboard" at bounding box center [576, 332] width 90 height 10
